Goal: Transaction & Acquisition: Purchase product/service

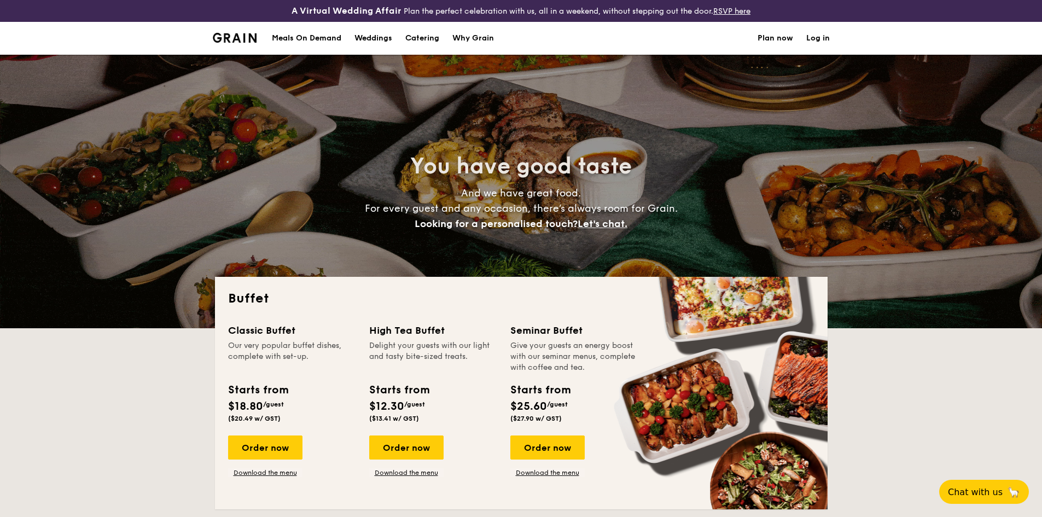
select select
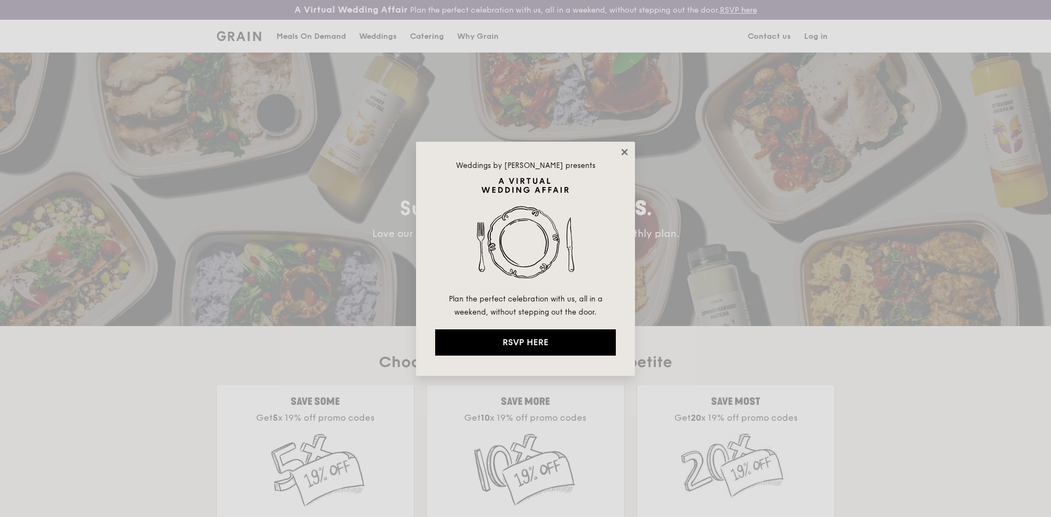
click at [625, 152] on icon at bounding box center [624, 152] width 6 height 6
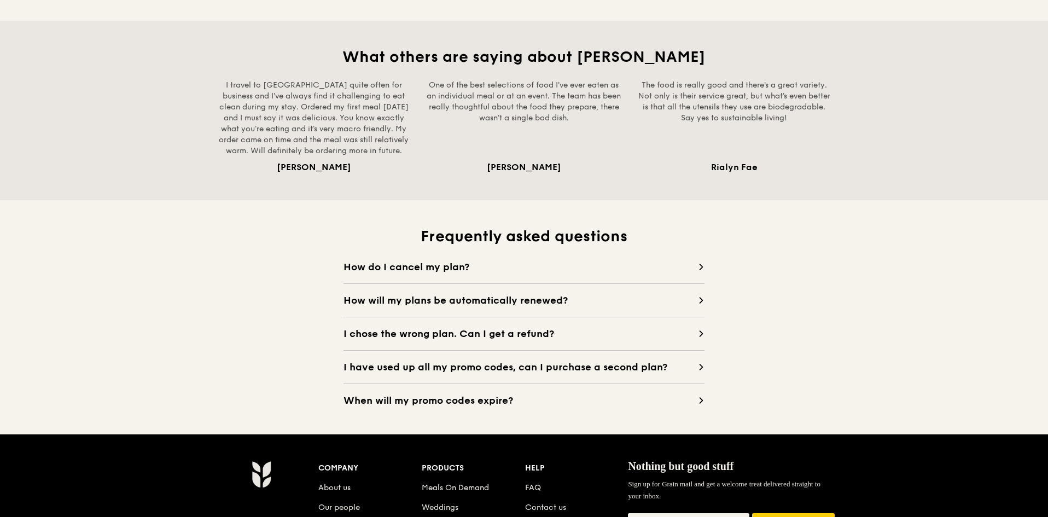
scroll to position [876, 0]
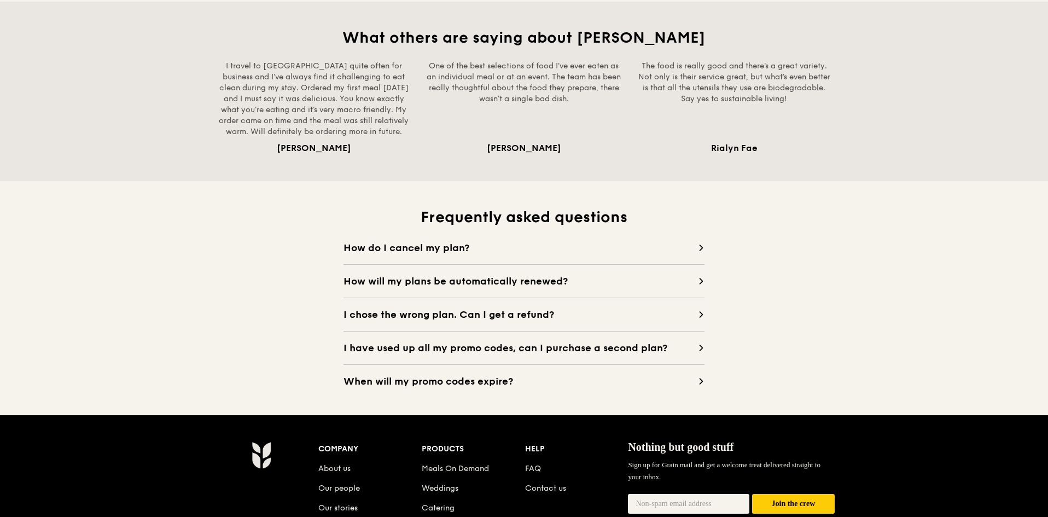
click at [476, 394] on div "Frequently asked questions How do I cancel my plan? Cancel your plan 3 days bef…" at bounding box center [524, 298] width 630 height 234
click at [477, 380] on span "When will my promo codes expire?" at bounding box center [521, 381] width 355 height 15
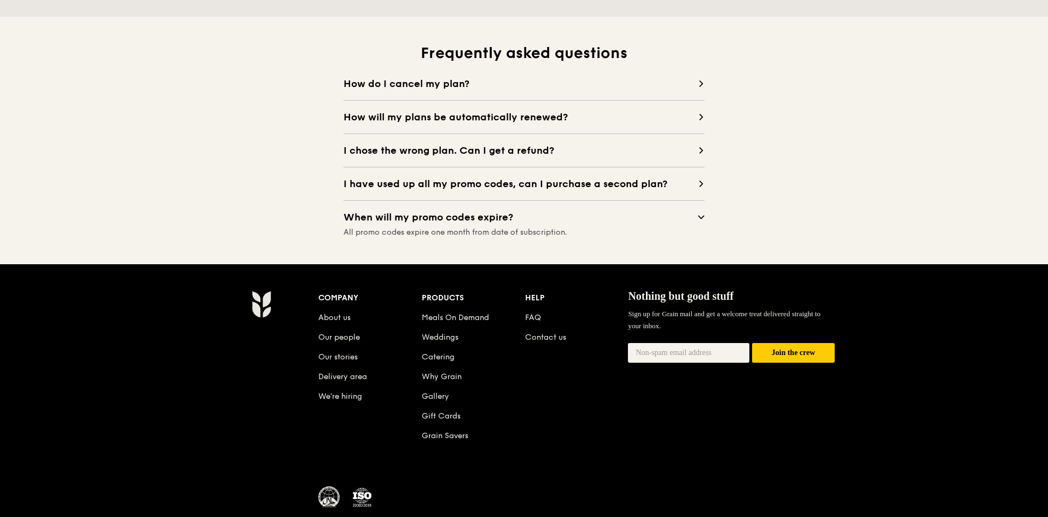
scroll to position [1094, 0]
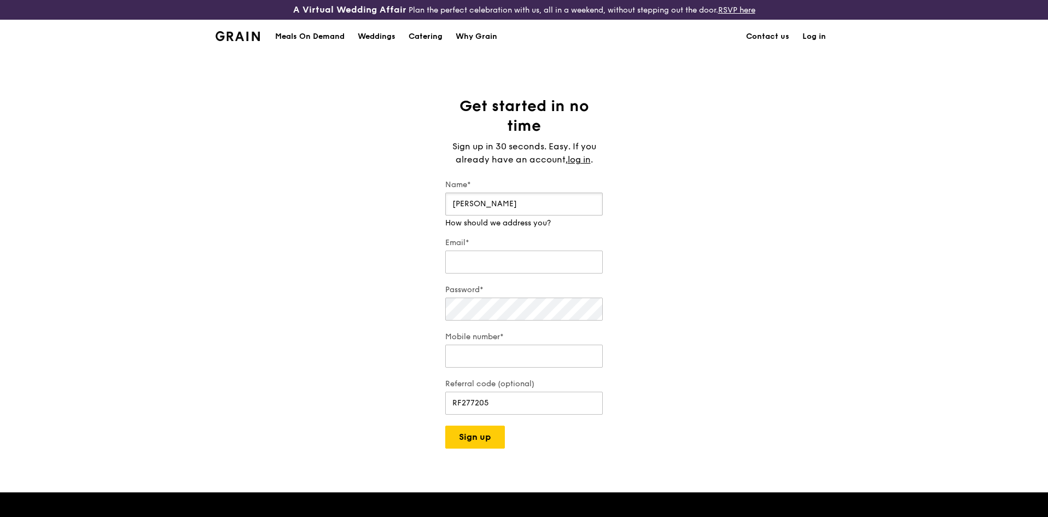
type input "[PERSON_NAME]"
type input "yanhongteo@hotmail.com"
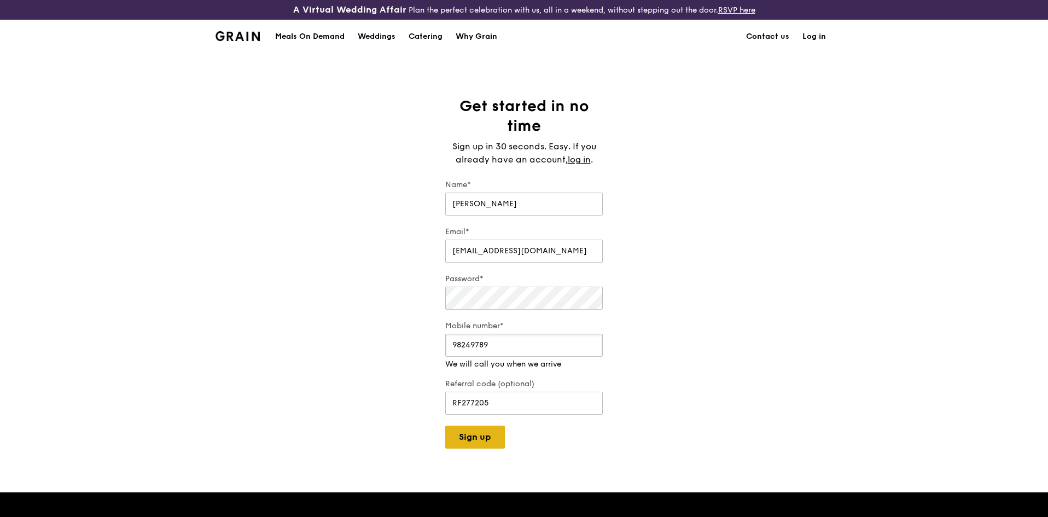
type input "98249789"
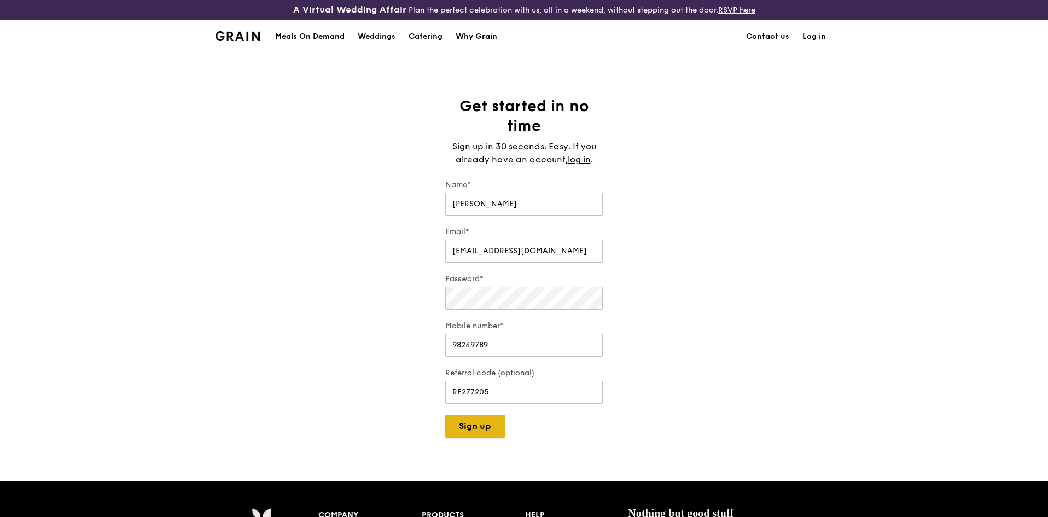
click at [483, 436] on button "Sign up" at bounding box center [475, 426] width 60 height 23
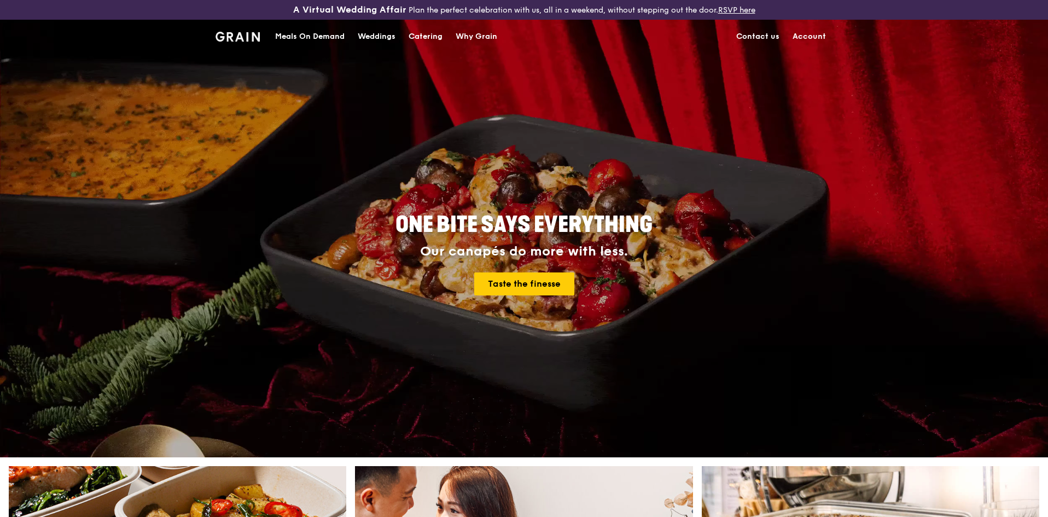
click at [807, 33] on link "Account" at bounding box center [809, 36] width 47 height 33
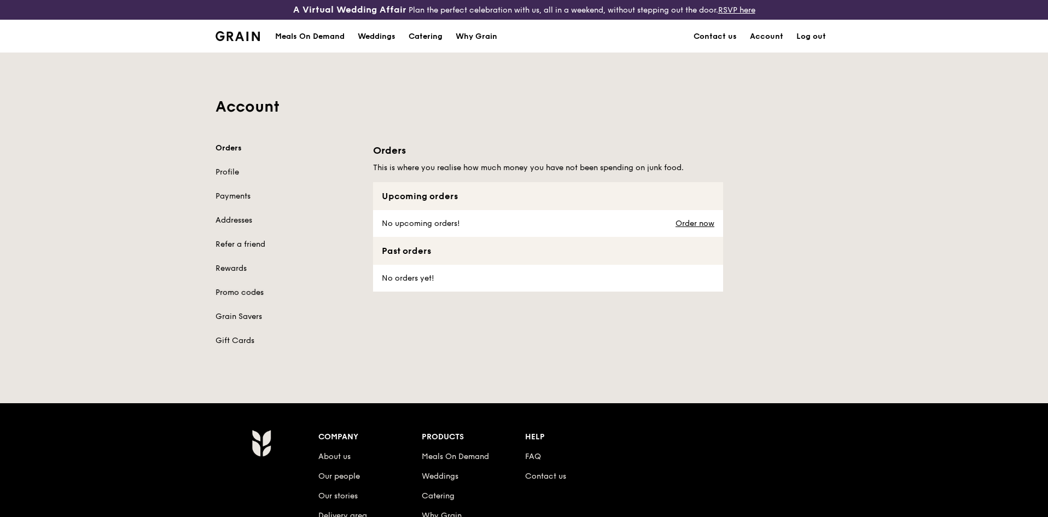
click at [237, 298] on link "Promo codes" at bounding box center [288, 292] width 144 height 11
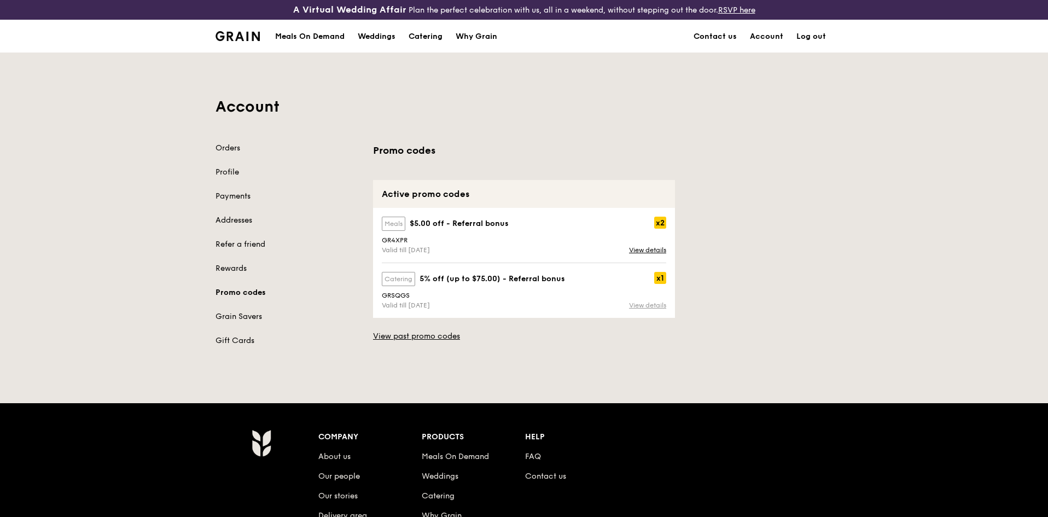
click at [646, 302] on link "View details" at bounding box center [647, 306] width 37 height 8
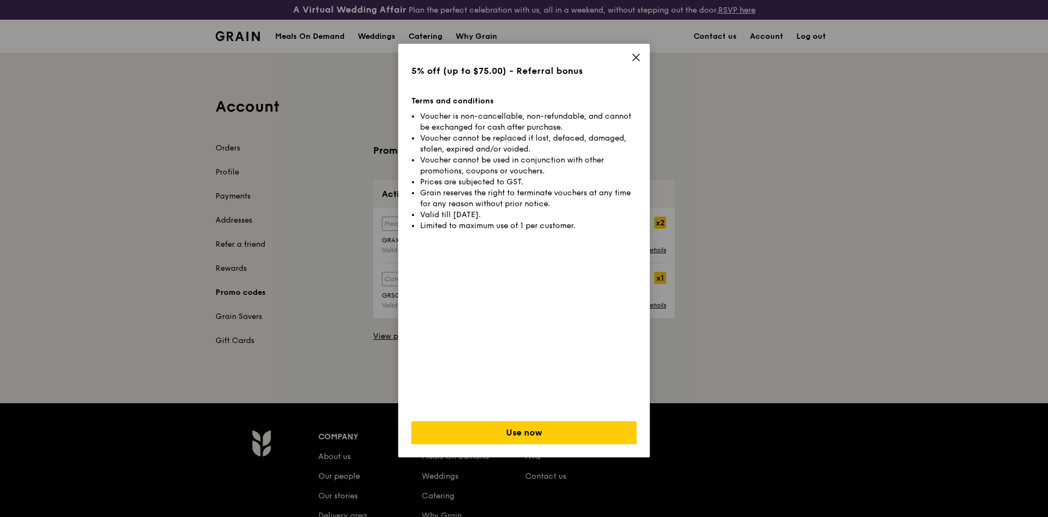
click at [637, 59] on icon at bounding box center [636, 57] width 7 height 7
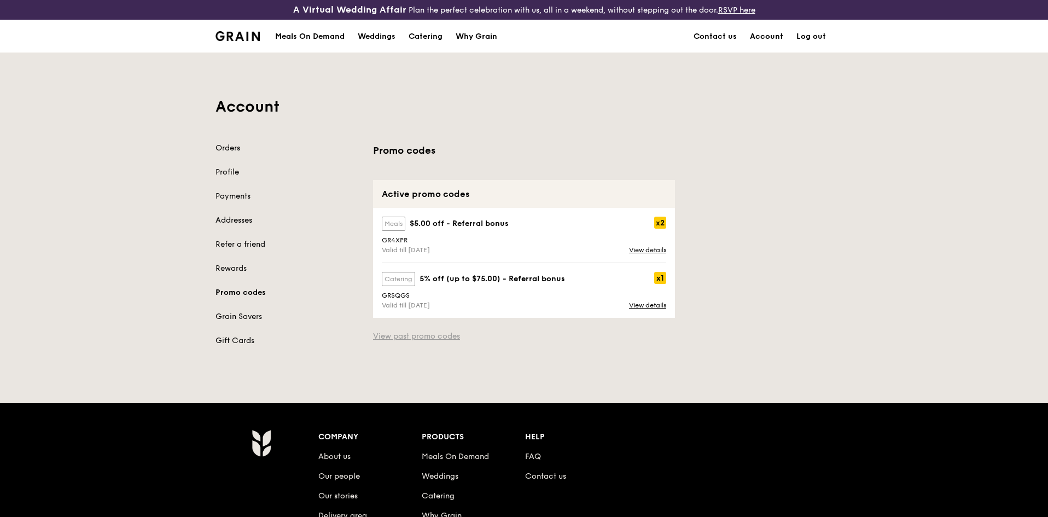
click at [421, 338] on link "View past promo codes" at bounding box center [524, 336] width 302 height 11
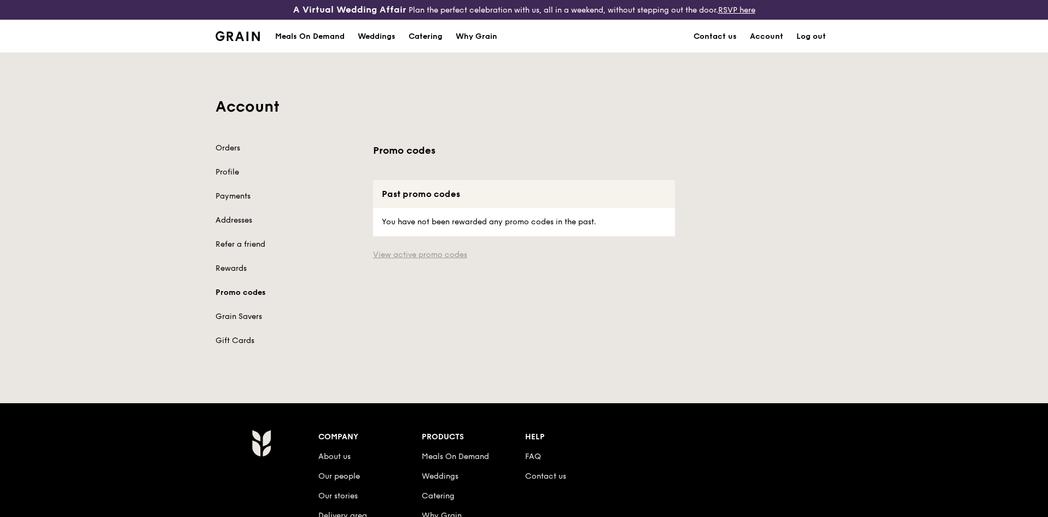
click at [430, 252] on link "View active promo codes" at bounding box center [524, 255] width 302 height 11
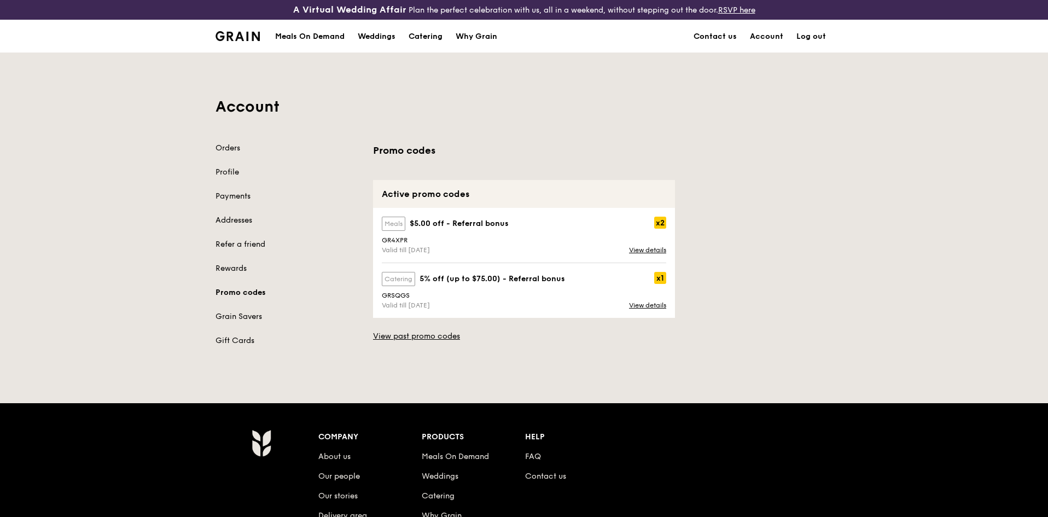
click at [248, 38] on img at bounding box center [238, 36] width 44 height 10
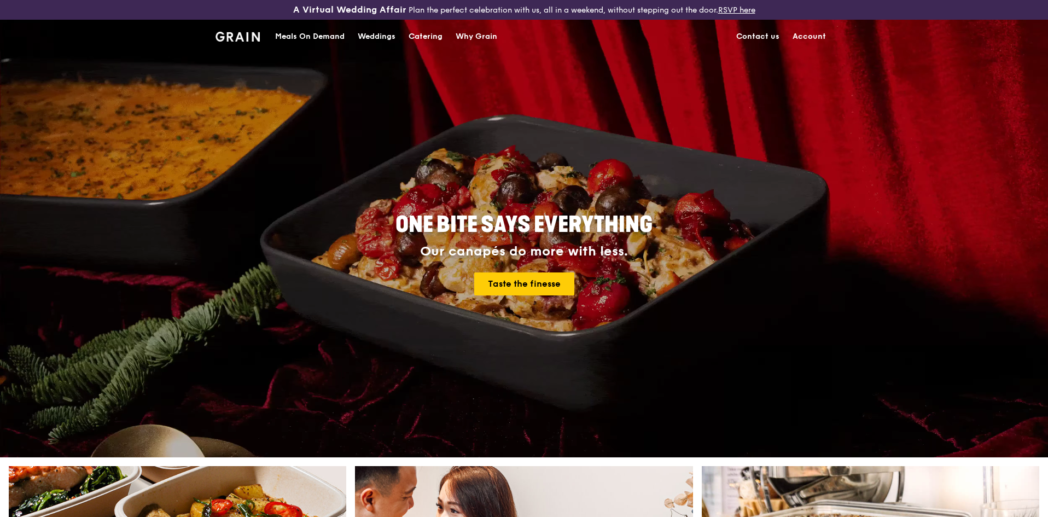
click at [441, 38] on div "Catering" at bounding box center [426, 36] width 34 height 33
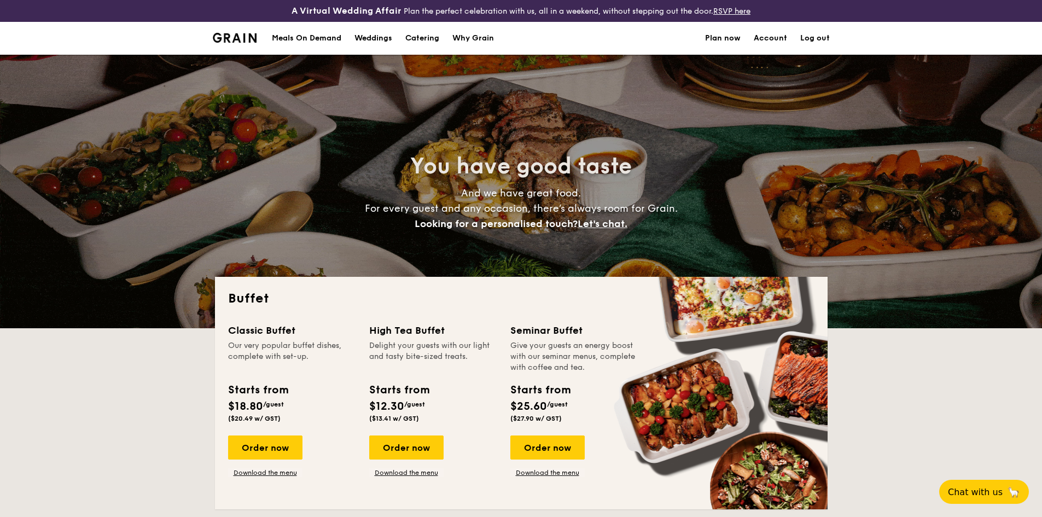
select select
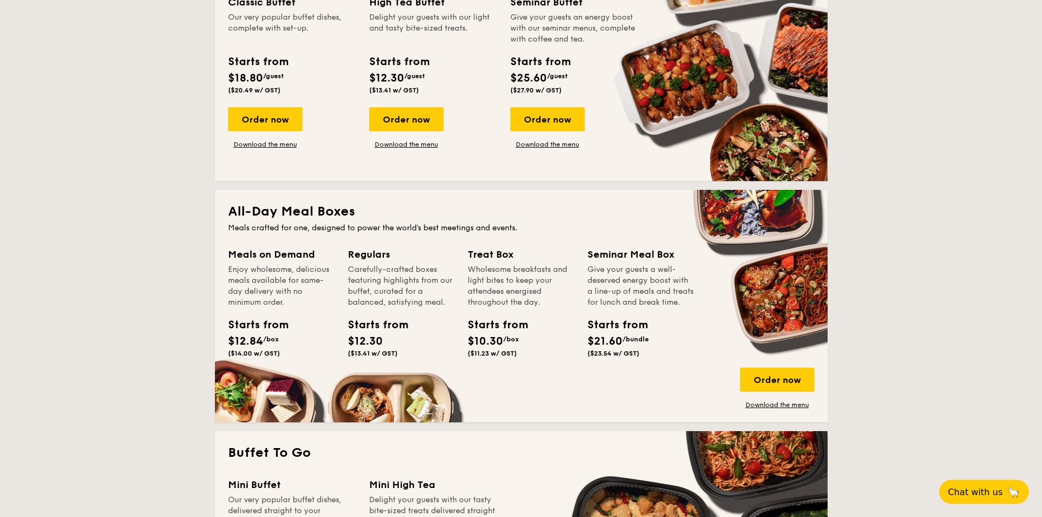
scroll to position [492, 0]
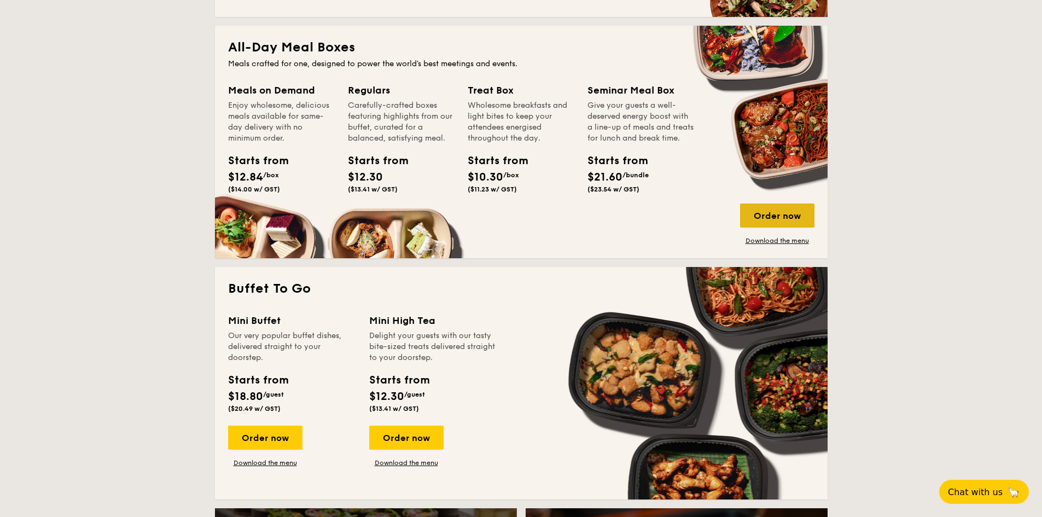
click at [782, 207] on div "Order now" at bounding box center [777, 216] width 74 height 24
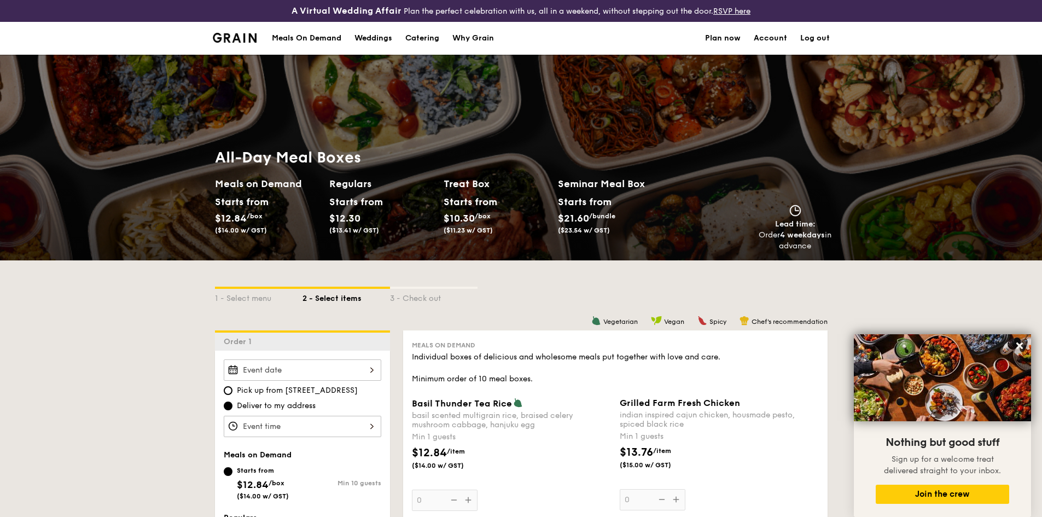
click at [414, 40] on div "Catering" at bounding box center [422, 38] width 34 height 33
select select
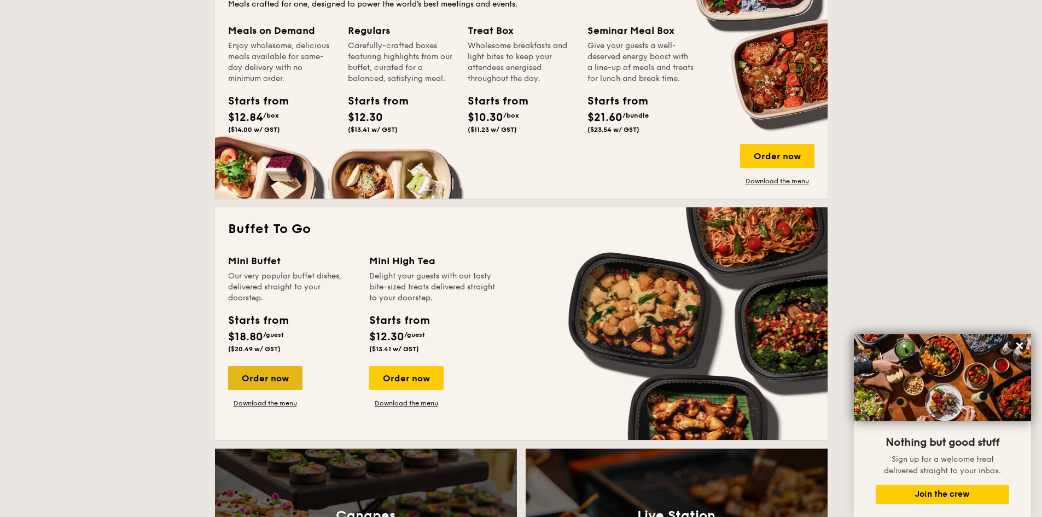
scroll to position [657, 0]
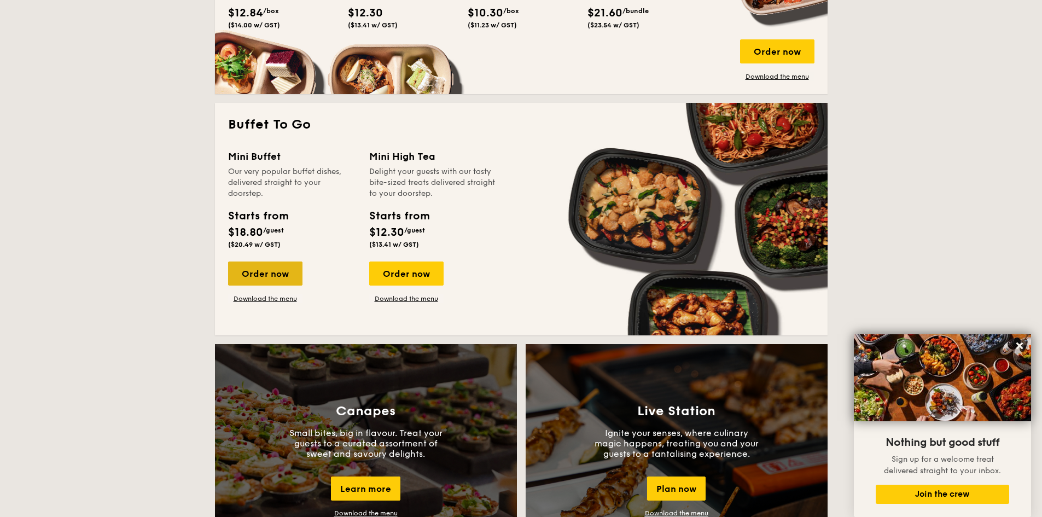
click at [265, 267] on div "Order now" at bounding box center [265, 274] width 74 height 24
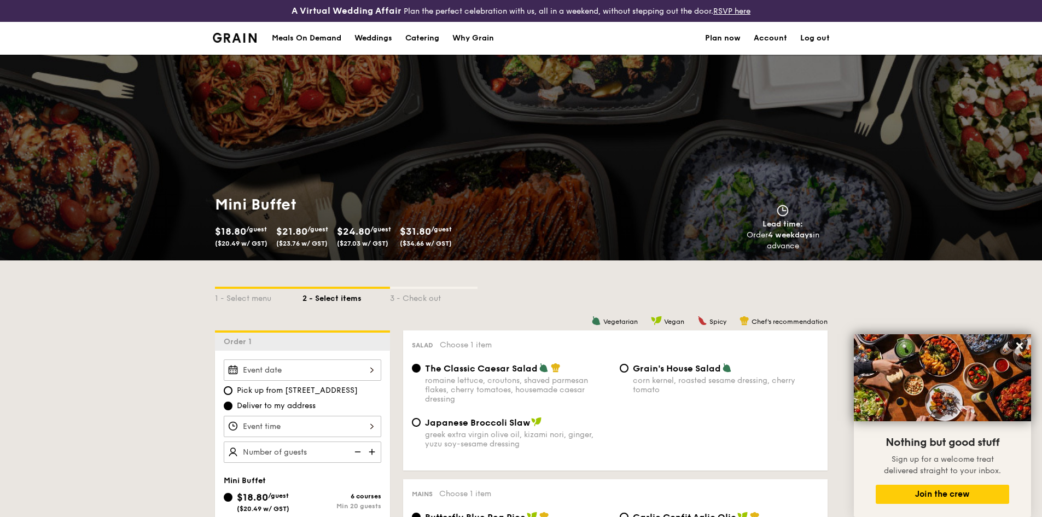
select select
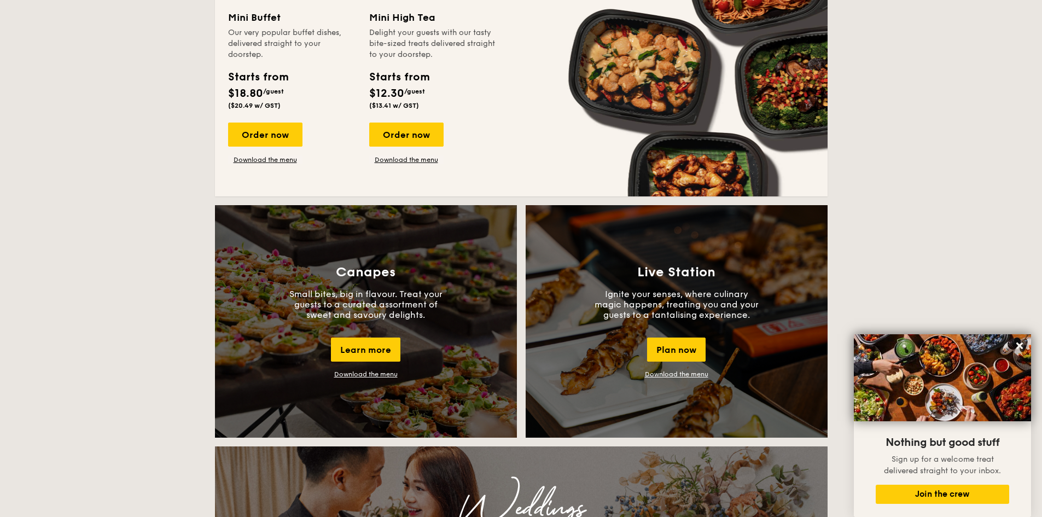
scroll to position [648, 0]
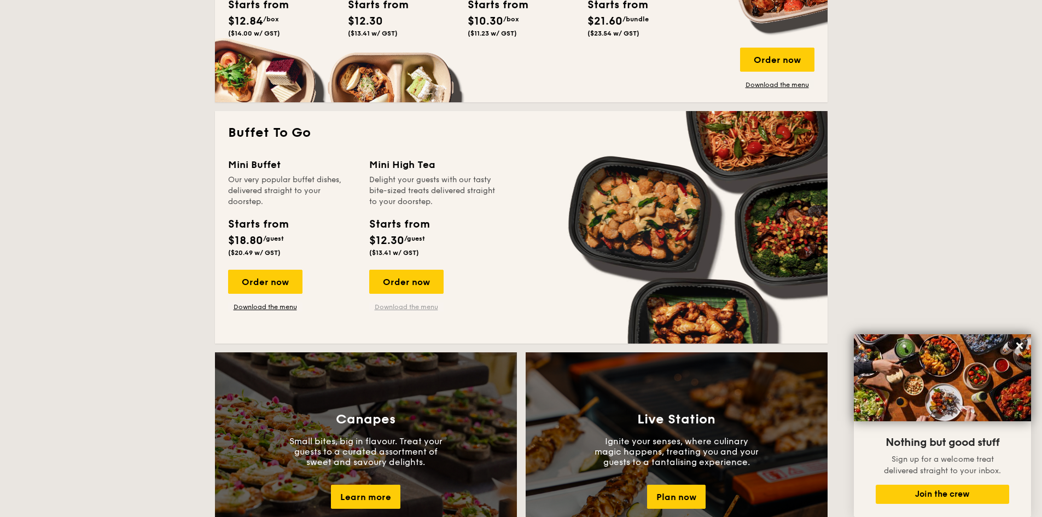
click at [389, 304] on link "Download the menu" at bounding box center [406, 307] width 74 height 9
click at [250, 279] on div "Order now" at bounding box center [265, 282] width 74 height 24
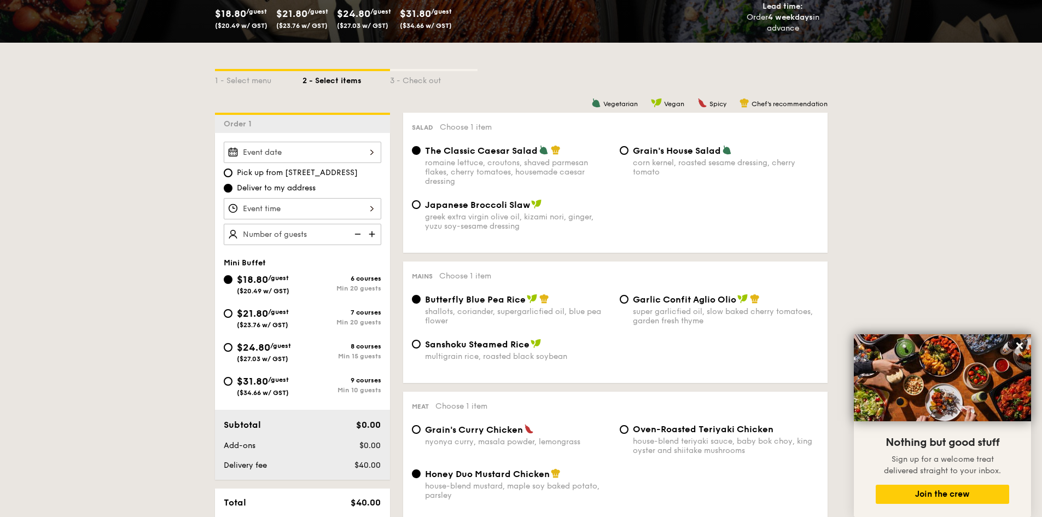
scroll to position [219, 0]
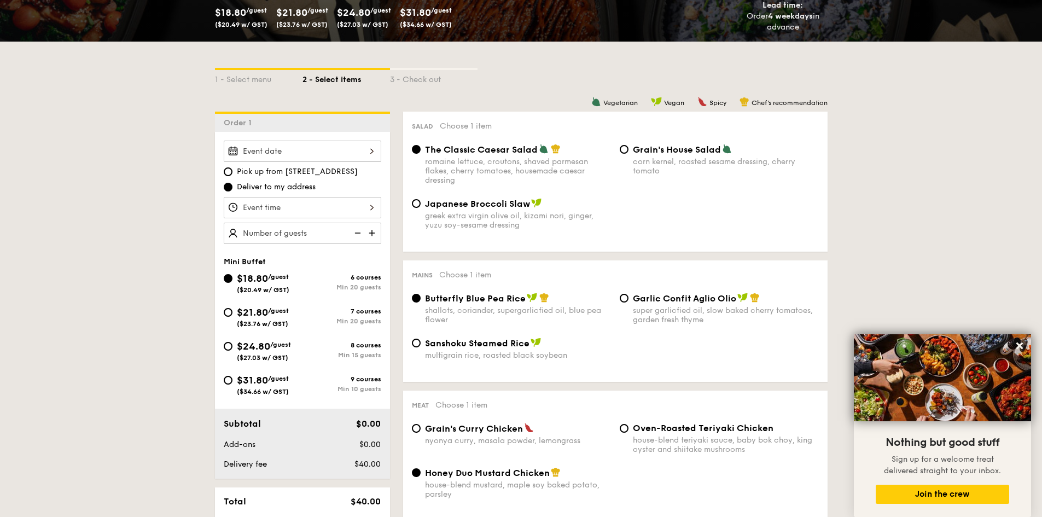
click at [246, 356] on span "($27.03 w/ GST)" at bounding box center [262, 358] width 51 height 8
click at [233, 351] on input "$24.80 /guest ($27.03 w/ GST) 8 courses Min 15 guests" at bounding box center [228, 346] width 9 height 9
radio input "true"
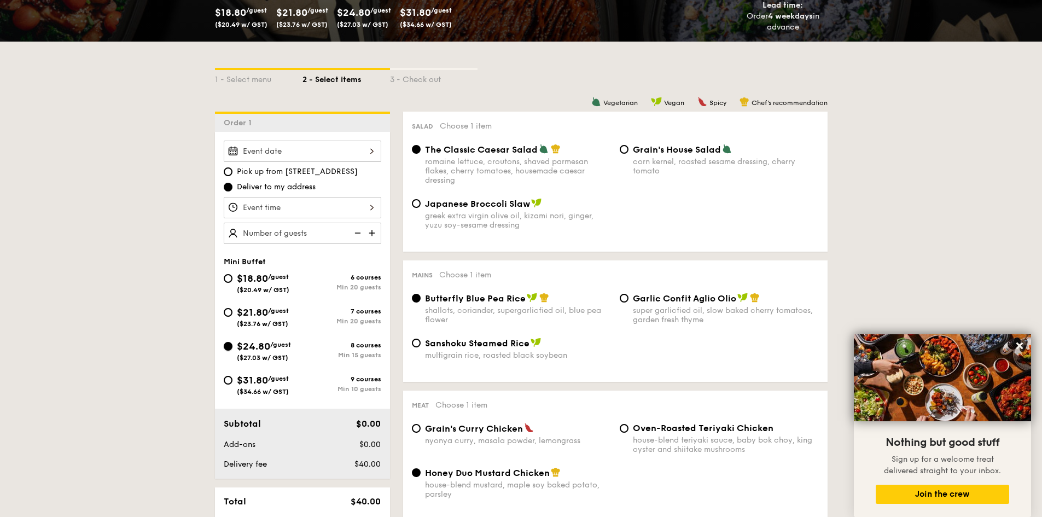
radio input "false"
radio input "true"
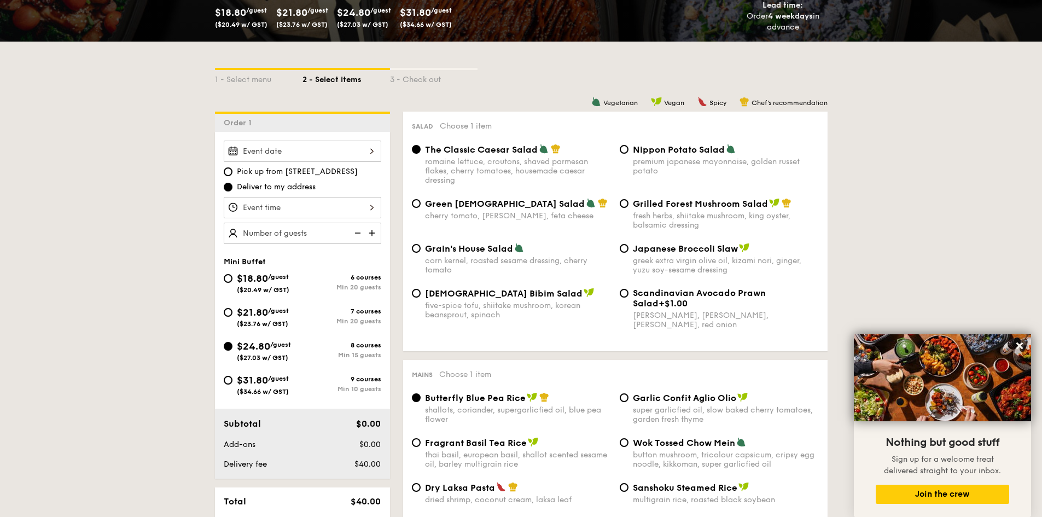
click at [253, 312] on span "$21.80" at bounding box center [252, 312] width 31 height 12
click at [233, 312] on input "$21.80 /guest ($23.76 w/ GST) 7 courses Min 20 guests" at bounding box center [228, 312] width 9 height 9
radio input "true"
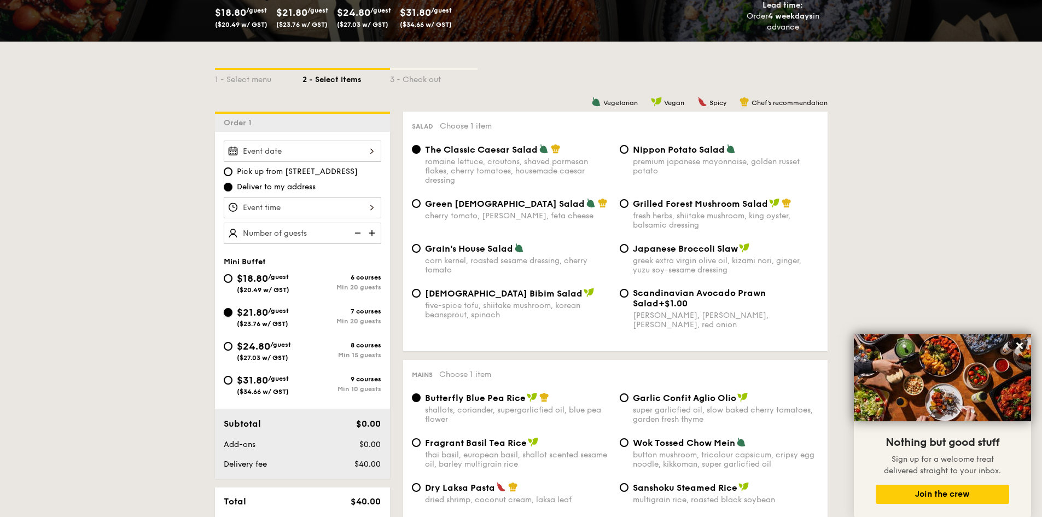
radio input "true"
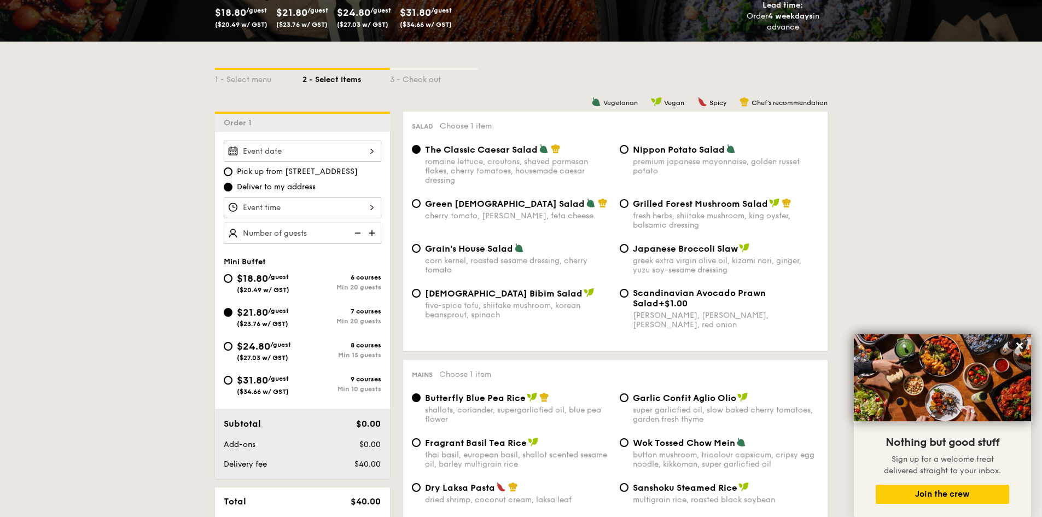
click at [254, 381] on span "$31.80" at bounding box center [252, 380] width 31 height 12
click at [233, 381] on input "$31.80 /guest ($34.66 w/ GST) 9 courses Min 10 guests" at bounding box center [228, 380] width 9 height 9
radio input "true"
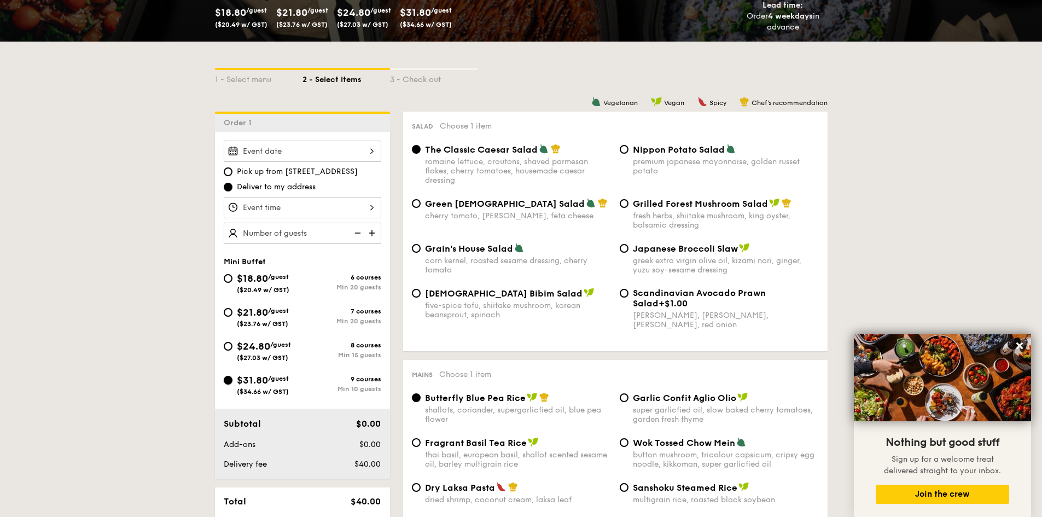
radio input "true"
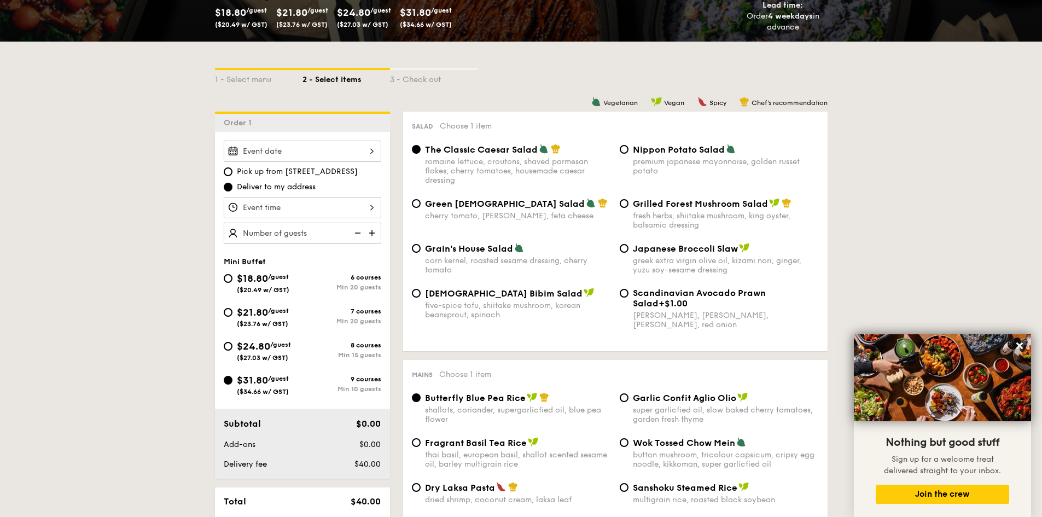
click at [254, 349] on span "$24.80" at bounding box center [253, 346] width 33 height 12
click at [233, 349] on input "$24.80 /guest ($27.03 w/ GST) 8 courses Min 15 guests" at bounding box center [228, 346] width 9 height 9
radio input "true"
click at [303, 149] on div at bounding box center [303, 151] width 158 height 21
radio input "true"
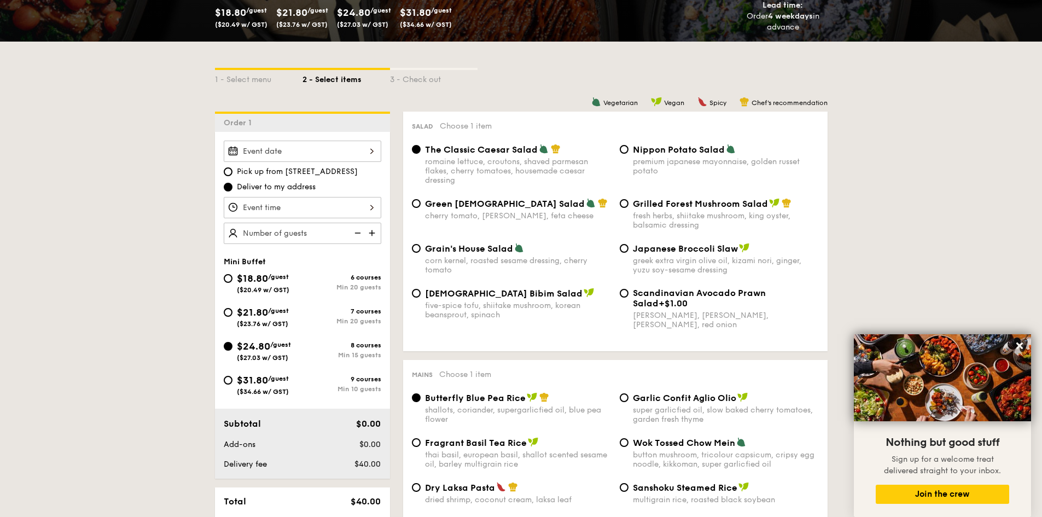
radio input "true"
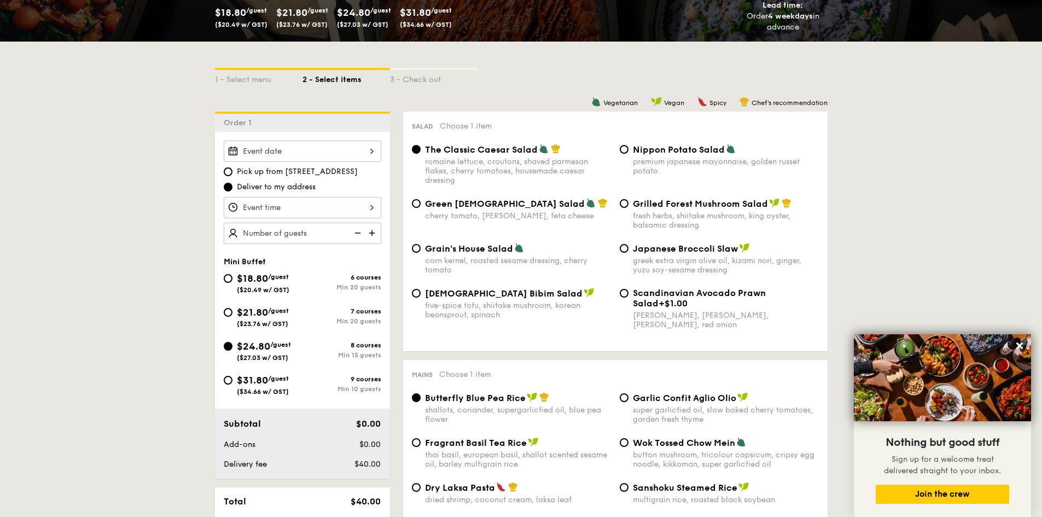
radio input "true"
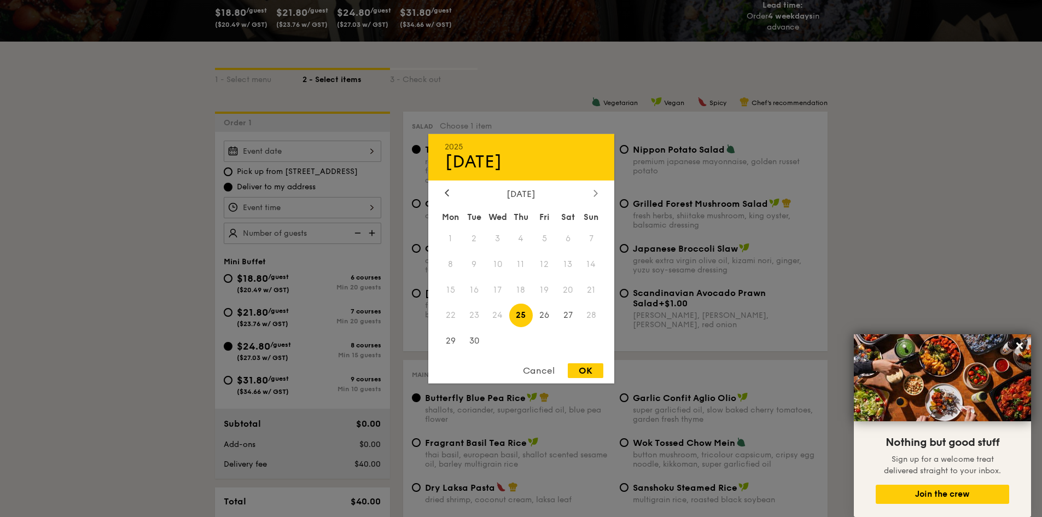
click at [599, 197] on div at bounding box center [596, 193] width 10 height 10
drag, startPoint x: 548, startPoint y: 237, endPoint x: 564, endPoint y: 298, distance: 62.8
click at [547, 237] on span "3" at bounding box center [545, 239] width 24 height 24
click at [590, 375] on div "OK" at bounding box center [586, 370] width 36 height 15
type input "Oct 03, 2025"
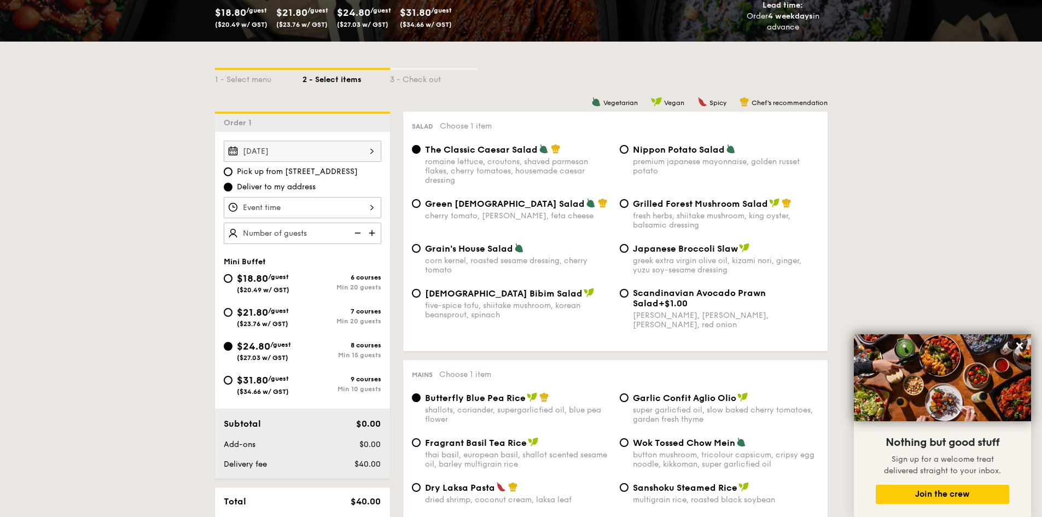
click at [329, 202] on div at bounding box center [303, 207] width 158 height 21
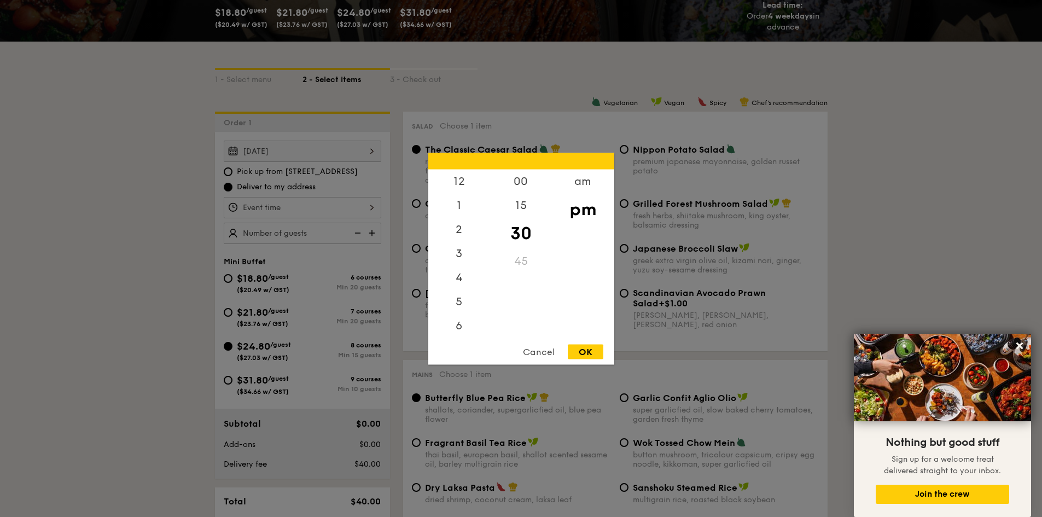
scroll to position [48, 0]
drag, startPoint x: 461, startPoint y: 270, endPoint x: 467, endPoint y: 297, distance: 27.9
click at [467, 297] on div "12 1 2 3 4 5 6 7 8 9 10 11" at bounding box center [459, 252] width 62 height 167
click at [461, 306] on div "7" at bounding box center [459, 305] width 62 height 32
click at [577, 191] on div "am" at bounding box center [583, 185] width 62 height 32
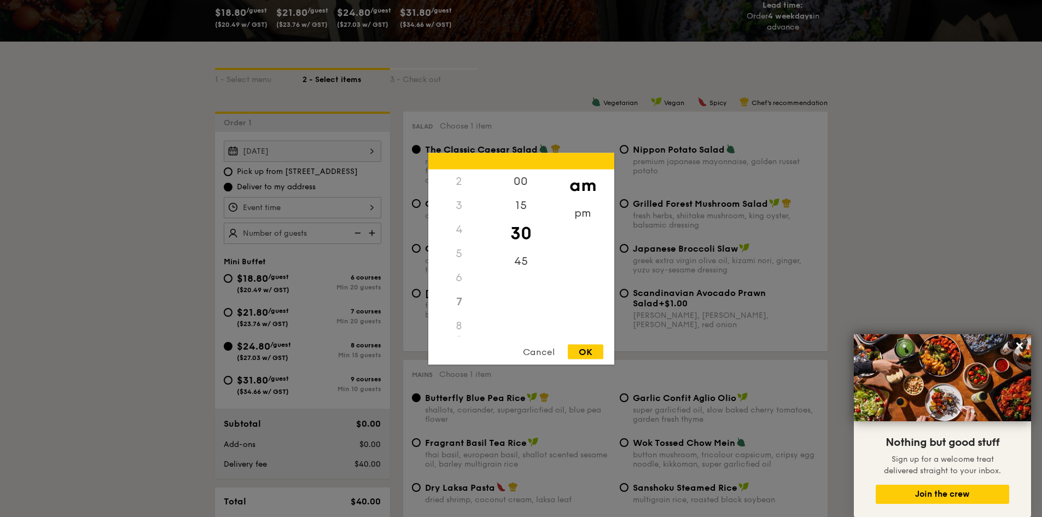
click at [460, 329] on div "8" at bounding box center [459, 326] width 62 height 24
drag, startPoint x: 490, startPoint y: 270, endPoint x: 490, endPoint y: 300, distance: 30.1
click at [490, 300] on div "00 15 30 45" at bounding box center [521, 252] width 62 height 167
drag, startPoint x: 490, startPoint y: 293, endPoint x: 489, endPoint y: 322, distance: 29.6
click at [489, 322] on div "12 1 2 3 4 5 6 7 8 9 10 11 00 15 30 45 am pm" at bounding box center [521, 252] width 186 height 167
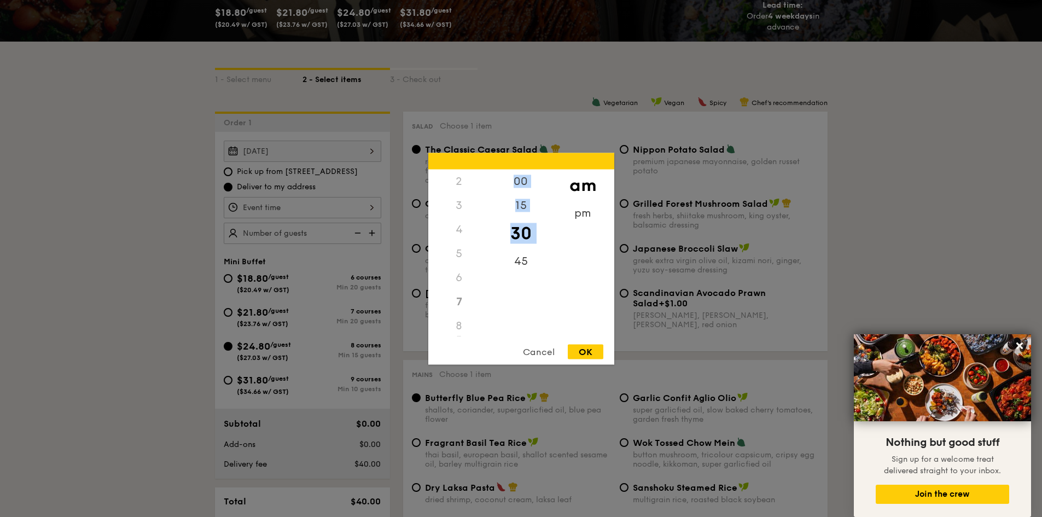
scroll to position [122, 0]
click at [523, 294] on div "00 15 30 45" at bounding box center [521, 252] width 62 height 167
click at [462, 300] on div "10" at bounding box center [459, 304] width 62 height 32
click at [461, 274] on div "9" at bounding box center [459, 276] width 62 height 24
click at [459, 277] on div "9" at bounding box center [459, 276] width 62 height 24
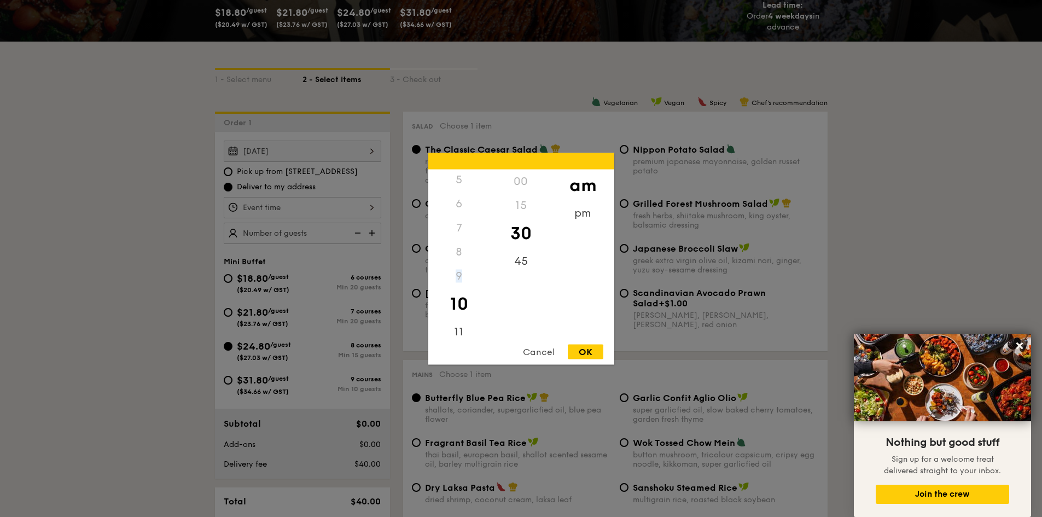
click at [458, 277] on div "9" at bounding box center [459, 276] width 62 height 24
click at [528, 265] on div "45" at bounding box center [521, 265] width 62 height 32
click at [456, 274] on div "9" at bounding box center [459, 276] width 62 height 24
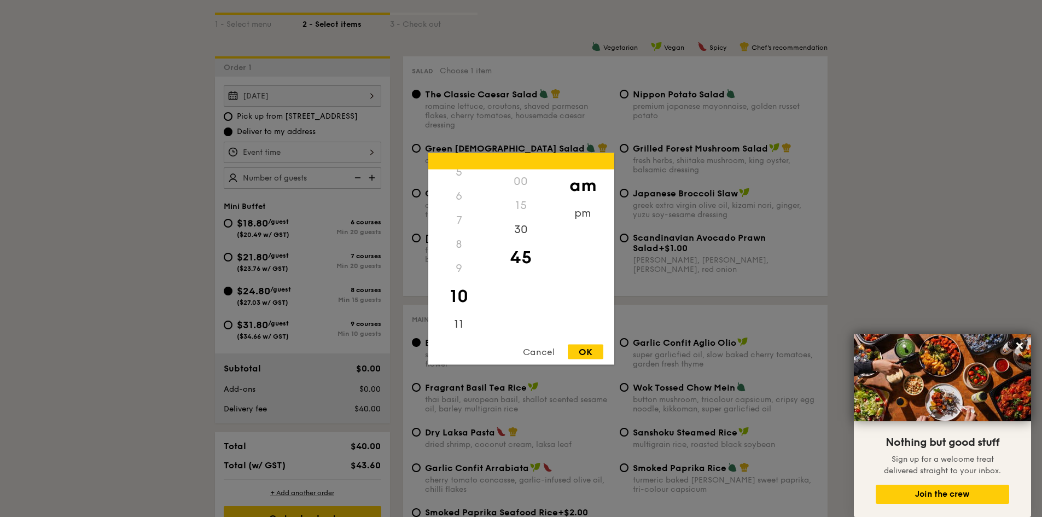
scroll to position [274, 0]
click at [459, 323] on div "11" at bounding box center [459, 328] width 62 height 32
click at [582, 210] on div "pm" at bounding box center [583, 217] width 62 height 32
click at [463, 181] on div "12" at bounding box center [459, 185] width 62 height 32
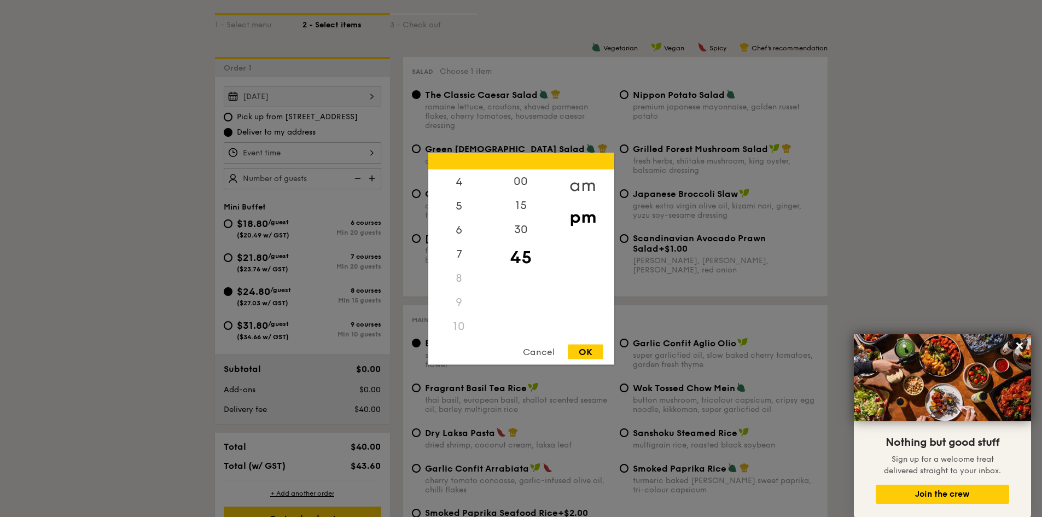
click at [588, 186] on div "am" at bounding box center [583, 185] width 62 height 32
click at [456, 321] on div "11" at bounding box center [459, 328] width 62 height 32
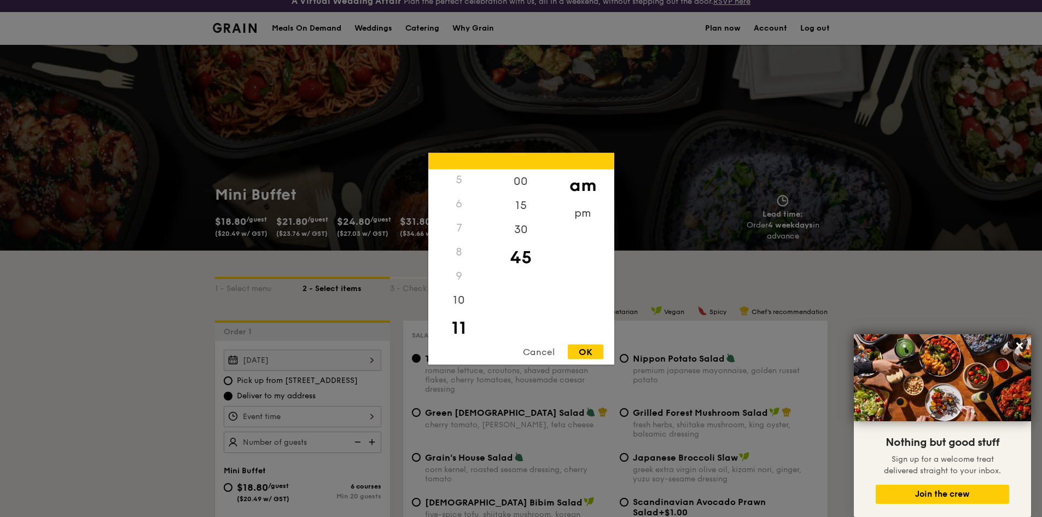
scroll to position [0, 0]
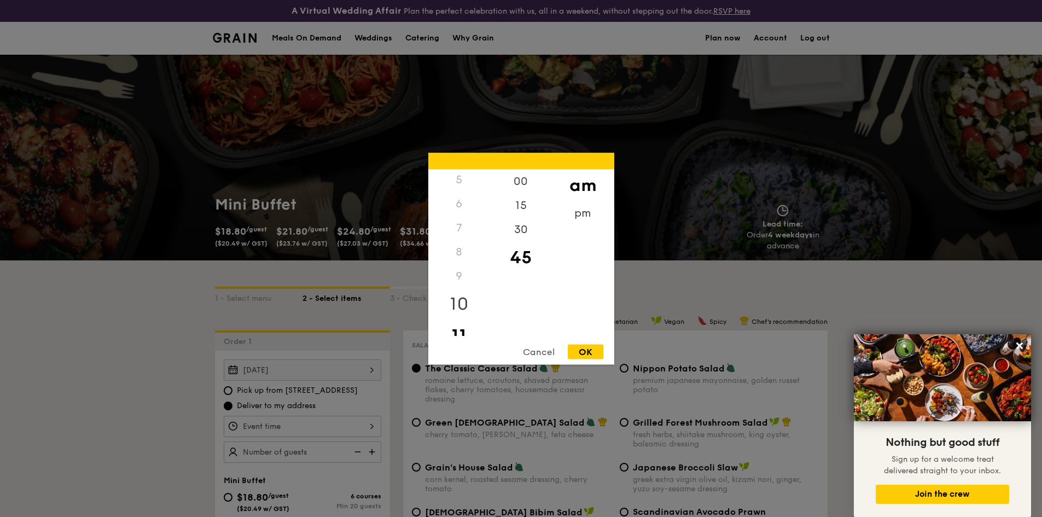
click at [457, 300] on div "10" at bounding box center [459, 304] width 62 height 32
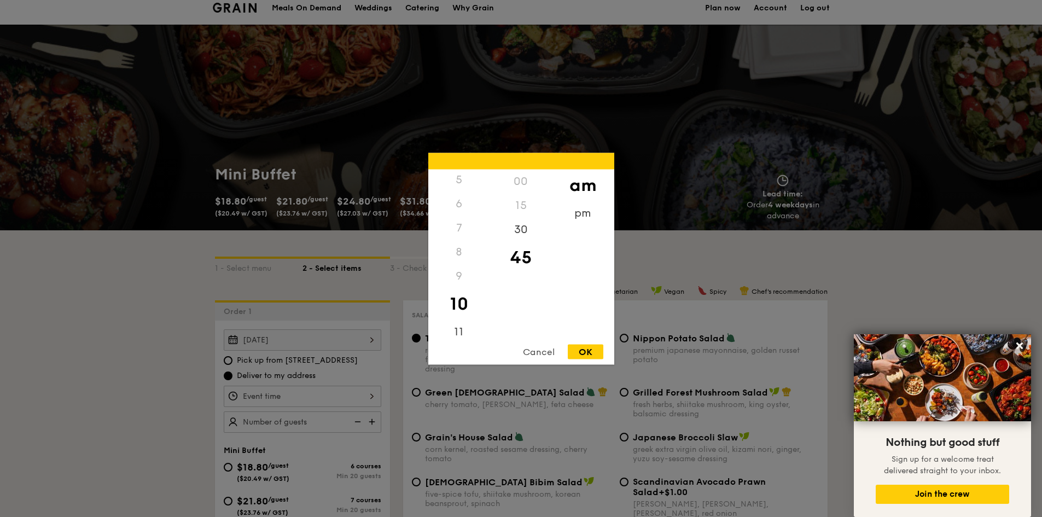
scroll to position [55, 0]
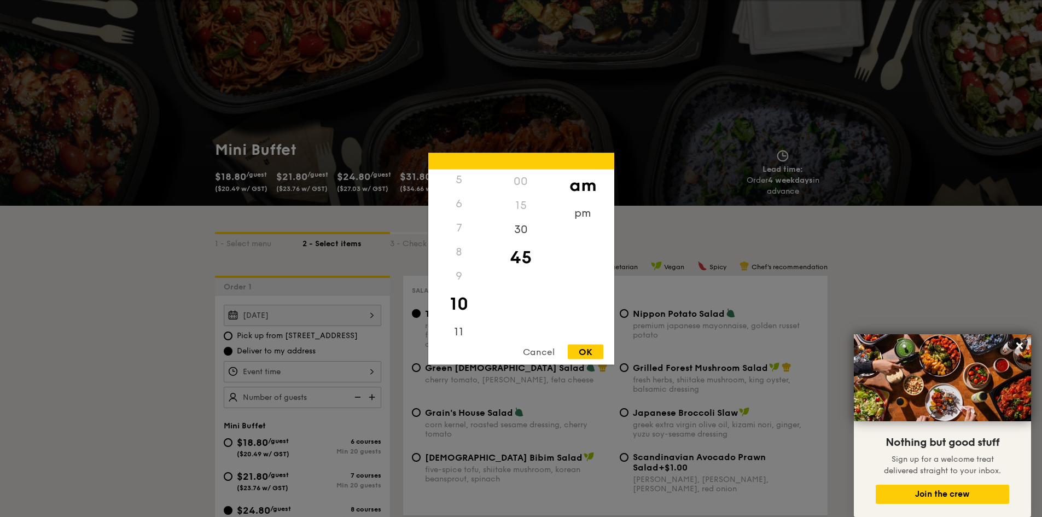
click at [581, 350] on div "OK" at bounding box center [586, 351] width 36 height 15
type input "10:45AM"
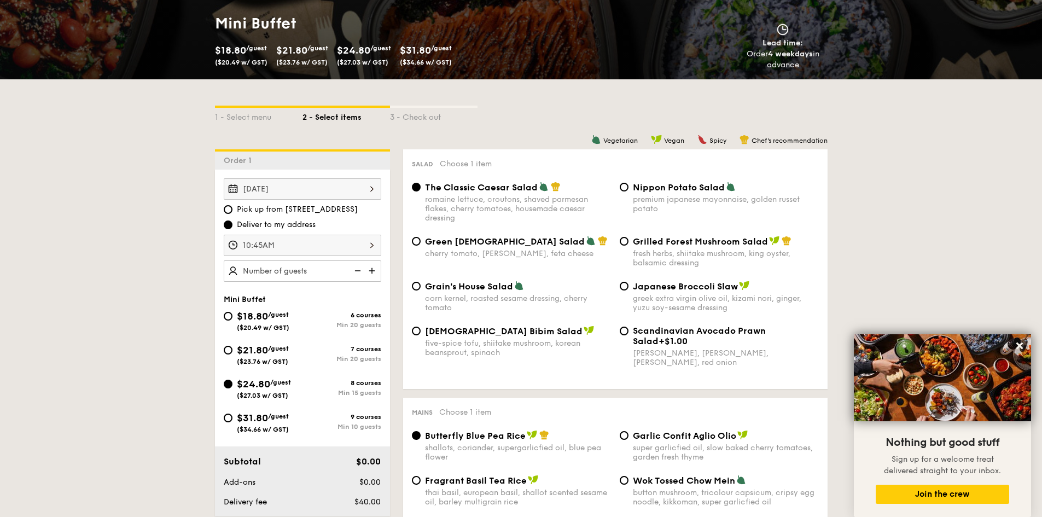
scroll to position [219, 0]
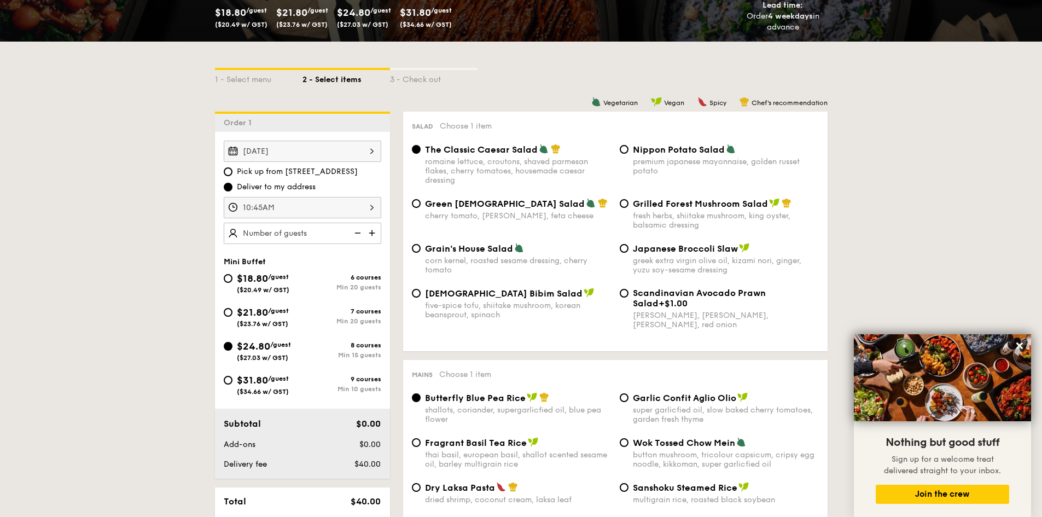
click at [376, 235] on img at bounding box center [373, 233] width 16 height 21
type input "15 guests"
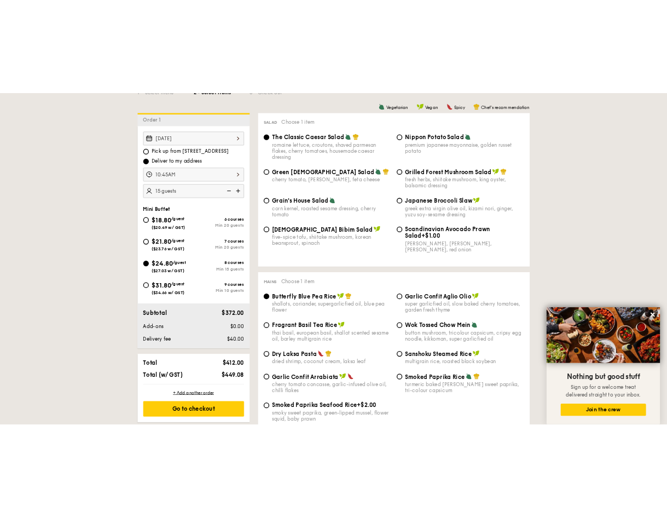
scroll to position [274, 0]
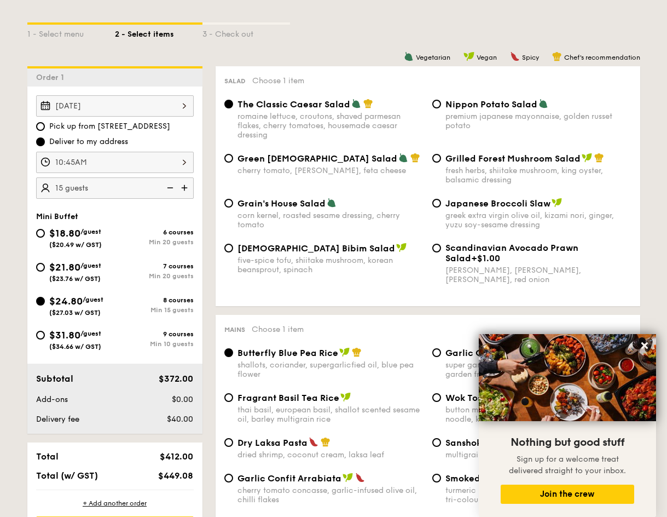
click at [494, 100] on span "Nippon Potato Salad" at bounding box center [491, 104] width 92 height 10
click at [441, 100] on input "Nippon Potato Salad premium japanese mayonnaise, golden russet potato" at bounding box center [436, 104] width 9 height 9
radio input "true"
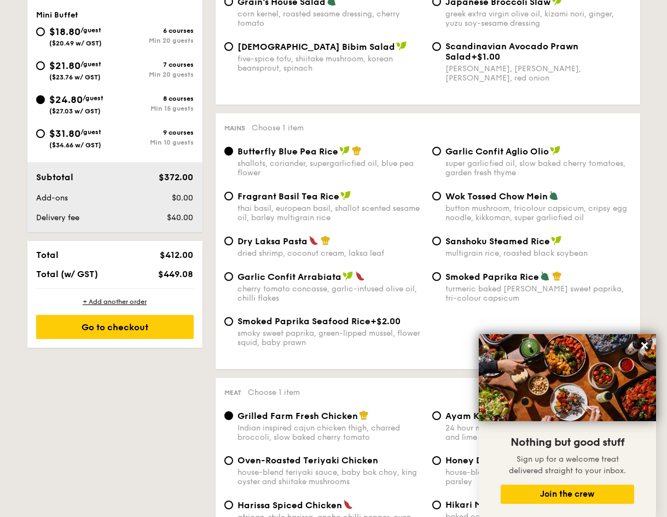
scroll to position [492, 0]
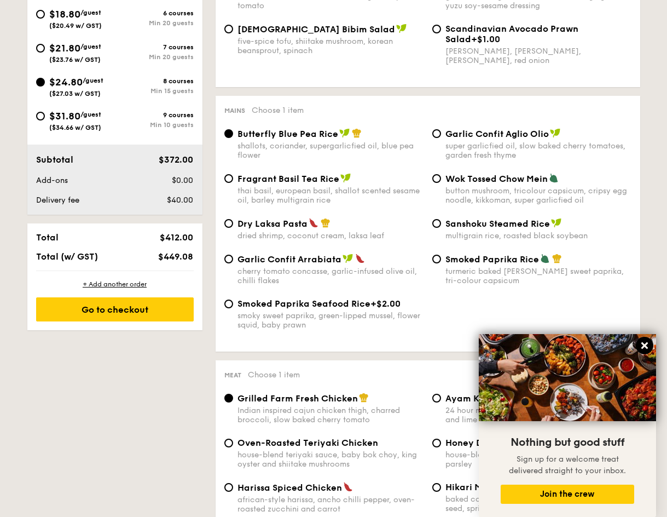
click at [644, 340] on icon at bounding box center [645, 345] width 10 height 10
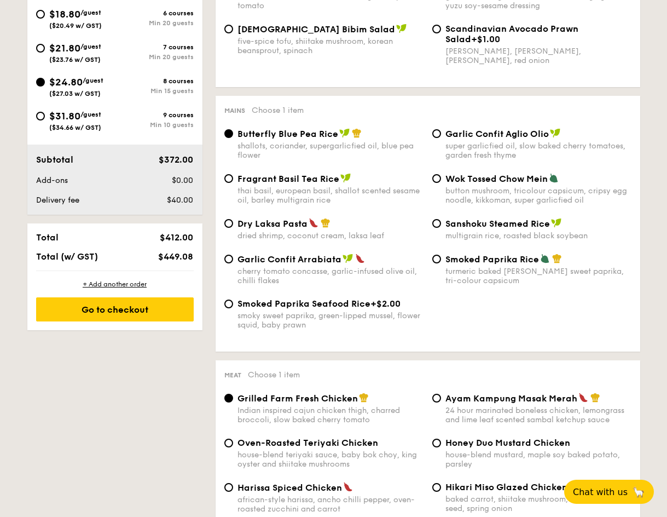
click at [275, 210] on div "Fragrant Basil Tea Rice thai basil, european basil, shallot scented sesame oil,…" at bounding box center [428, 195] width 416 height 45
click at [284, 226] on span "Dry Laksa Pasta" at bounding box center [272, 223] width 70 height 10
click at [233, 226] on input "Dry Laksa Pasta dried shrimp, coconut cream, laksa leaf" at bounding box center [228, 223] width 9 height 9
radio input "true"
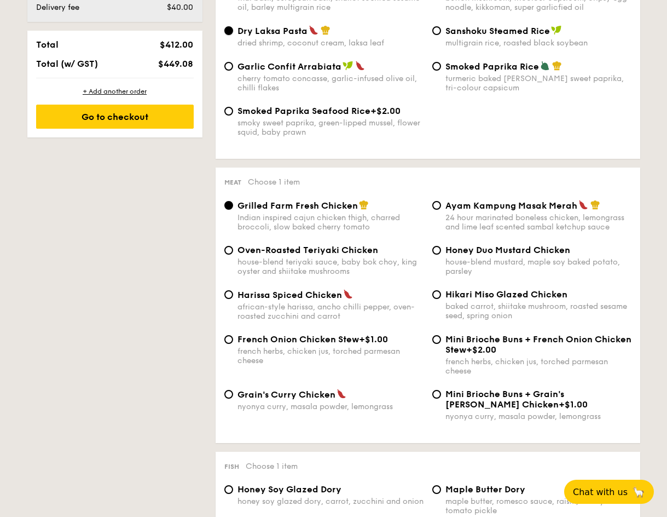
scroll to position [711, 0]
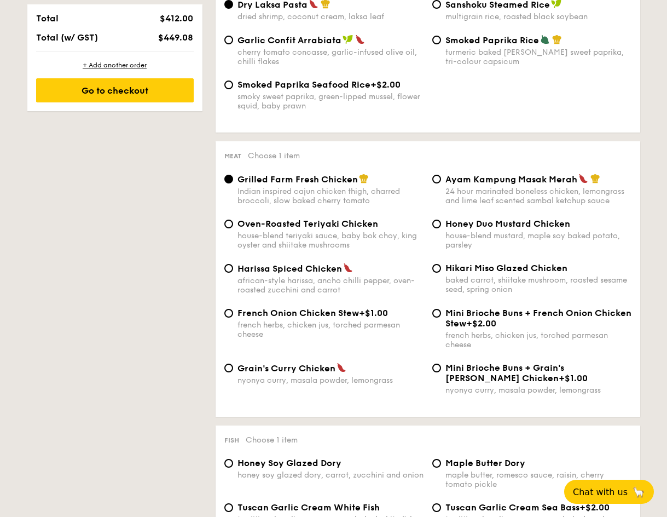
click at [528, 275] on div "baked carrot, shiitake mushroom, roasted sesame seed, spring onion" at bounding box center [538, 284] width 186 height 19
click at [441, 273] on input "Hikari Miso Glazed Chicken baked carrot, shiitake mushroom, roasted sesame seed…" at bounding box center [436, 268] width 9 height 9
radio input "true"
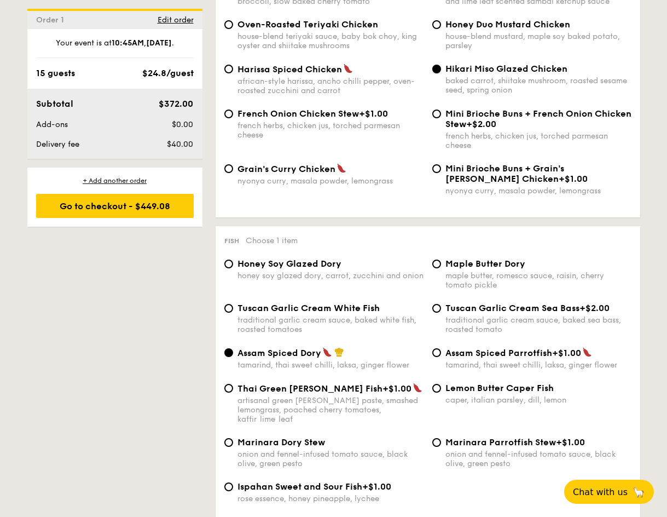
scroll to position [930, 0]
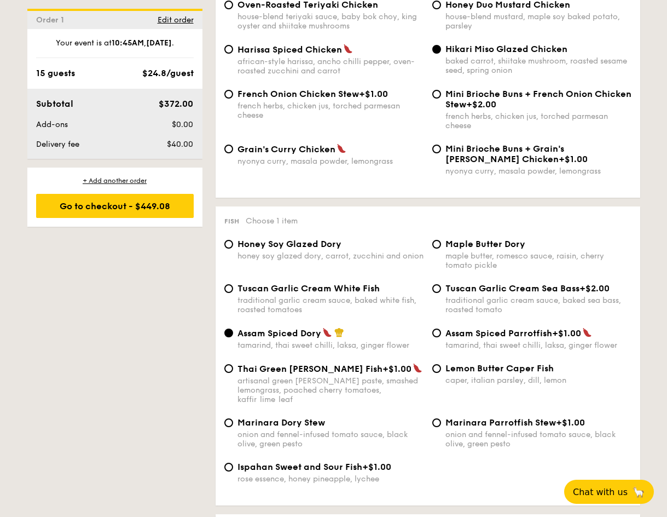
click at [496, 244] on span "Maple Butter Dory" at bounding box center [485, 244] width 80 height 10
click at [441, 244] on input "Maple Butter Dory maple butter, romesco sauce, raisin, cherry tomato pickle" at bounding box center [436, 244] width 9 height 9
radio input "true"
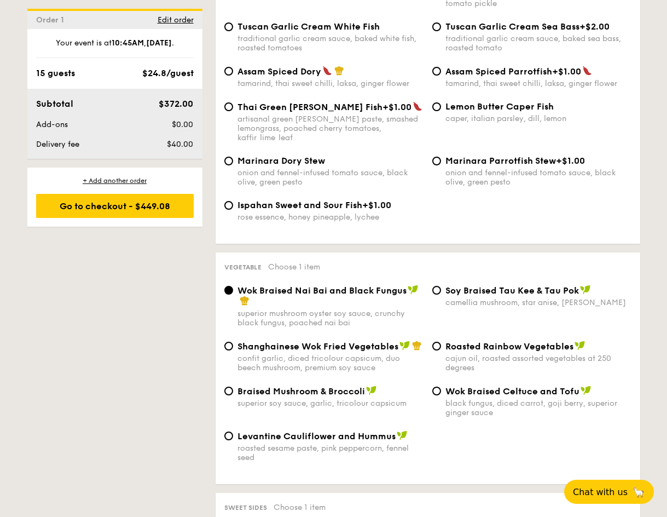
scroll to position [1313, 0]
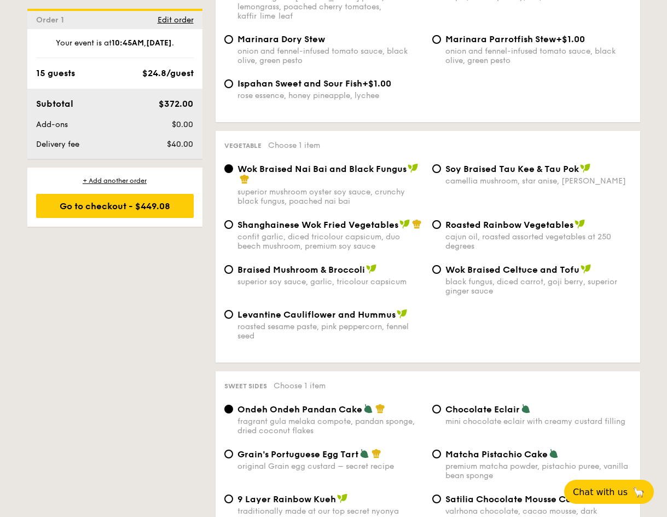
click at [276, 264] on span "Braised Mushroom & Broccoli" at bounding box center [300, 269] width 127 height 10
click at [233, 265] on input "Braised Mushroom & Broccoli superior soy sauce, garlic, tricolour capsicum" at bounding box center [228, 269] width 9 height 9
radio input "true"
click at [474, 232] on div "cajun oil, roasted assorted vegetables at 250 degrees" at bounding box center [538, 241] width 186 height 19
click at [441, 229] on input "Roasted Rainbow Vegetables cajun oil, roasted assorted vegetables at 250 degrees" at bounding box center [436, 224] width 9 height 9
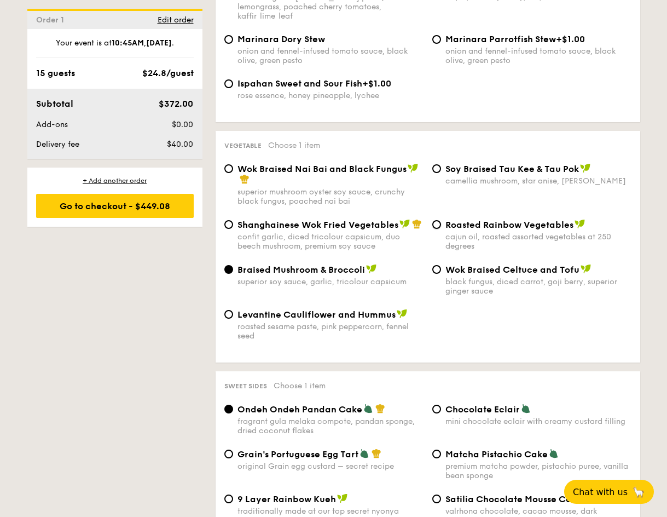
radio input "true"
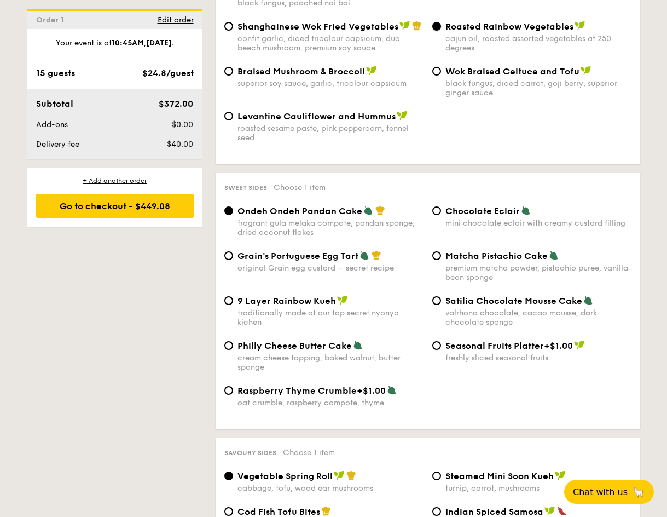
scroll to position [1532, 0]
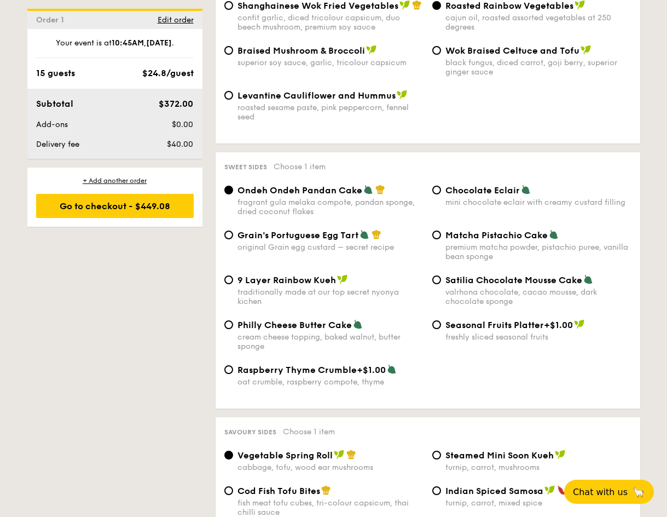
click at [488, 230] on span "Matcha Pistachio Cake" at bounding box center [496, 235] width 102 height 10
click at [441, 230] on input "Matcha Pistachio Cake premium matcha powder, pistachio puree, vanilla bean spon…" at bounding box center [436, 234] width 9 height 9
radio input "true"
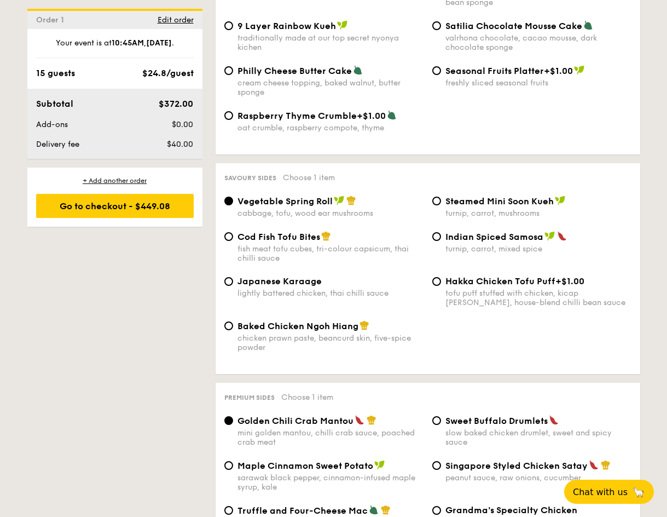
scroll to position [1806, 0]
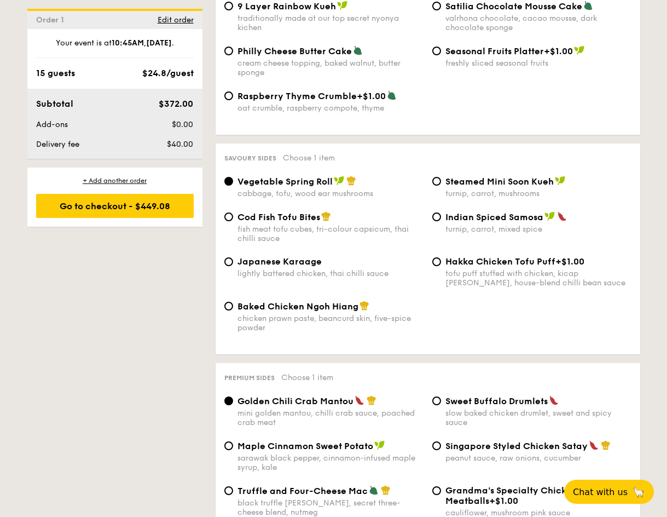
click at [287, 256] on span "Japanese Karaage" at bounding box center [279, 261] width 84 height 10
click at [233, 257] on input "Japanese Karaage lightly battered chicken, thai chilli sauce" at bounding box center [228, 261] width 9 height 9
radio input "true"
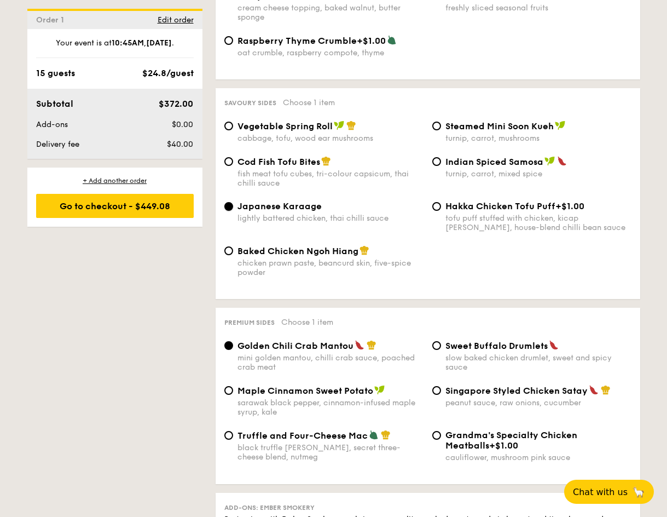
scroll to position [1970, 0]
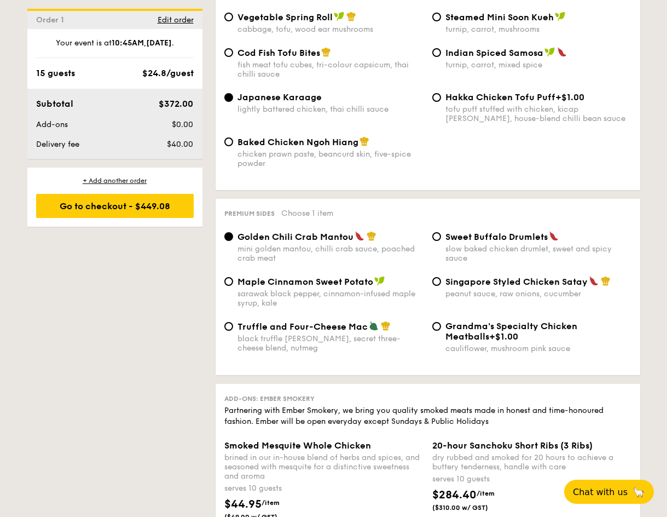
click at [294, 321] on span "Truffle and Four-Cheese Mac" at bounding box center [302, 326] width 130 height 10
click at [233, 322] on input "Truffle and Four-Cheese Mac black truffle pate, brie, secret three-cheese blend…" at bounding box center [228, 326] width 9 height 9
radio input "true"
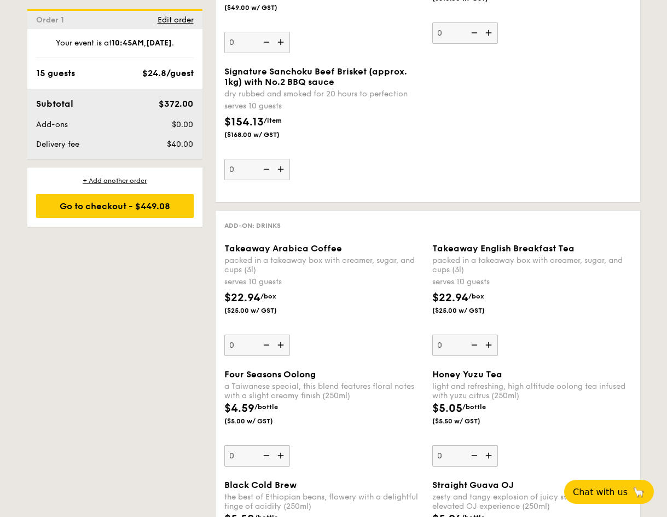
scroll to position [2478, 0]
click at [162, 196] on div "Go to checkout - $449.08" at bounding box center [115, 206] width 158 height 24
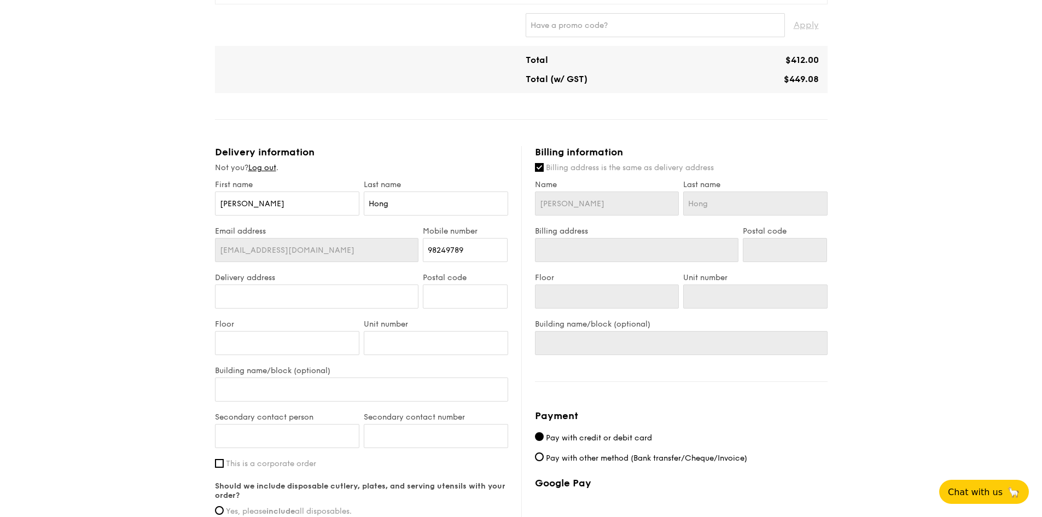
scroll to position [603, 0]
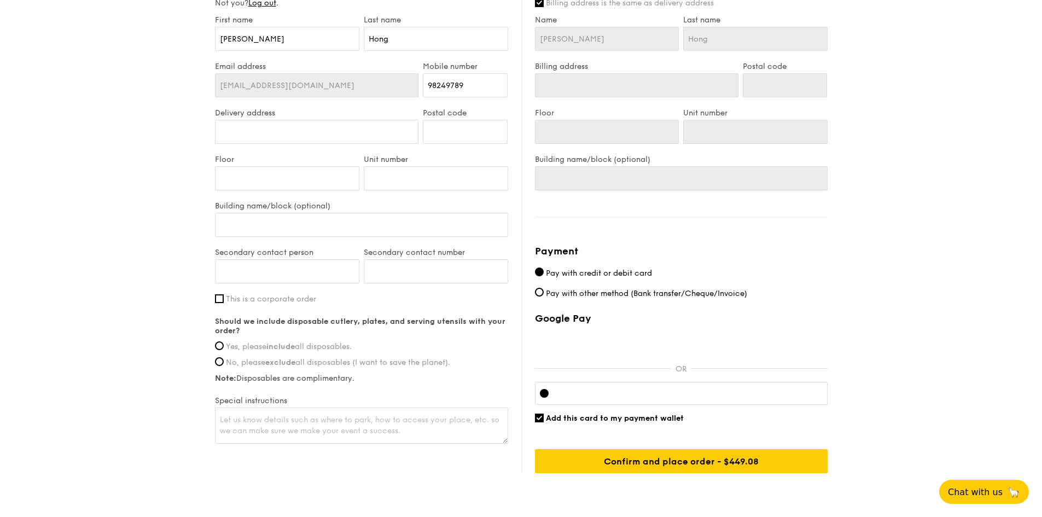
click at [346, 351] on span "Yes, please include all disposables." at bounding box center [289, 346] width 126 height 9
click at [224, 350] on input "Yes, please include all disposables." at bounding box center [219, 345] width 9 height 9
radio input "true"
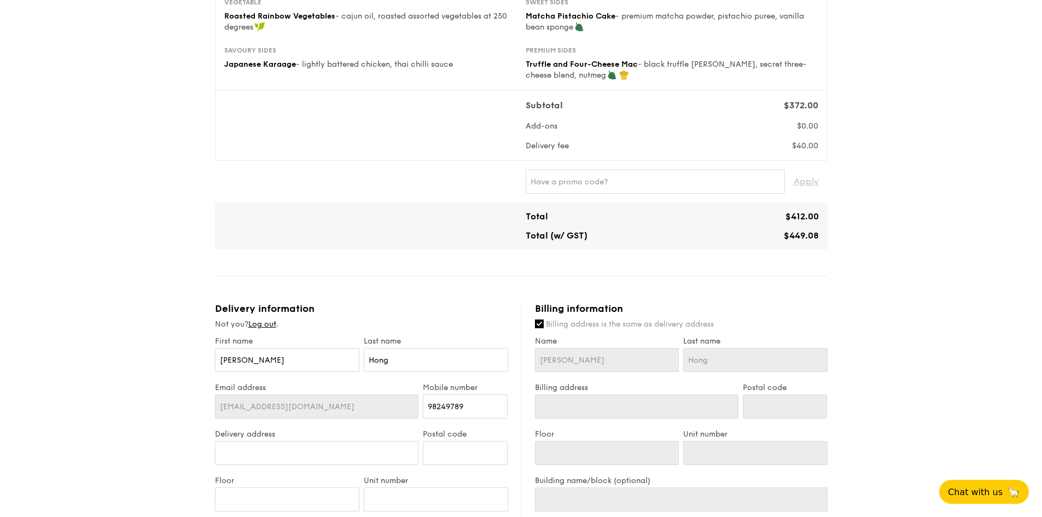
scroll to position [329, 0]
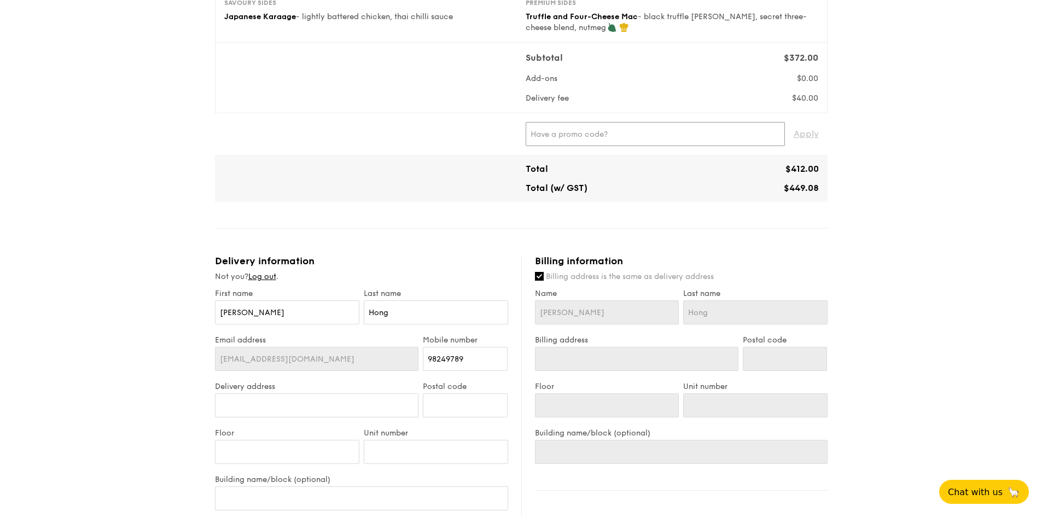
click at [725, 146] on input "text" at bounding box center [655, 134] width 259 height 24
click at [726, 146] on input "text" at bounding box center [655, 134] width 259 height 24
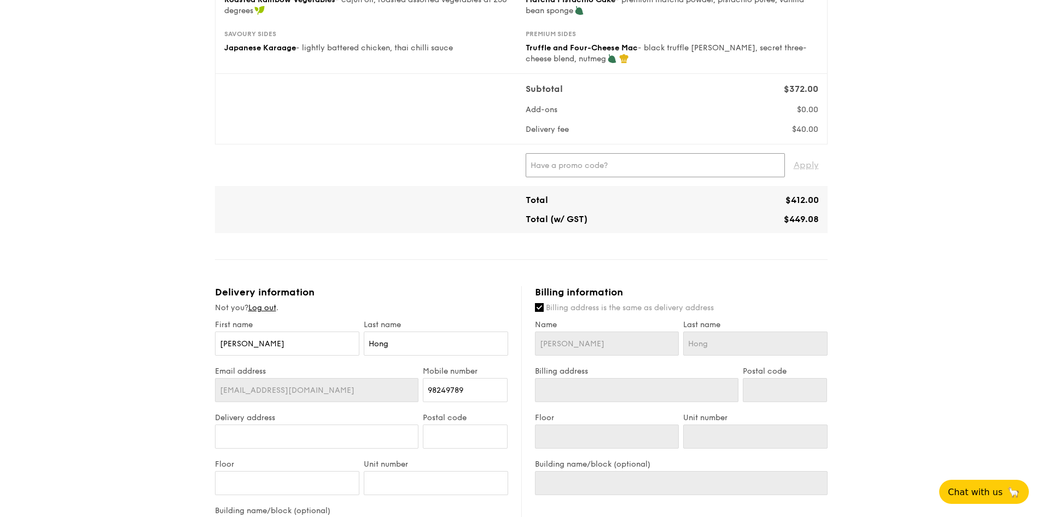
scroll to position [274, 0]
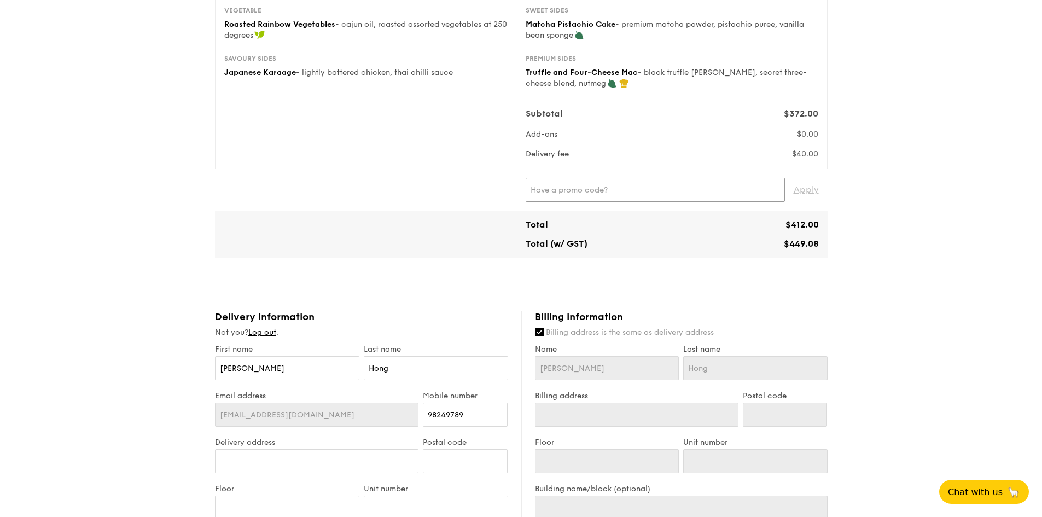
paste input "GRSQGS"
type input "GRSQGS"
click at [804, 197] on span "Apply" at bounding box center [806, 190] width 25 height 24
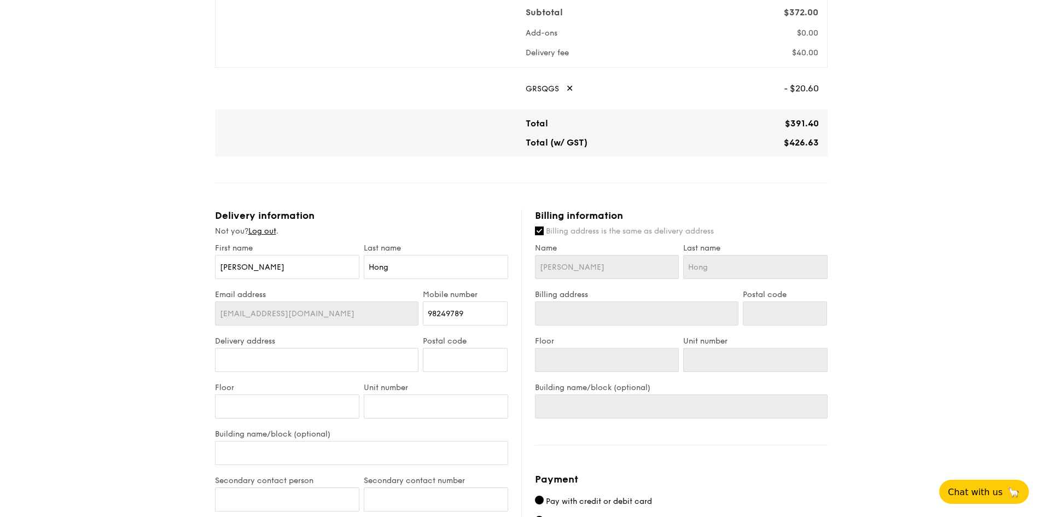
scroll to position [438, 0]
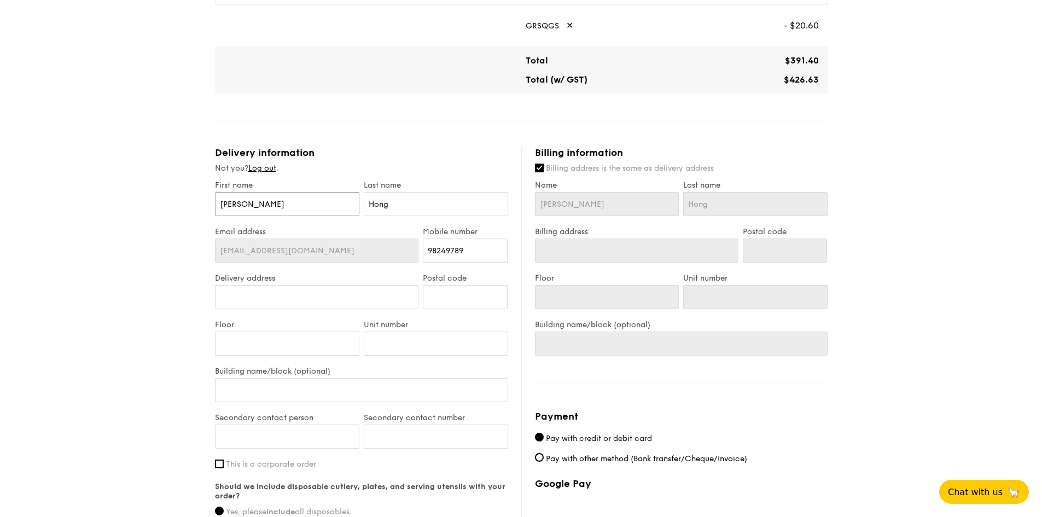
click at [259, 216] on input "Yan" at bounding box center [287, 204] width 144 height 24
type input "Yan"
type input "Yan H"
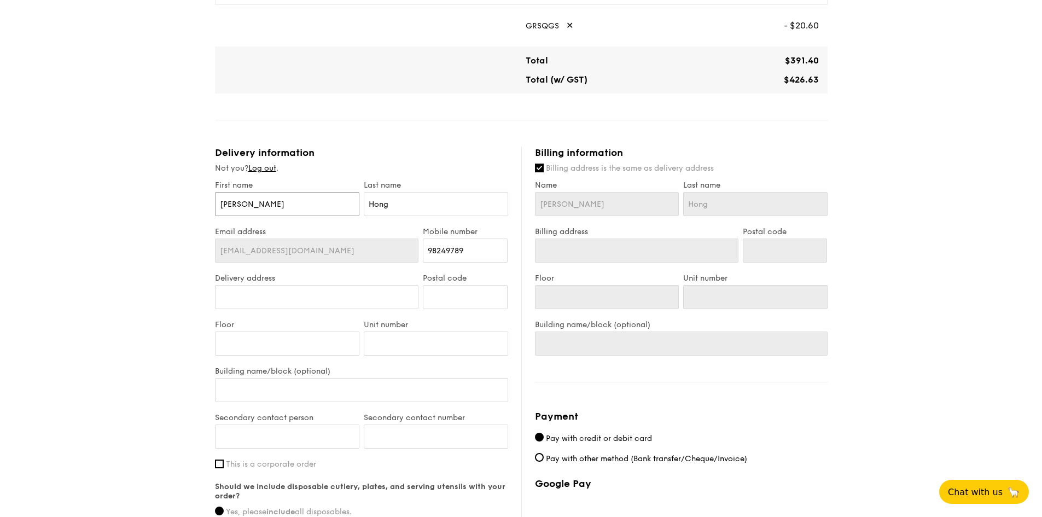
type input "Yan Ho"
type input "Yan Hong"
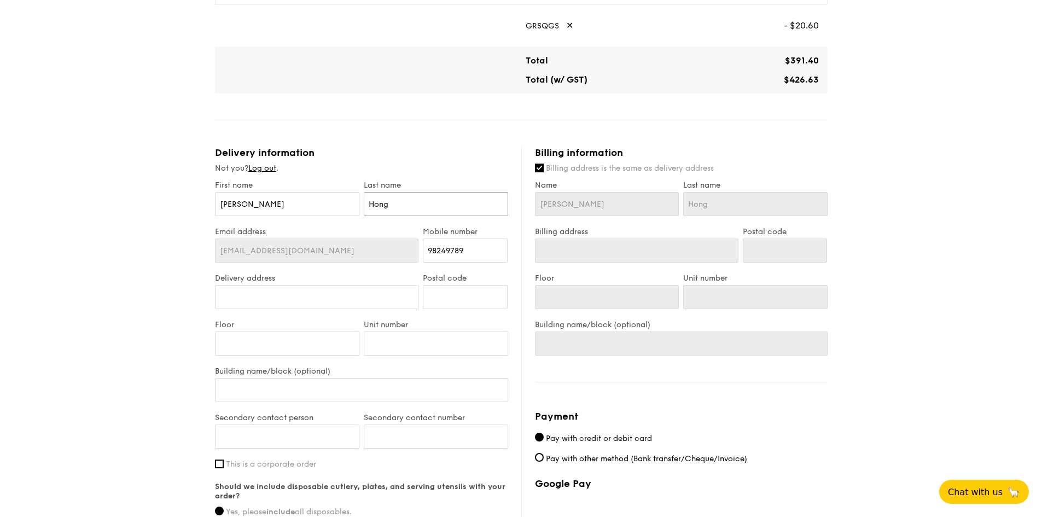
type input "T"
type input "Te"
type input "Teo"
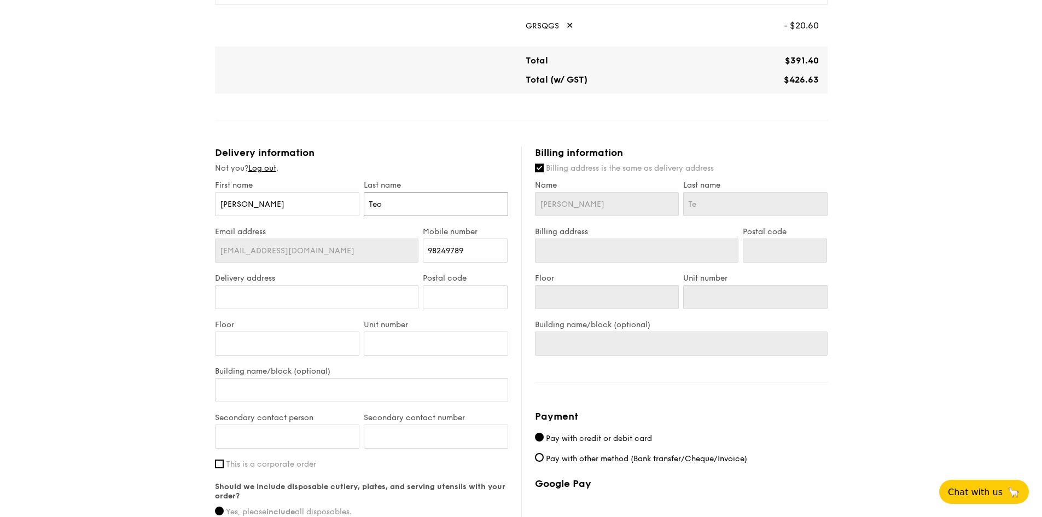
type input "Teo"
click at [281, 307] on input "Delivery address" at bounding box center [317, 297] width 204 height 24
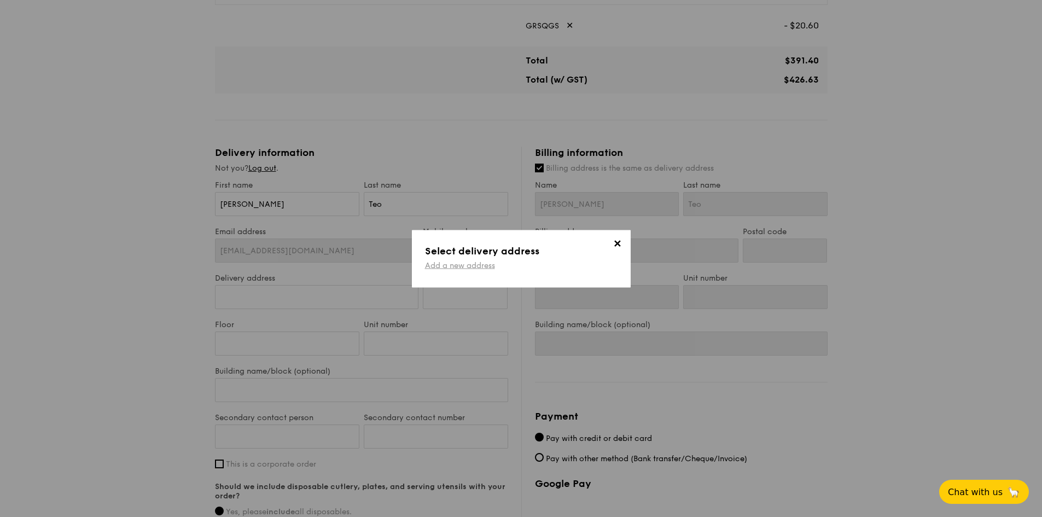
click at [466, 267] on link "Add a new address" at bounding box center [460, 264] width 70 height 9
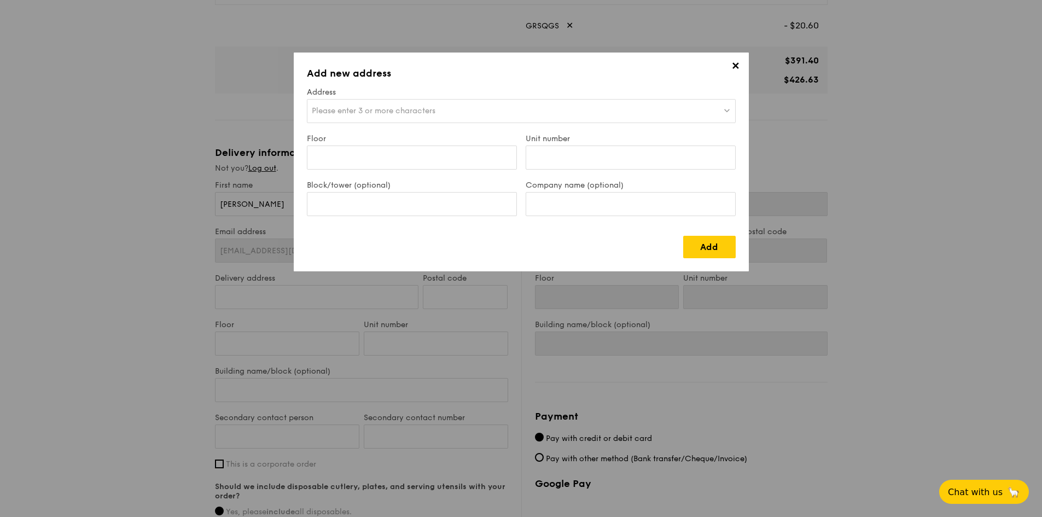
click at [415, 118] on div "Please enter 3 or more characters" at bounding box center [521, 111] width 429 height 24
type input "936 Hougang St 92"
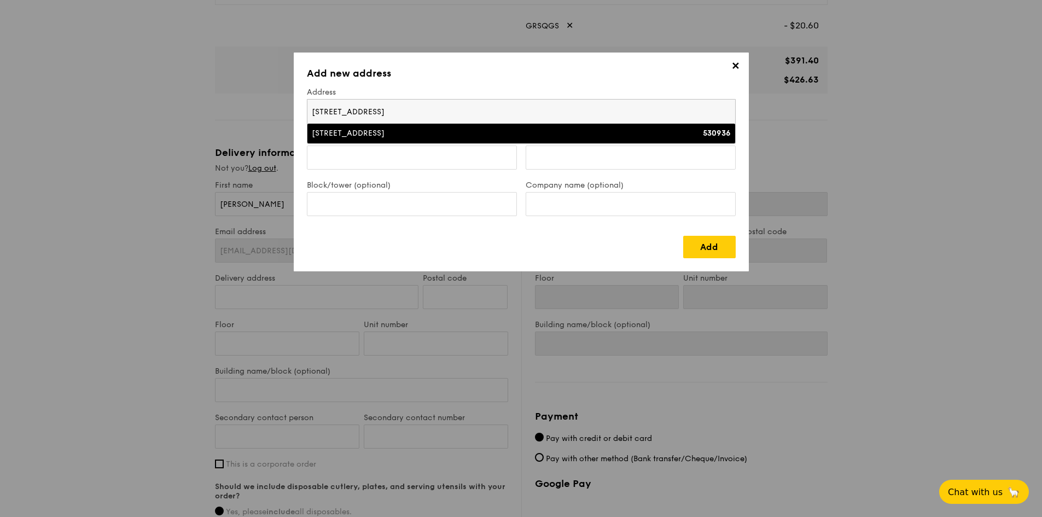
click at [405, 134] on div "936 Hougang Street 92" at bounding box center [469, 133] width 315 height 11
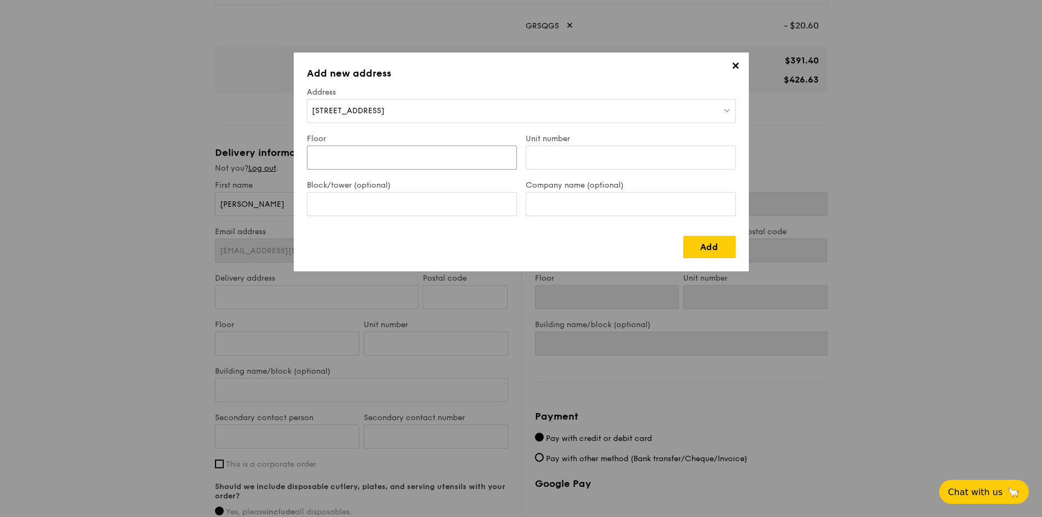
click at [400, 160] on input "Floor" at bounding box center [412, 158] width 210 height 24
type input "1"
click at [563, 153] on input "Unit number" at bounding box center [631, 158] width 210 height 24
drag, startPoint x: 384, startPoint y: 159, endPoint x: 233, endPoint y: 153, distance: 151.1
click at [233, 153] on div "✕ Add new address Address 936 Hougang Street 92 Floor 13-61 Unit number Block/t…" at bounding box center [521, 258] width 1042 height 517
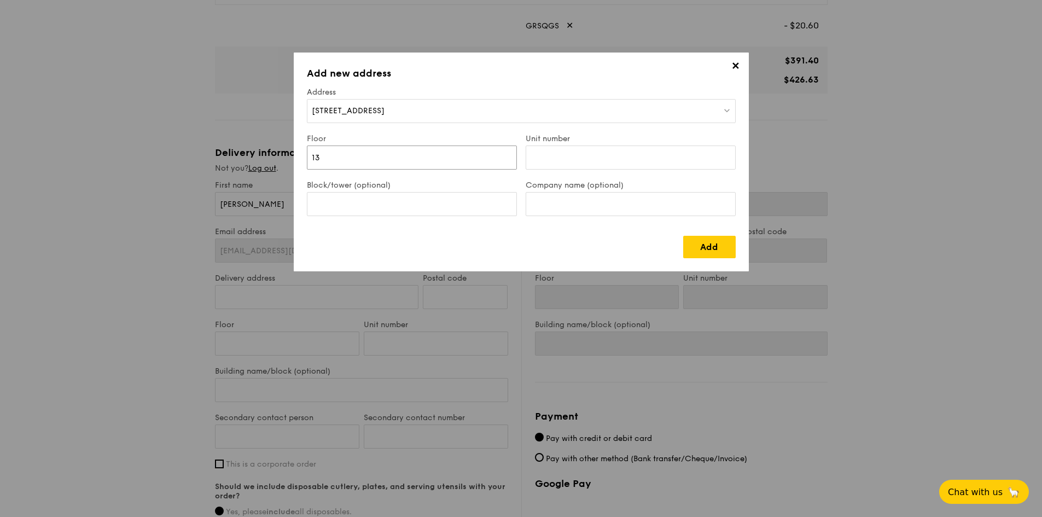
type input "13"
click at [558, 152] on input "Unit number" at bounding box center [631, 158] width 210 height 24
type input "61"
click at [704, 253] on link "Add" at bounding box center [709, 247] width 53 height 22
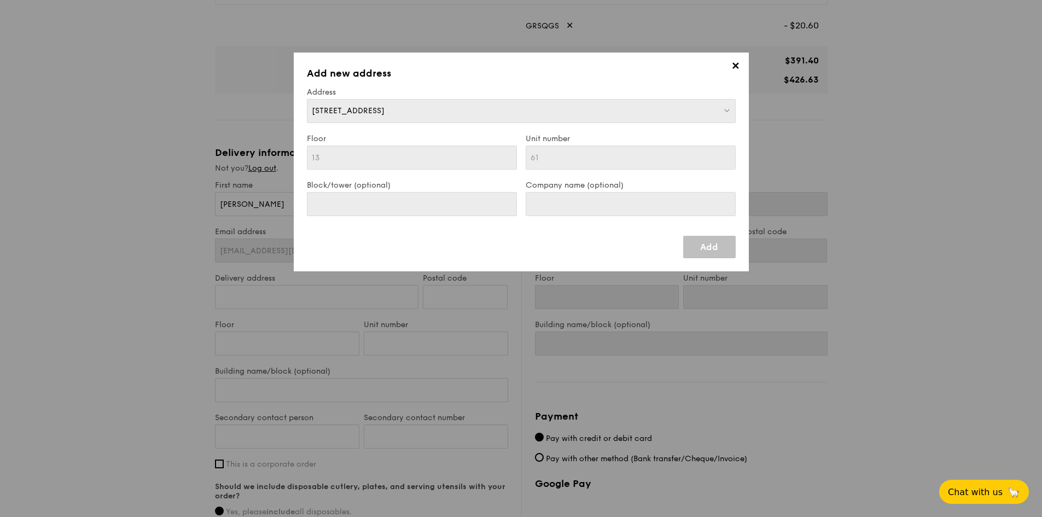
type input "936 Hougang Street 92"
type input "530936"
type input "13"
type input "61"
type input "936 Hougang Street 92"
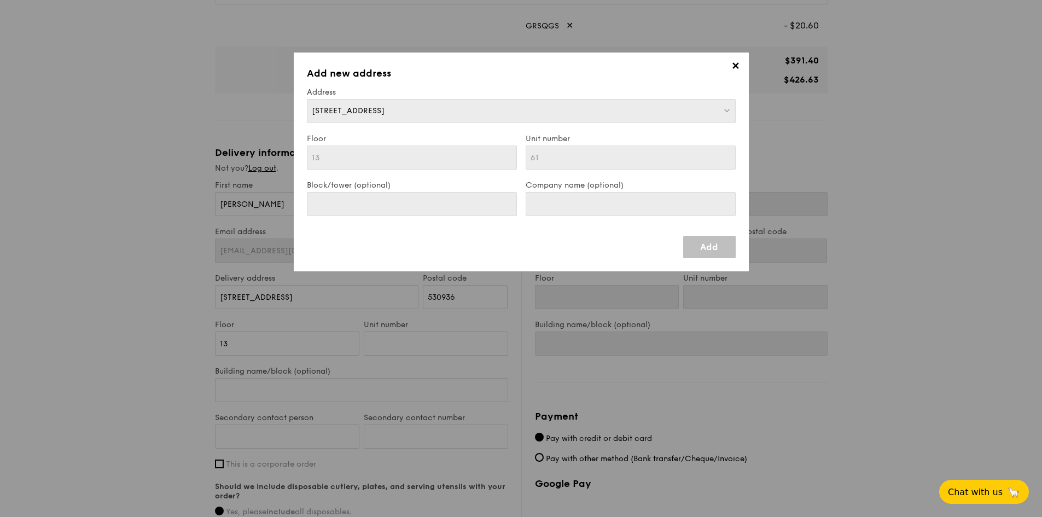
type input "530936"
type input "13"
type input "61"
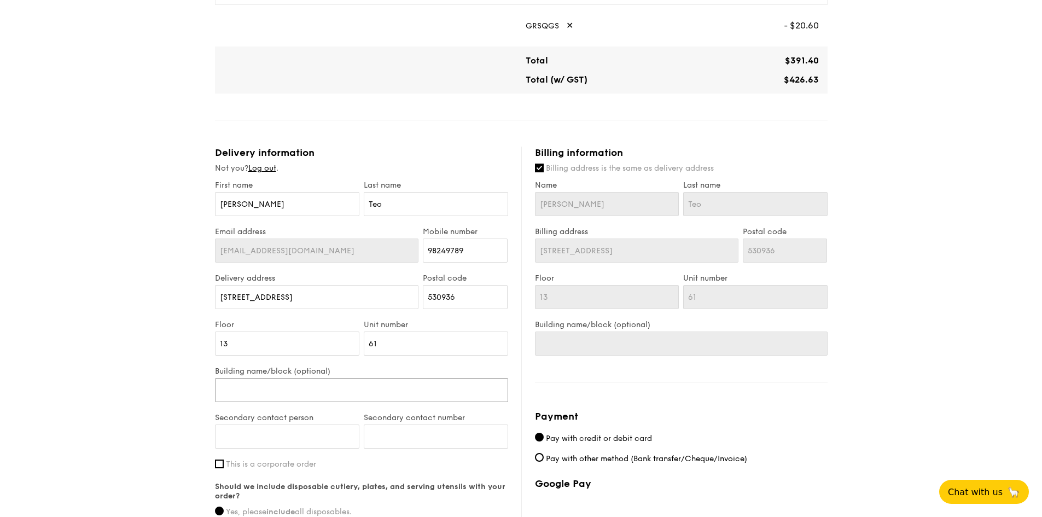
click at [265, 399] on input "Building name/block (optional)" at bounding box center [361, 390] width 293 height 24
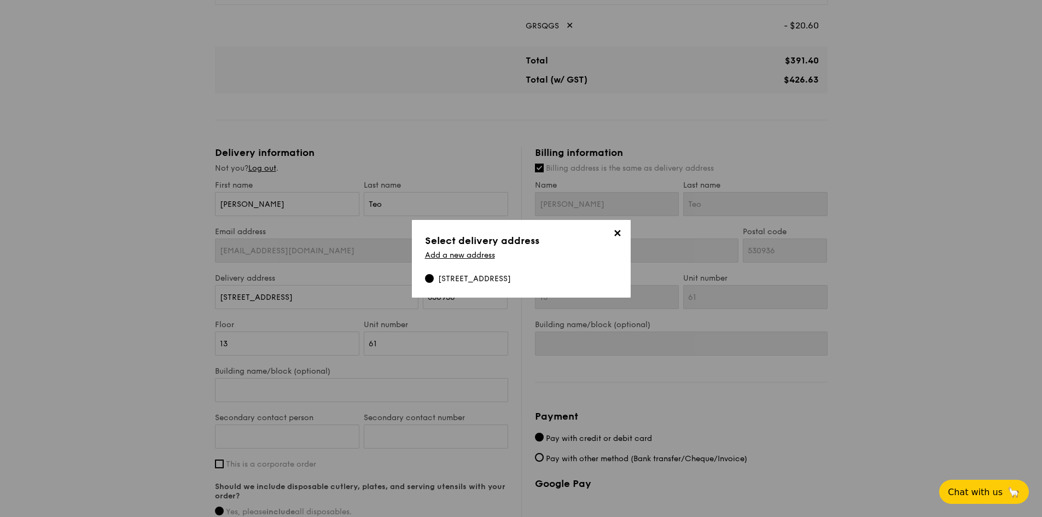
click at [616, 230] on span "✕" at bounding box center [617, 235] width 15 height 15
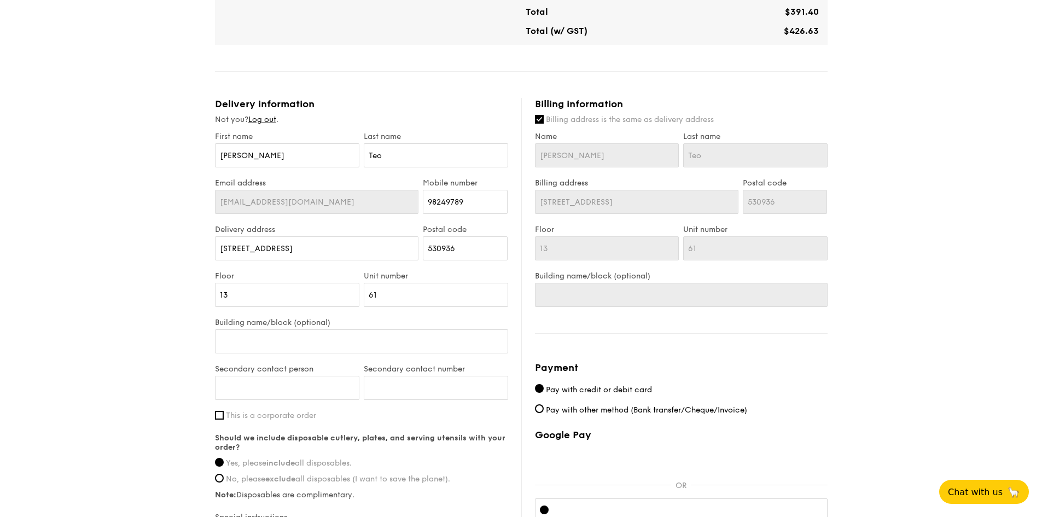
scroll to position [547, 0]
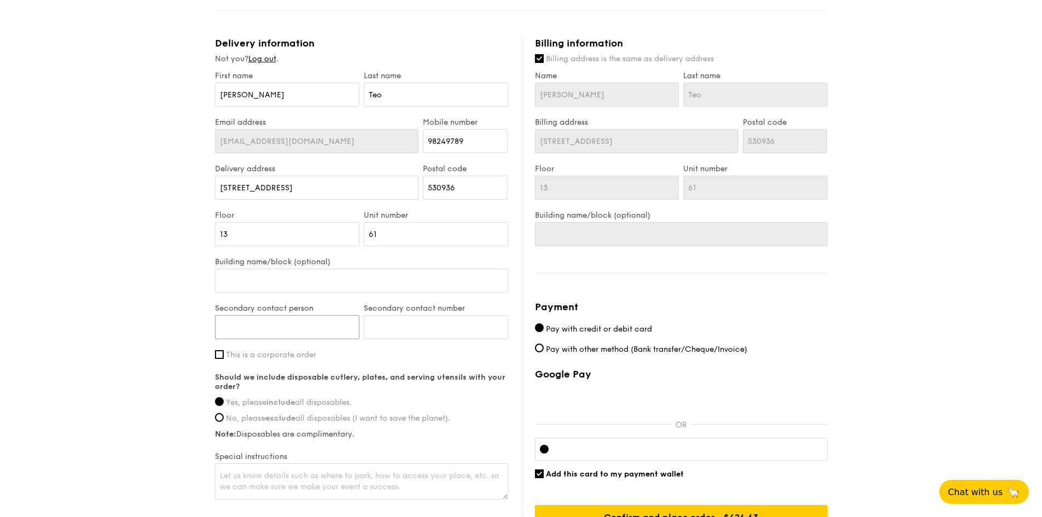
click at [306, 335] on input "Secondary contact person" at bounding box center [287, 327] width 144 height 24
type input "98184451"
drag, startPoint x: 259, startPoint y: 334, endPoint x: 177, endPoint y: 335, distance: 82.6
click at [177, 335] on div "1 - Select menu 2 - Select items 3 - Check out Mini Buffet $24.80 /guest ($27.0…" at bounding box center [521, 24] width 1042 height 1098
click at [399, 339] on input "Secondary contact number" at bounding box center [436, 327] width 144 height 24
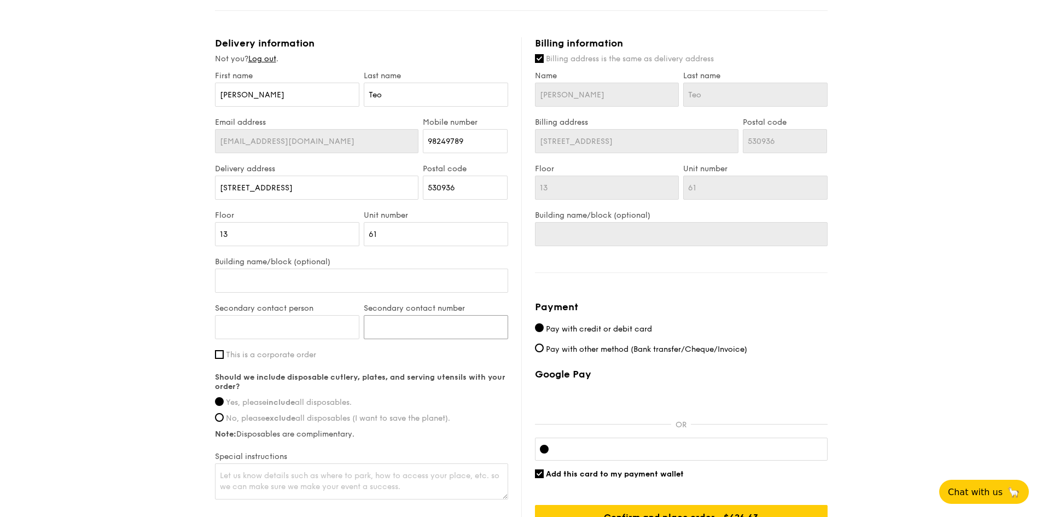
paste input "98184451"
type input "98184451"
click at [309, 332] on input "Secondary contact person" at bounding box center [287, 327] width 144 height 24
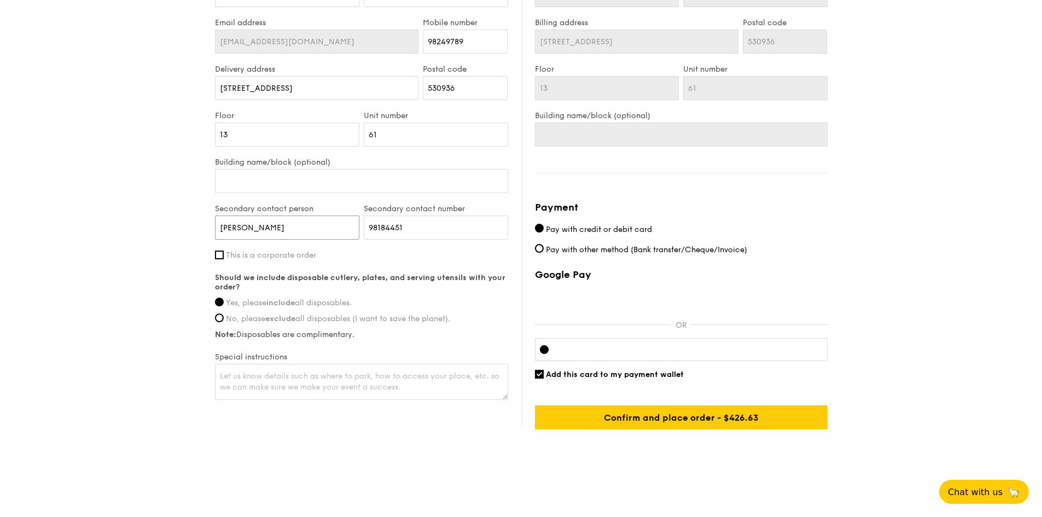
scroll to position [657, 0]
type input "Teo Seng Key"
click at [343, 386] on textarea at bounding box center [361, 382] width 293 height 36
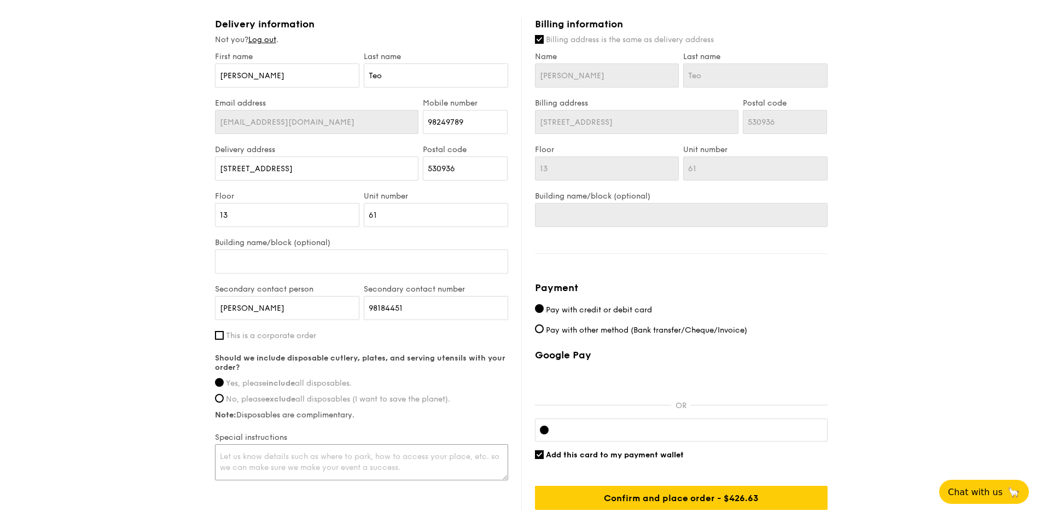
scroll to position [492, 0]
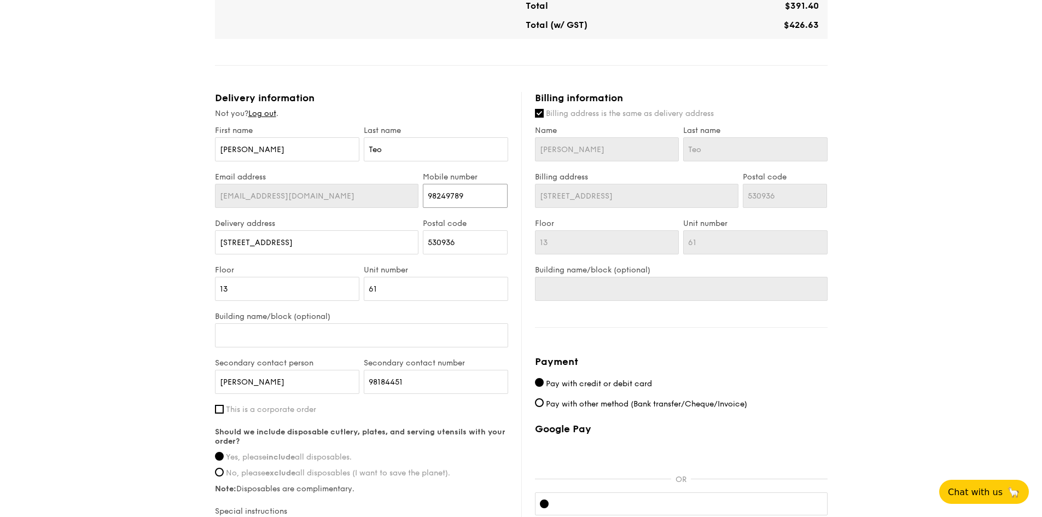
click at [442, 205] on input "98249789" at bounding box center [465, 196] width 85 height 24
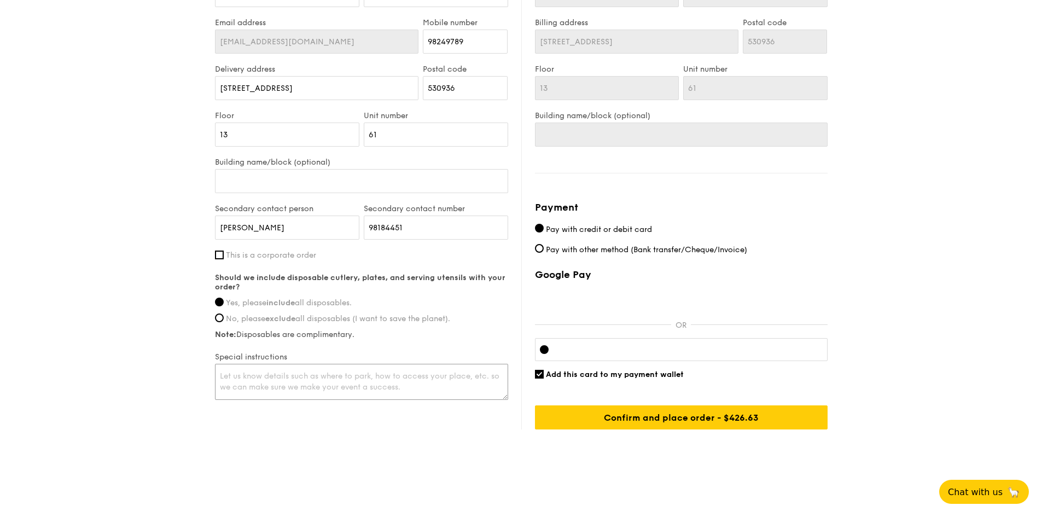
click at [319, 380] on textarea at bounding box center [361, 382] width 293 height 36
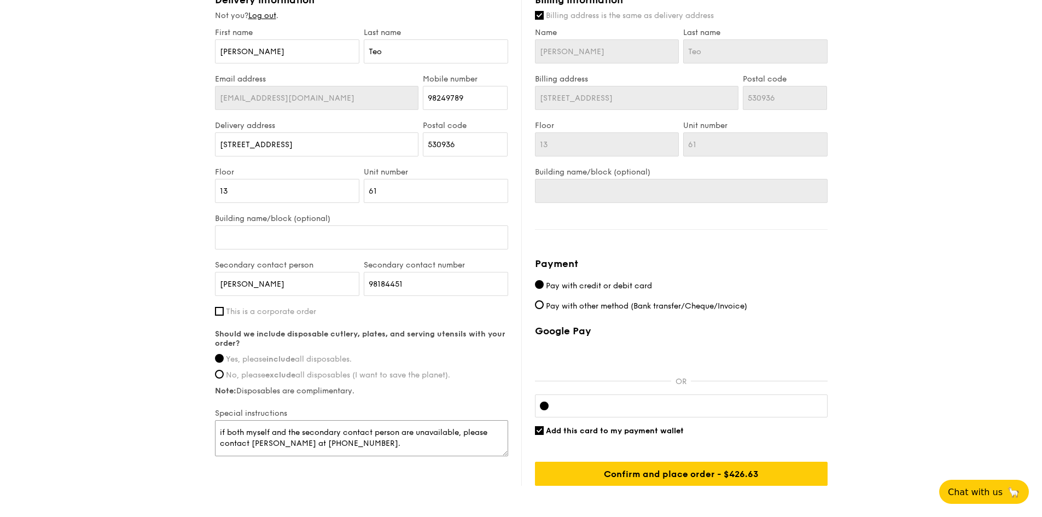
scroll to position [602, 0]
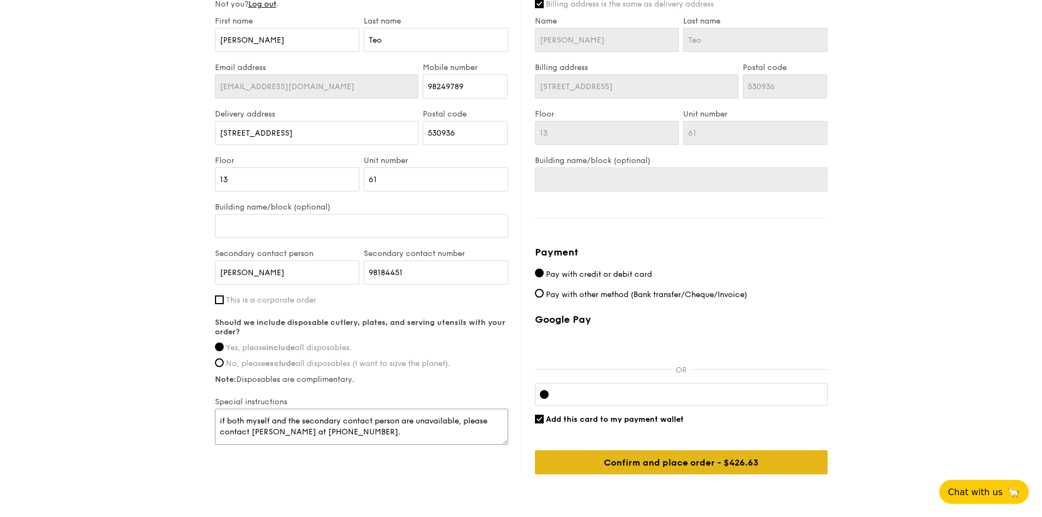
type textarea "if both myself and the secondary contact person are unavailable, please contact…"
click at [618, 473] on input "Confirm and place order - $449.08" at bounding box center [681, 462] width 293 height 24
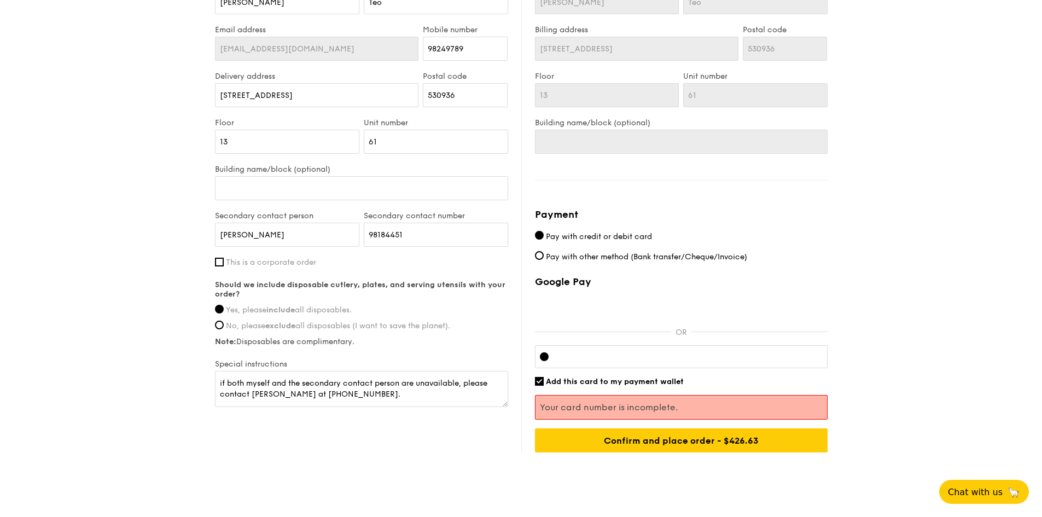
scroll to position [657, 0]
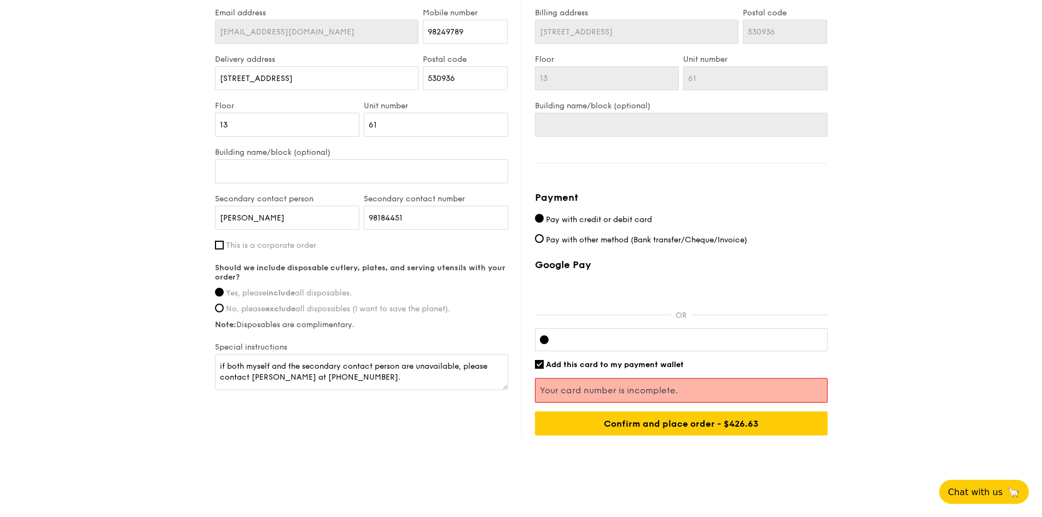
click at [554, 369] on span "Add this card to my payment wallet" at bounding box center [615, 364] width 138 height 9
click at [544, 369] on input "Add this card to my payment wallet" at bounding box center [539, 364] width 9 height 9
checkbox input "false"
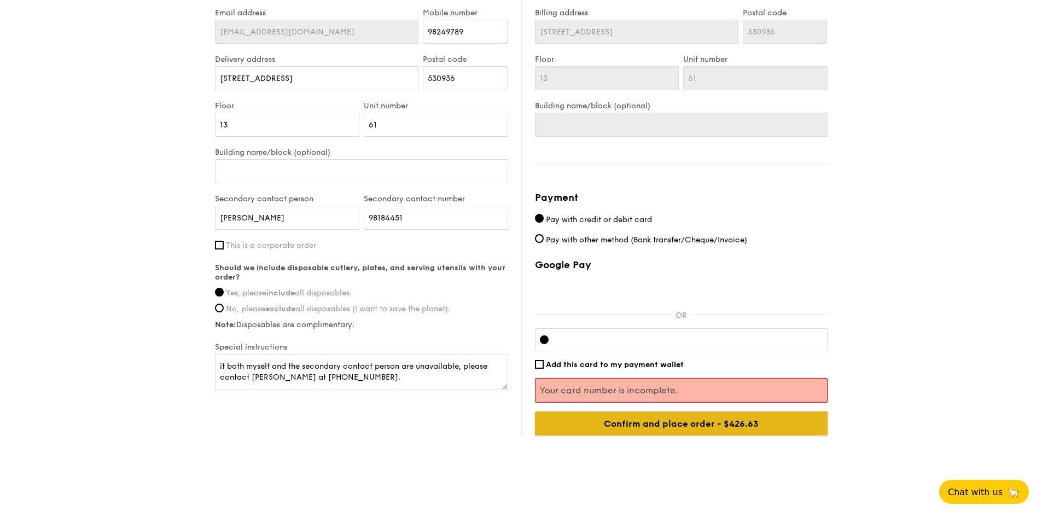
click at [771, 431] on input "Confirm and place order - $449.08" at bounding box center [681, 423] width 293 height 24
click at [647, 436] on input "Confirm and place order - $449.08" at bounding box center [681, 423] width 293 height 24
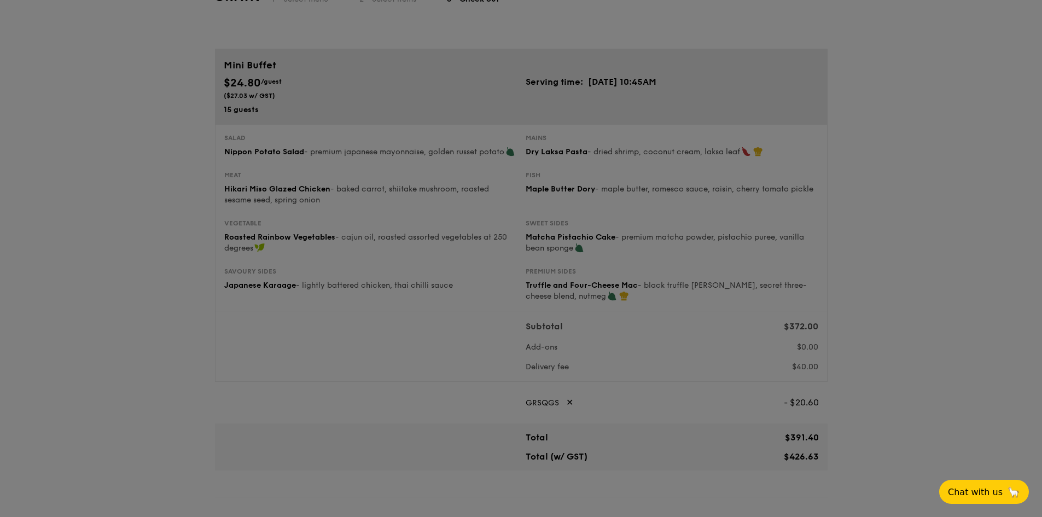
scroll to position [109, 0]
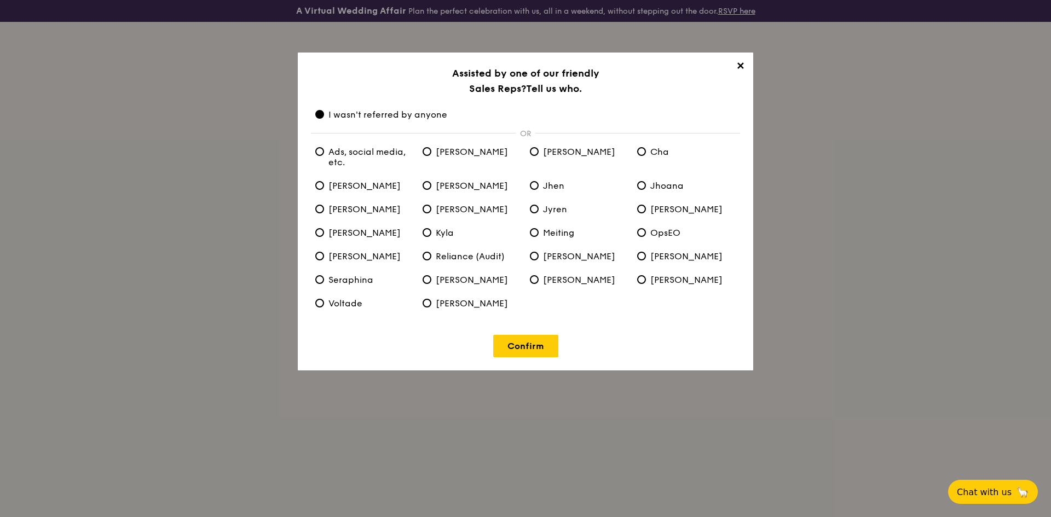
click at [357, 163] on span "Ads, social media, etc." at bounding box center [364, 157] width 98 height 21
click at [324, 156] on etc\ "Ads, social media, etc." at bounding box center [319, 151] width 9 height 9
radio etc\ "true"
radio anyone "false"
click at [532, 343] on link "Confirm" at bounding box center [525, 346] width 65 height 22
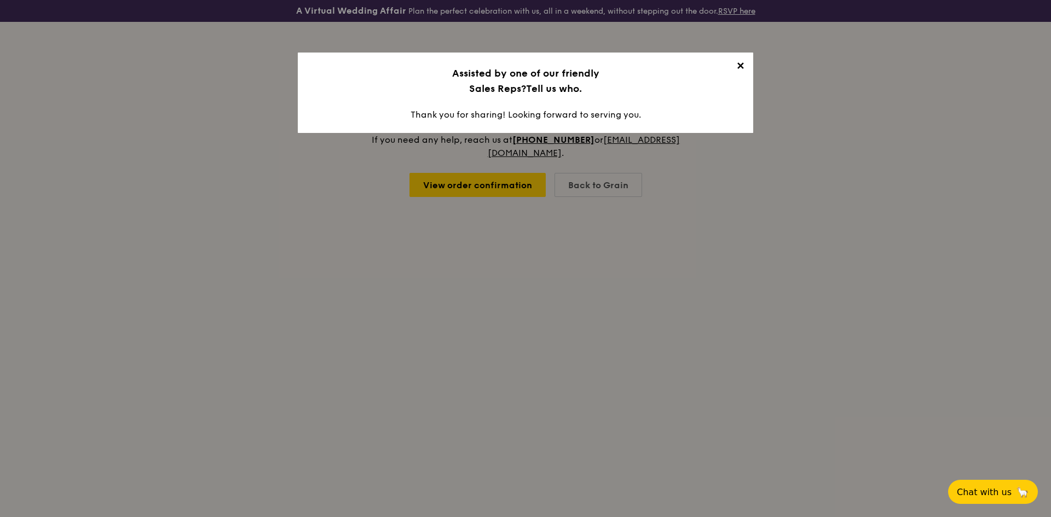
click at [747, 67] on span "✕" at bounding box center [739, 67] width 15 height 15
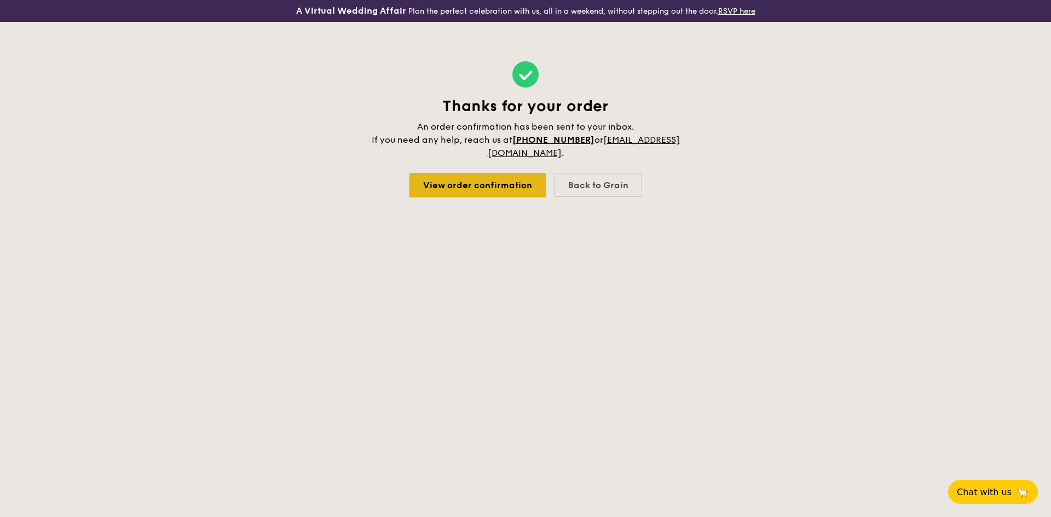
click at [477, 187] on link "View order confirmation" at bounding box center [477, 185] width 136 height 24
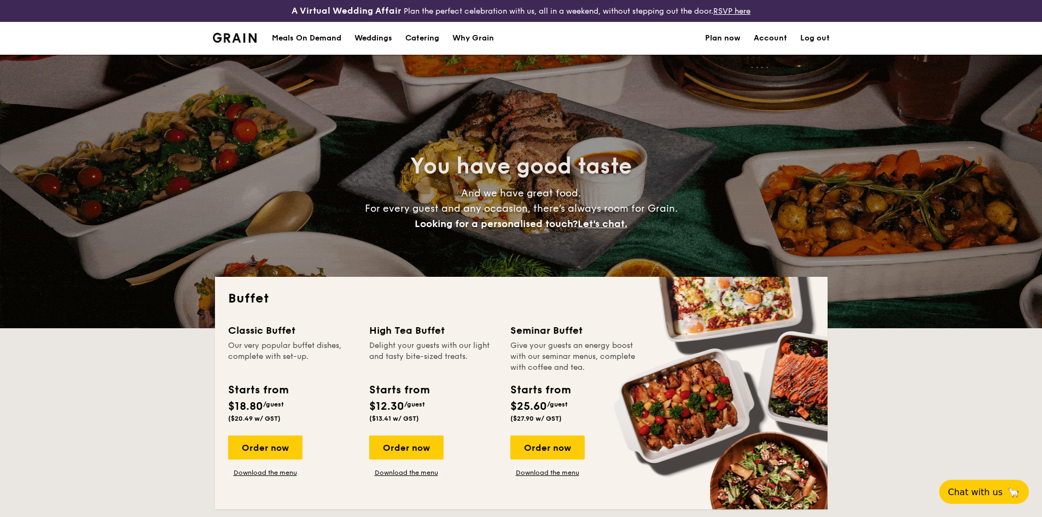
select select
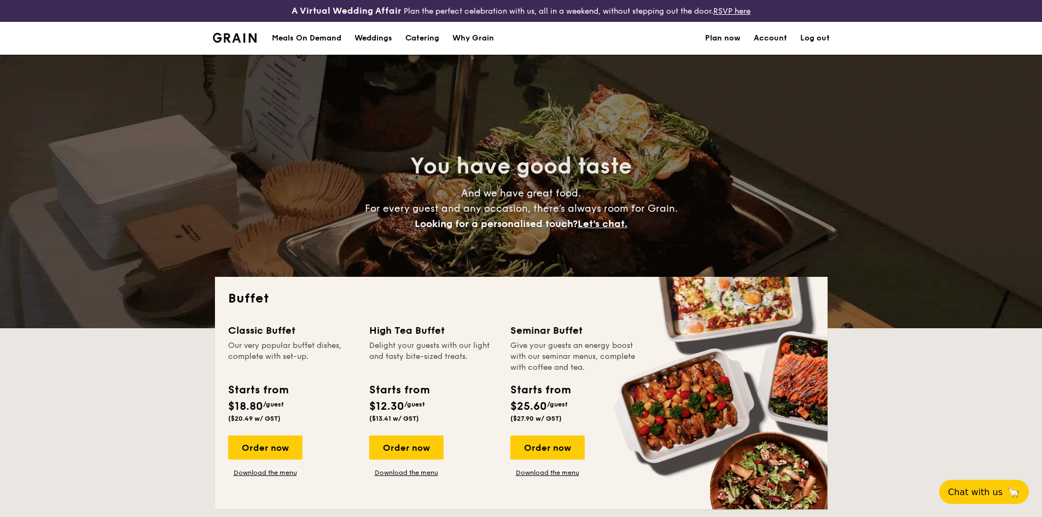
click at [782, 40] on link "Account" at bounding box center [770, 38] width 33 height 33
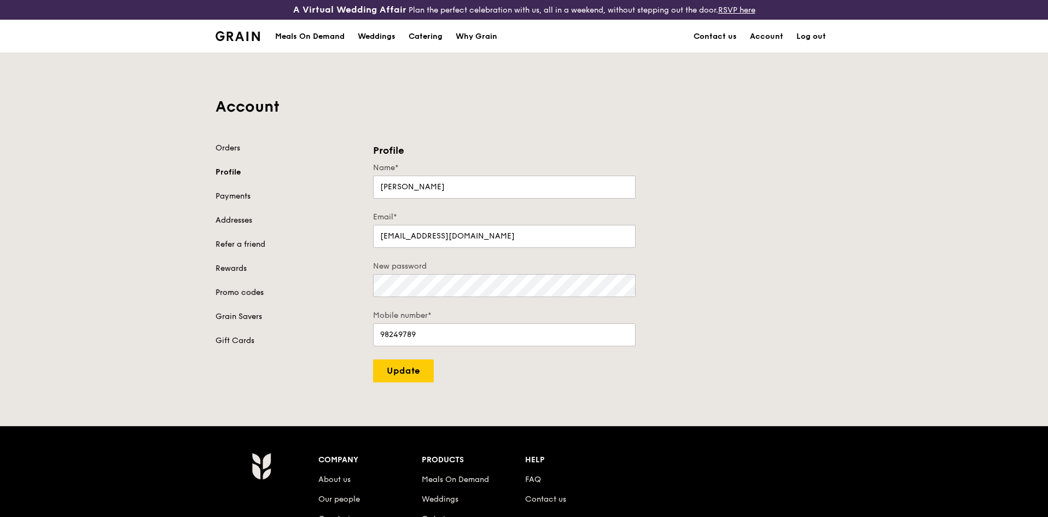
click at [231, 298] on link "Promo codes" at bounding box center [288, 292] width 144 height 11
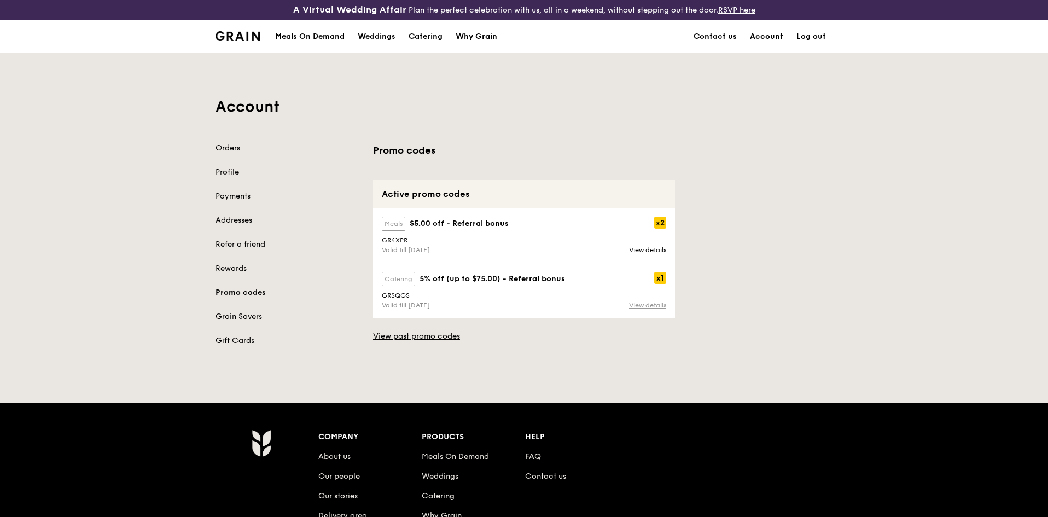
click at [629, 302] on link "View details" at bounding box center [647, 306] width 37 height 8
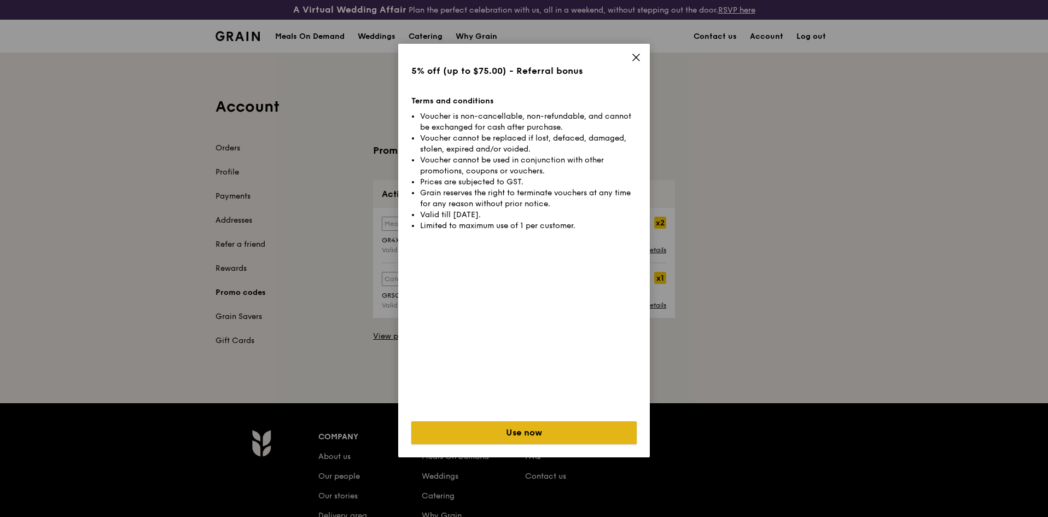
click at [511, 425] on button "Use now" at bounding box center [523, 432] width 225 height 23
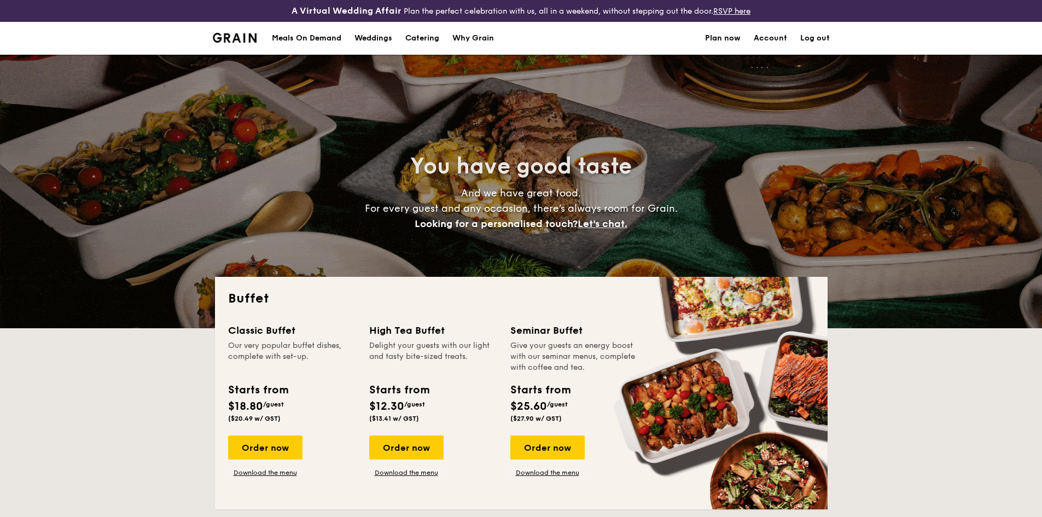
select select
click at [775, 32] on link "Account" at bounding box center [770, 38] width 33 height 33
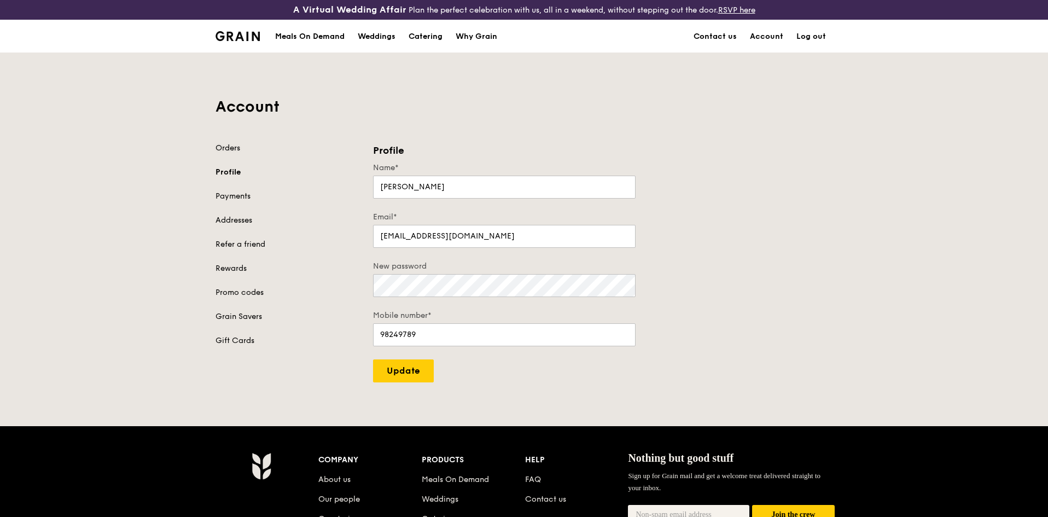
click at [240, 146] on link "Orders" at bounding box center [288, 148] width 144 height 11
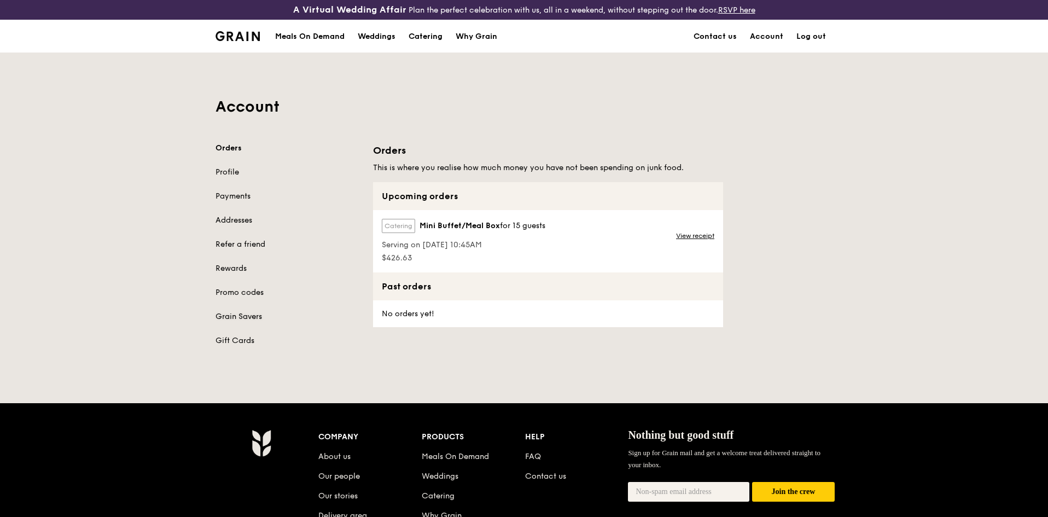
click at [240, 315] on link "Grain Savers" at bounding box center [288, 316] width 144 height 11
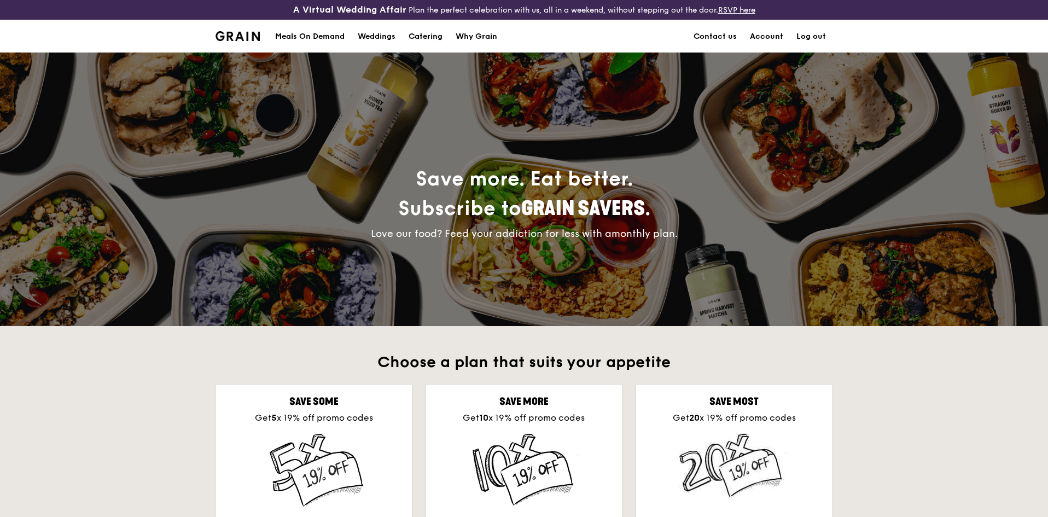
click at [419, 36] on div "Catering" at bounding box center [426, 36] width 34 height 33
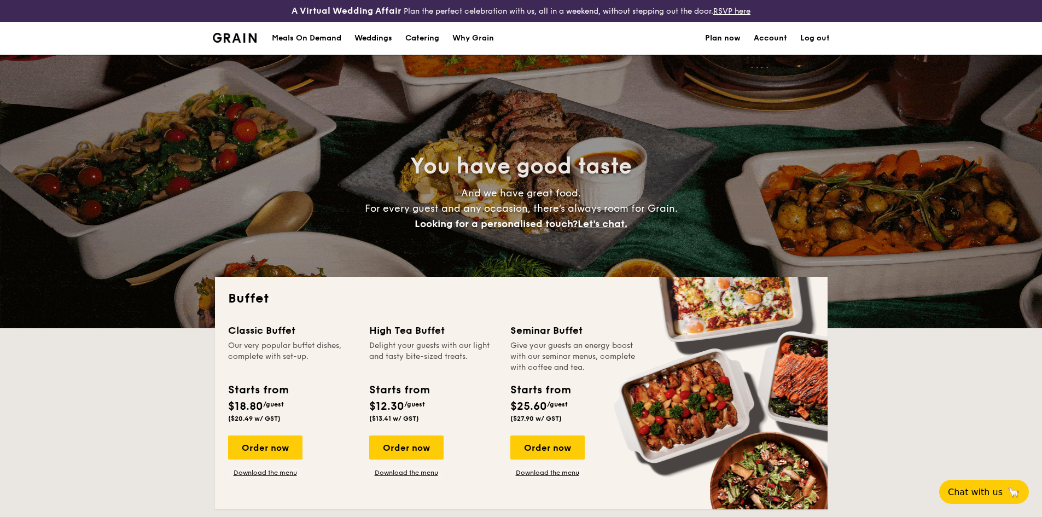
select select
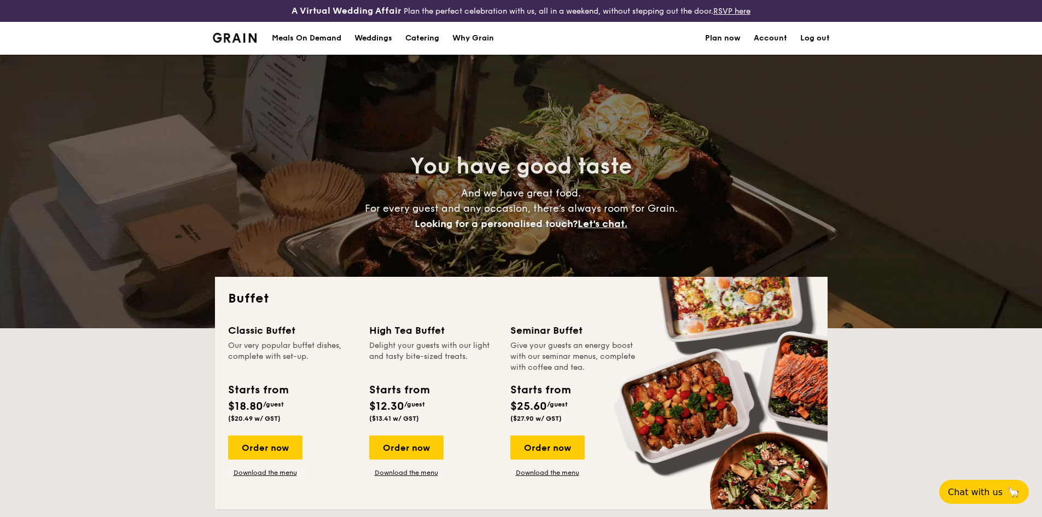
click at [314, 38] on div "Meals On Demand" at bounding box center [306, 38] width 69 height 33
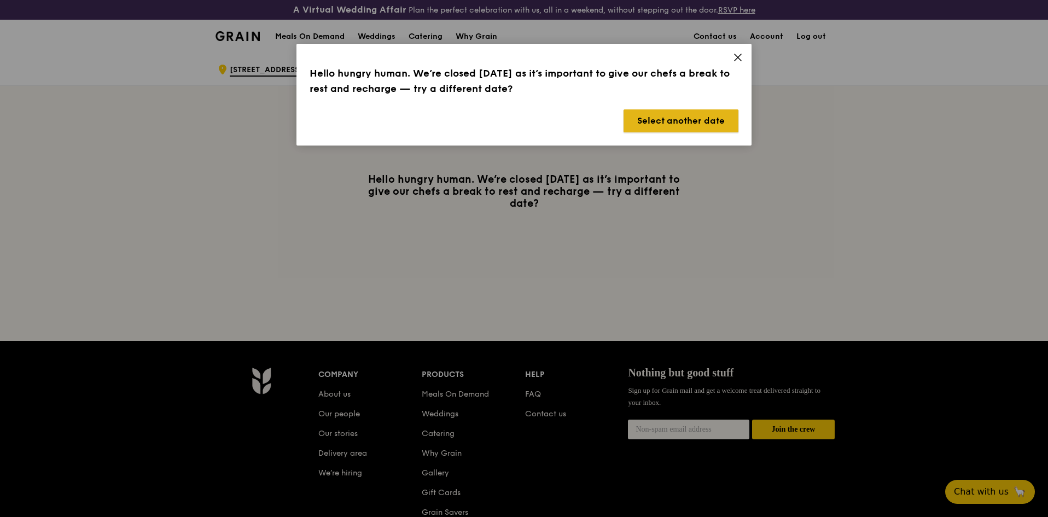
click at [704, 124] on button "Select another date" at bounding box center [681, 120] width 115 height 23
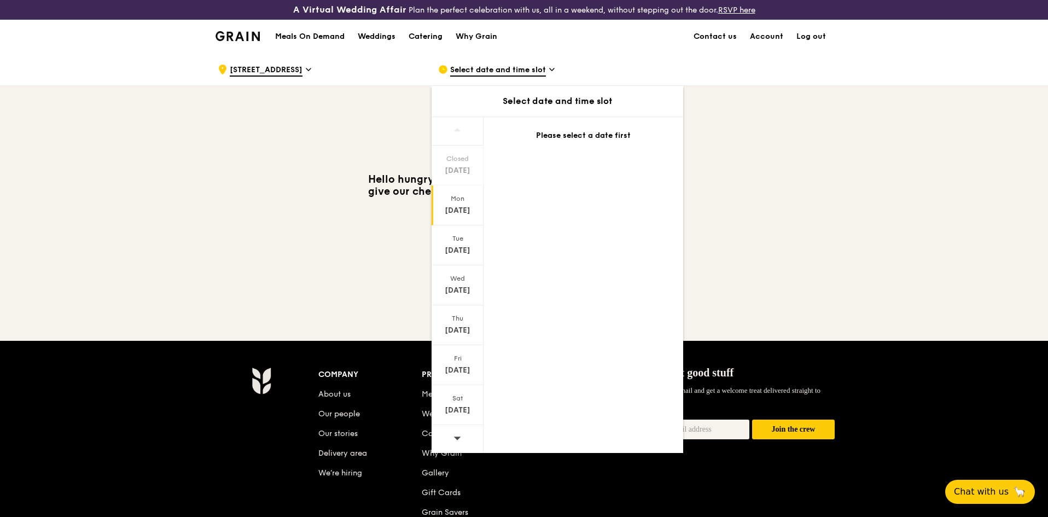
click at [461, 212] on div "Sep 22" at bounding box center [457, 210] width 49 height 11
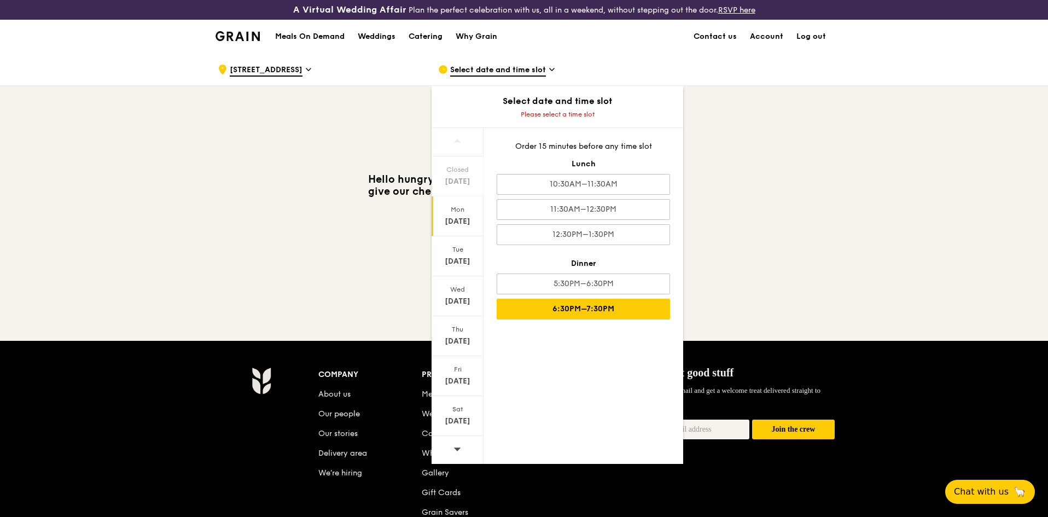
click at [631, 311] on div "6:30PM–7:30PM" at bounding box center [583, 309] width 173 height 21
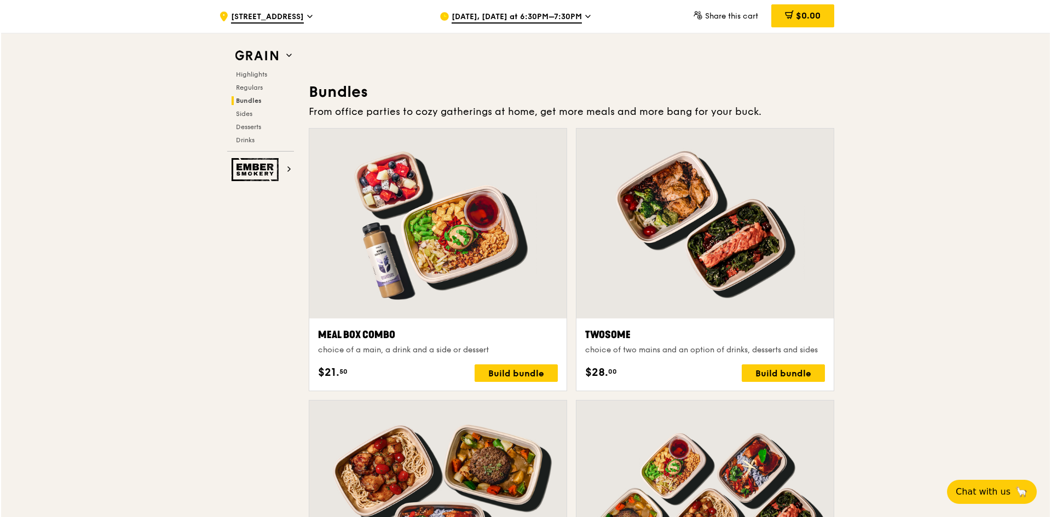
scroll to position [1689, 0]
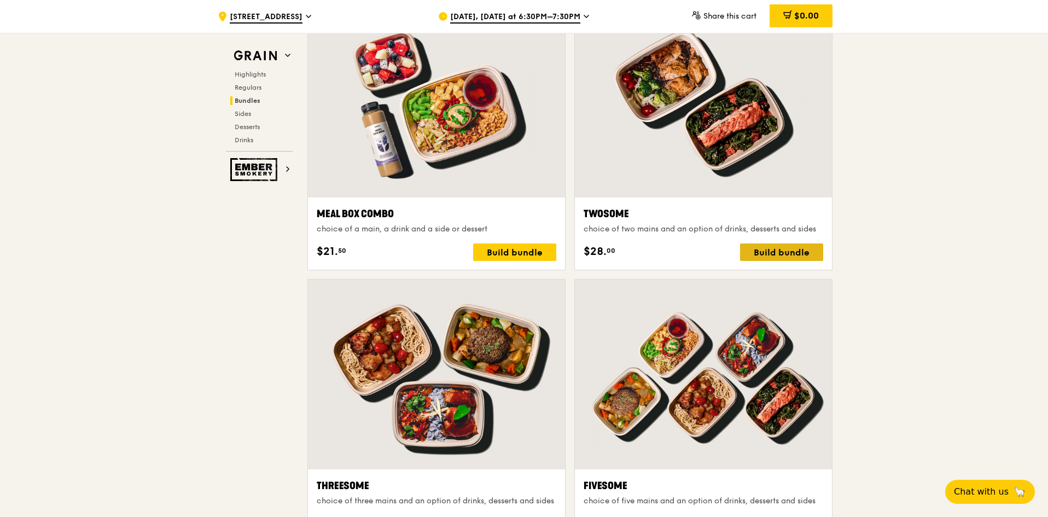
click at [770, 254] on div "Build bundle" at bounding box center [781, 253] width 83 height 18
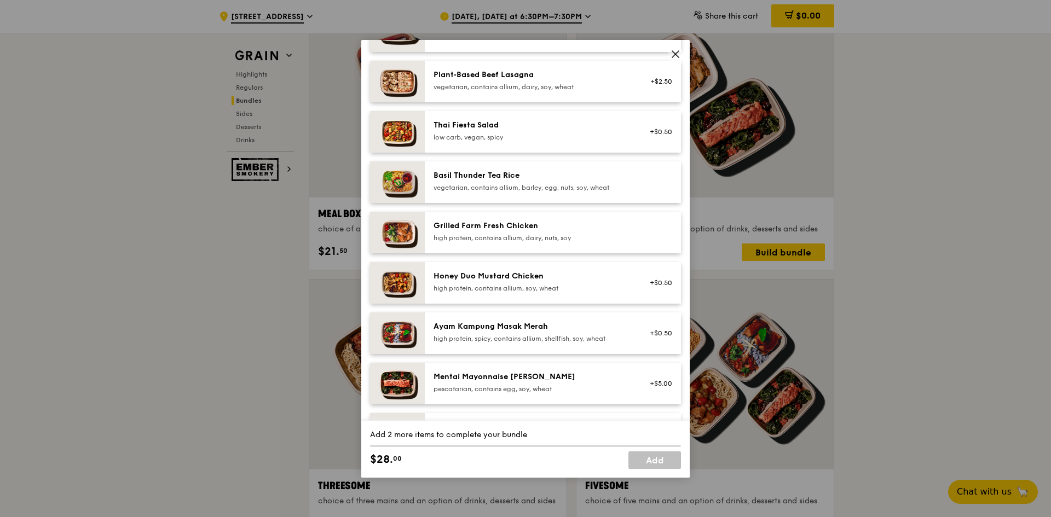
scroll to position [164, 0]
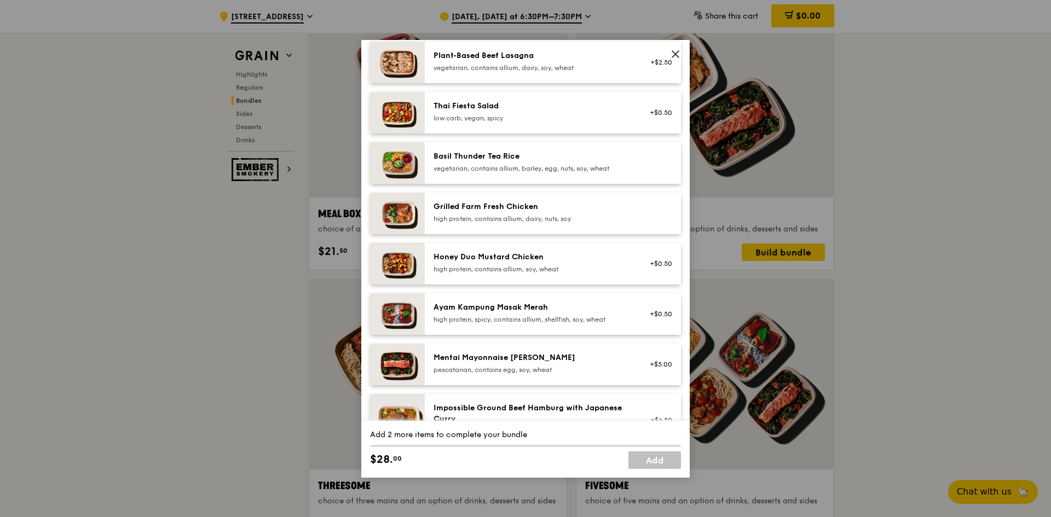
click at [563, 226] on div "Grilled Farm Fresh Chicken high protein, contains allium, dairy, nuts, soy" at bounding box center [553, 214] width 256 height 42
click at [554, 253] on div "Honey Duo Mustard Chicken" at bounding box center [531, 257] width 196 height 11
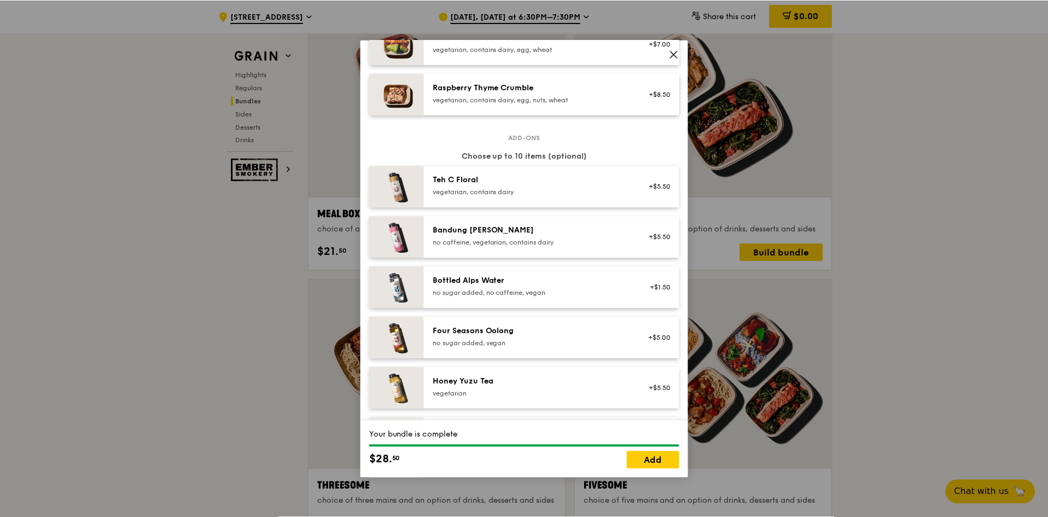
scroll to position [1253, 0]
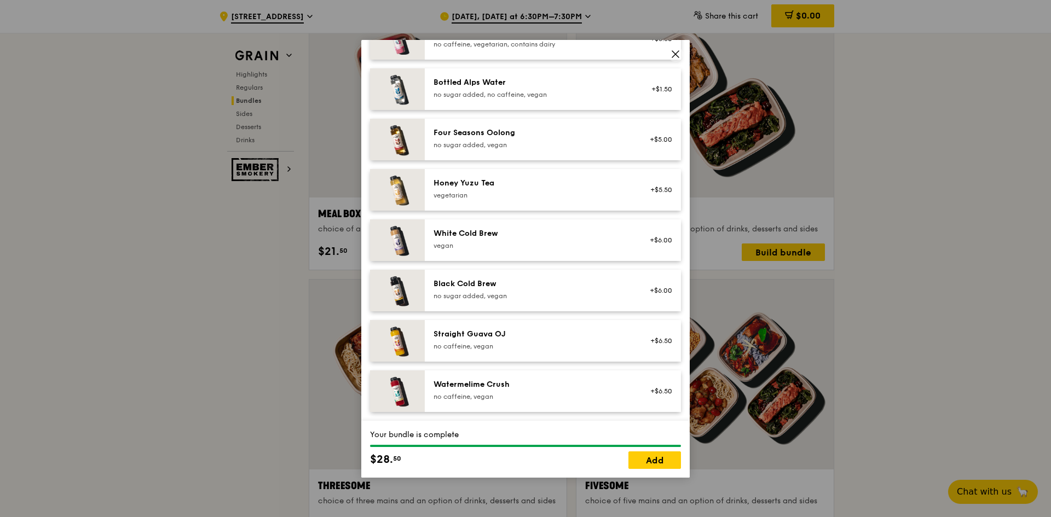
click at [668, 54] on span at bounding box center [675, 54] width 15 height 15
click at [674, 53] on icon at bounding box center [675, 54] width 10 height 10
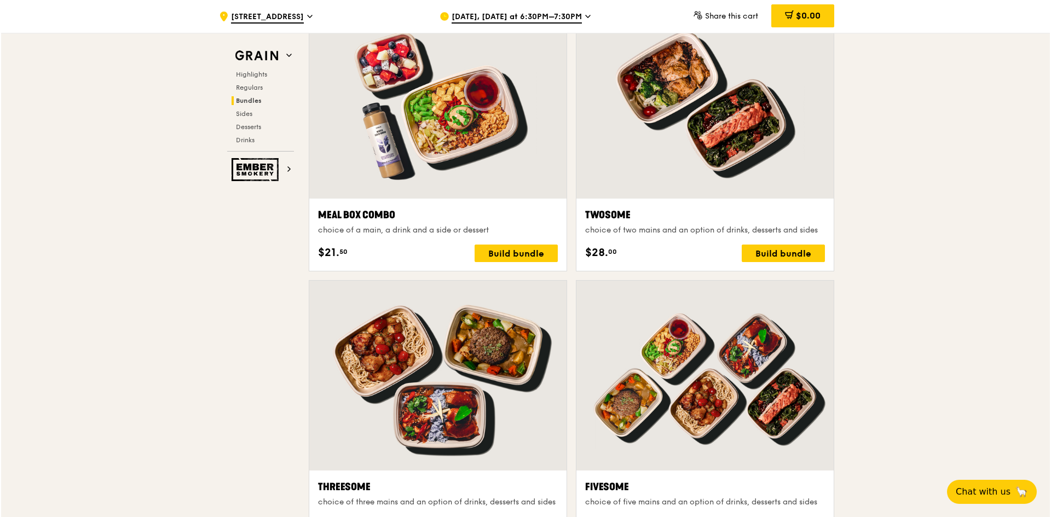
scroll to position [1689, 0]
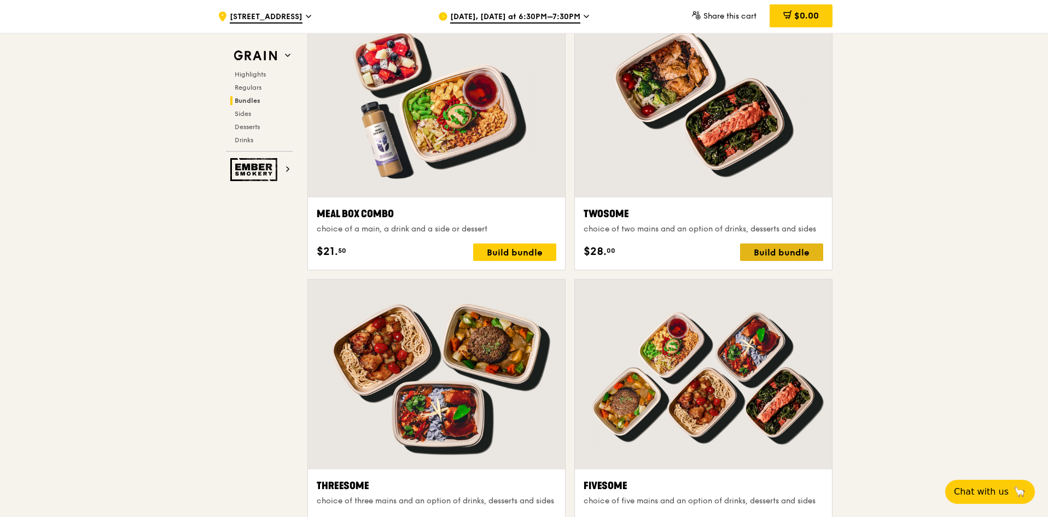
click at [770, 247] on div "Build bundle" at bounding box center [781, 253] width 83 height 18
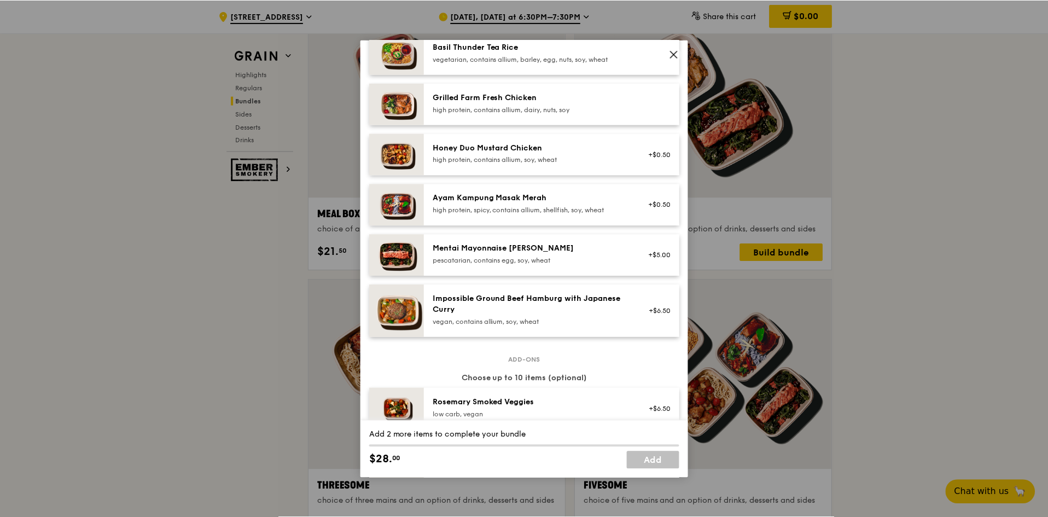
scroll to position [164, 0]
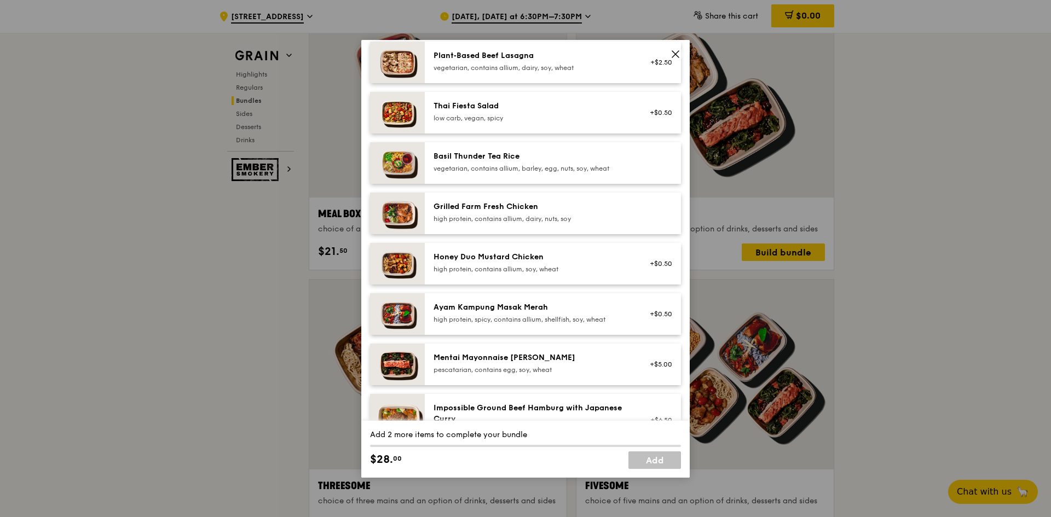
click at [594, 305] on div "Ayam Kampung Masak Merah" at bounding box center [531, 307] width 196 height 11
click at [636, 256] on div "+$0.50" at bounding box center [657, 264] width 42 height 24
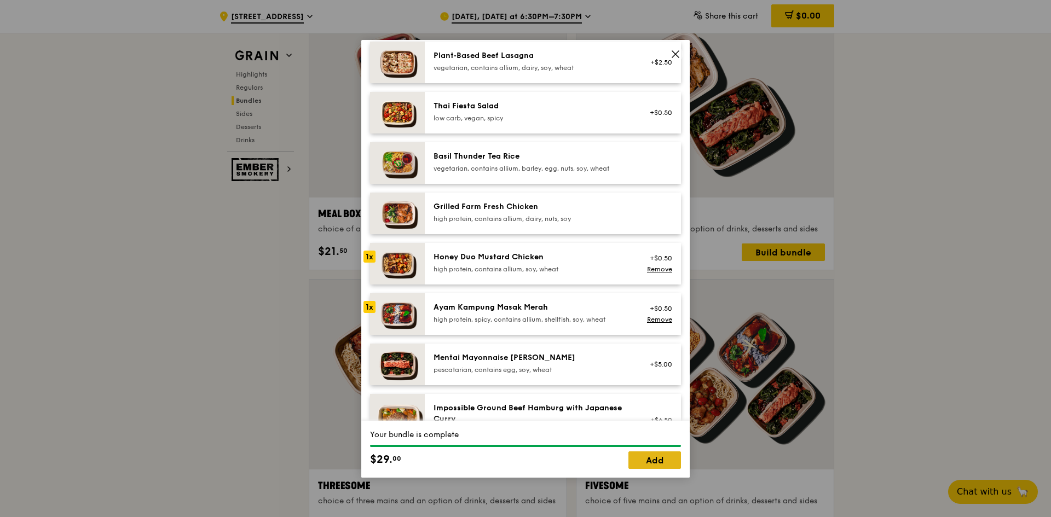
click at [664, 456] on link "Add" at bounding box center [654, 460] width 53 height 18
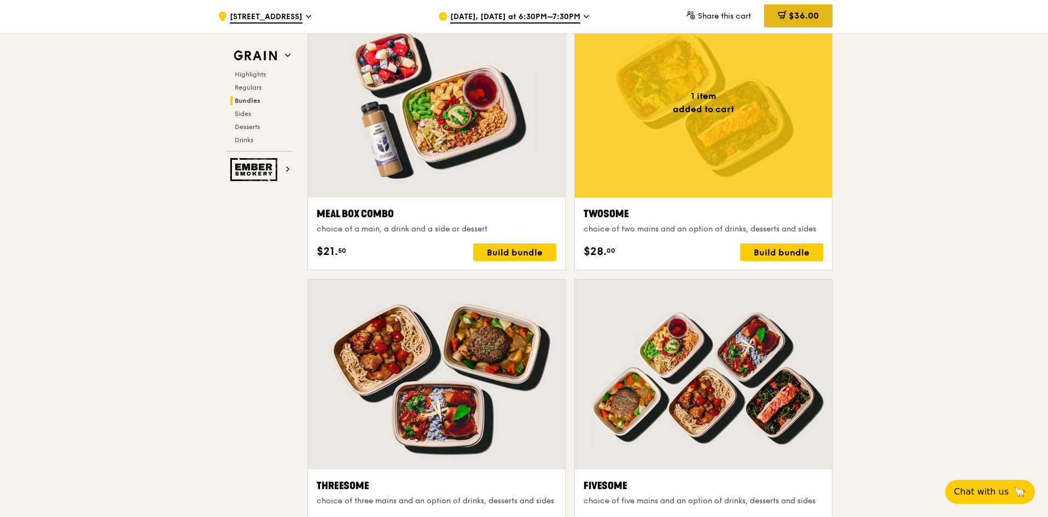
click at [795, 17] on span "$36.00" at bounding box center [804, 15] width 30 height 10
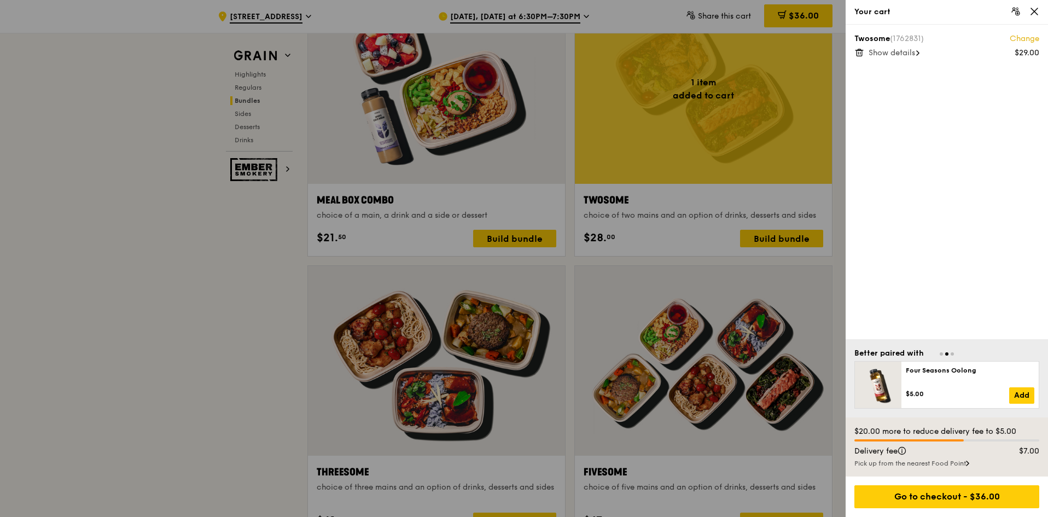
scroll to position [1799, 0]
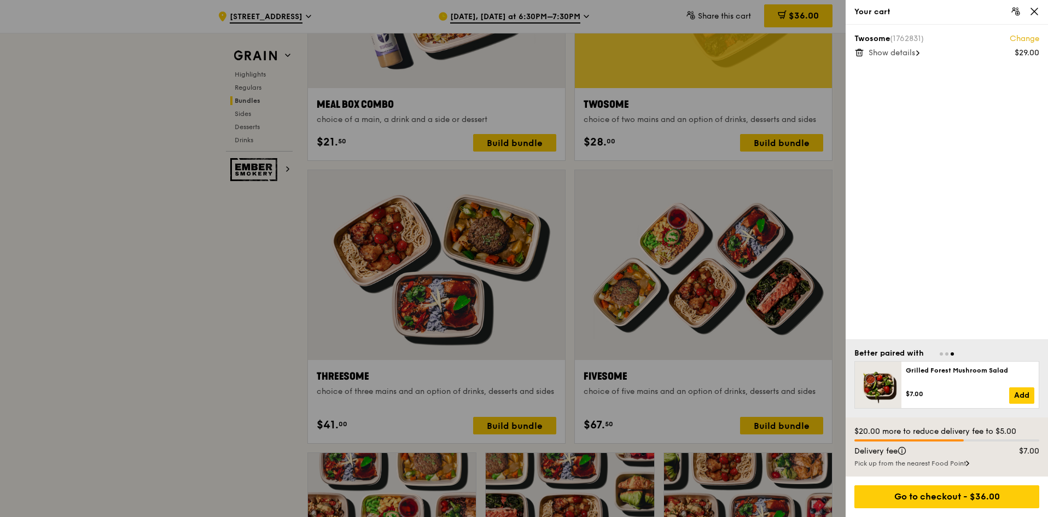
click at [926, 462] on div "Pick up from the nearest Food Point" at bounding box center [947, 463] width 185 height 9
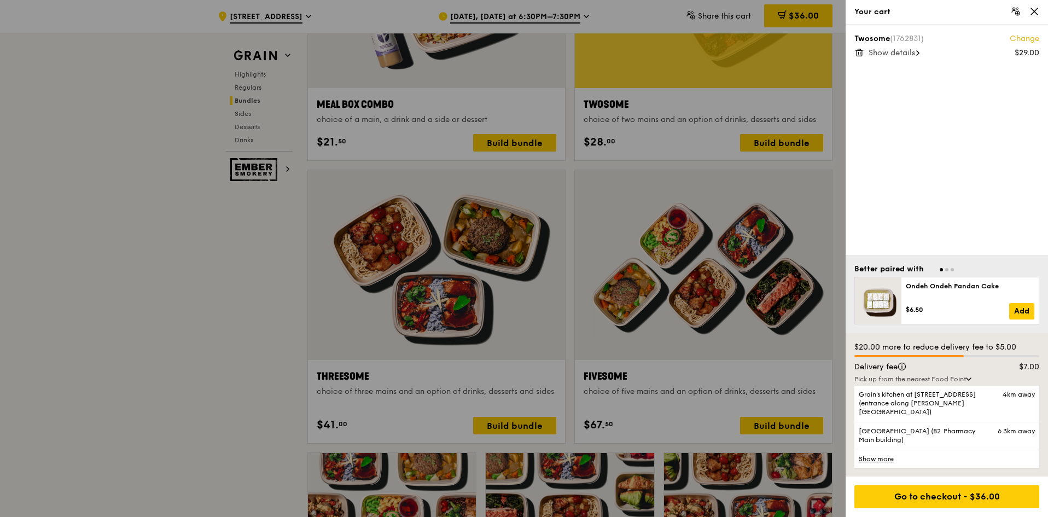
click at [874, 456] on link "Show more" at bounding box center [947, 459] width 185 height 18
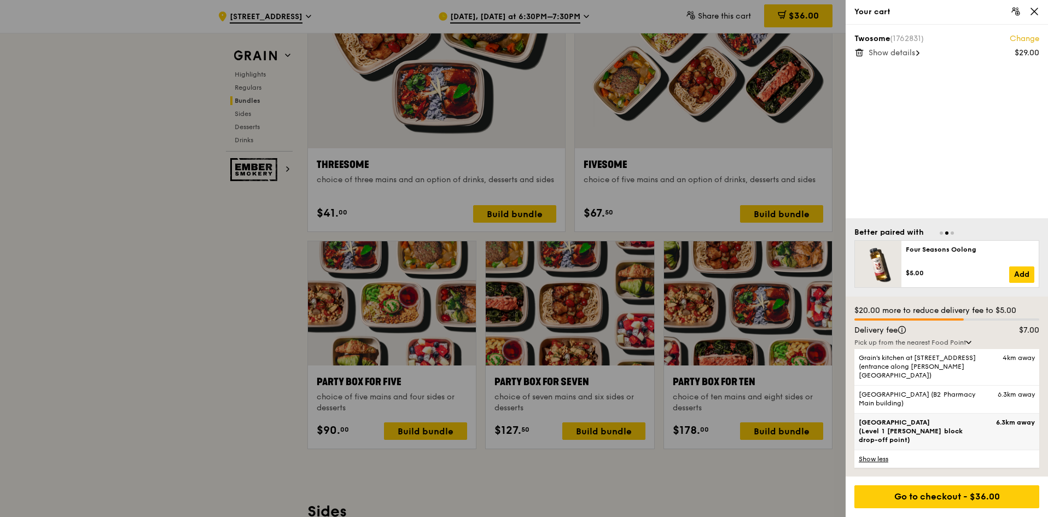
scroll to position [2072, 0]
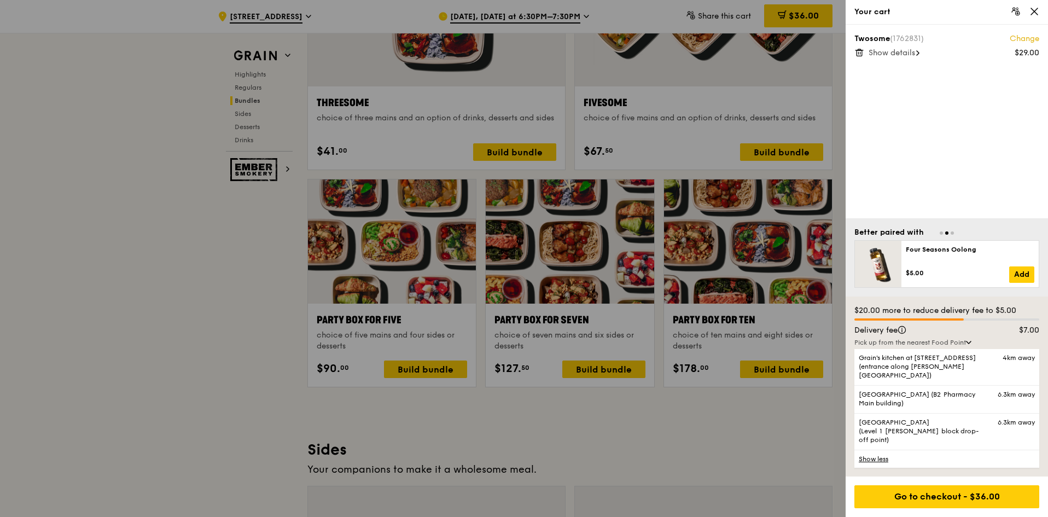
click at [1041, 11] on div "Your cart" at bounding box center [947, 12] width 202 height 25
click at [1038, 11] on icon at bounding box center [1035, 12] width 10 height 10
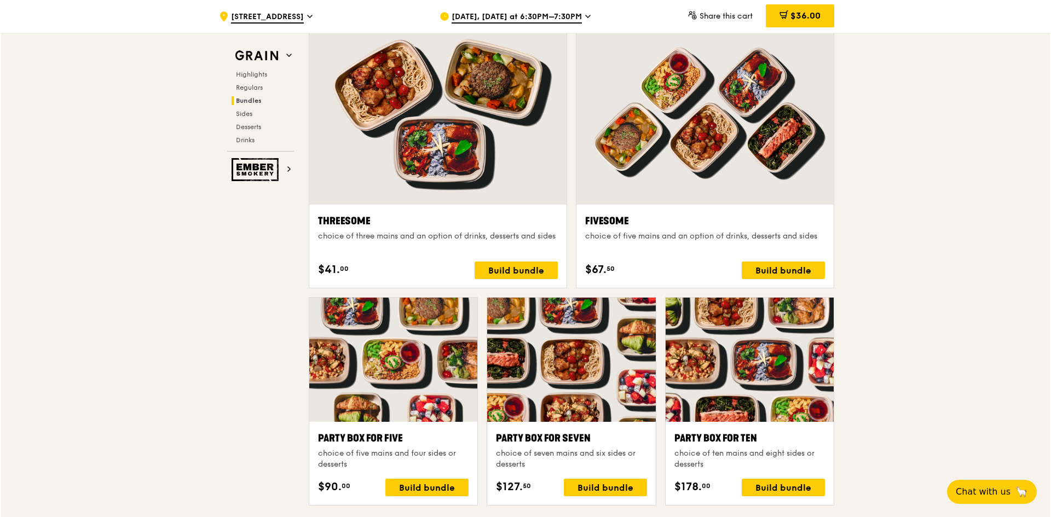
scroll to position [1963, 0]
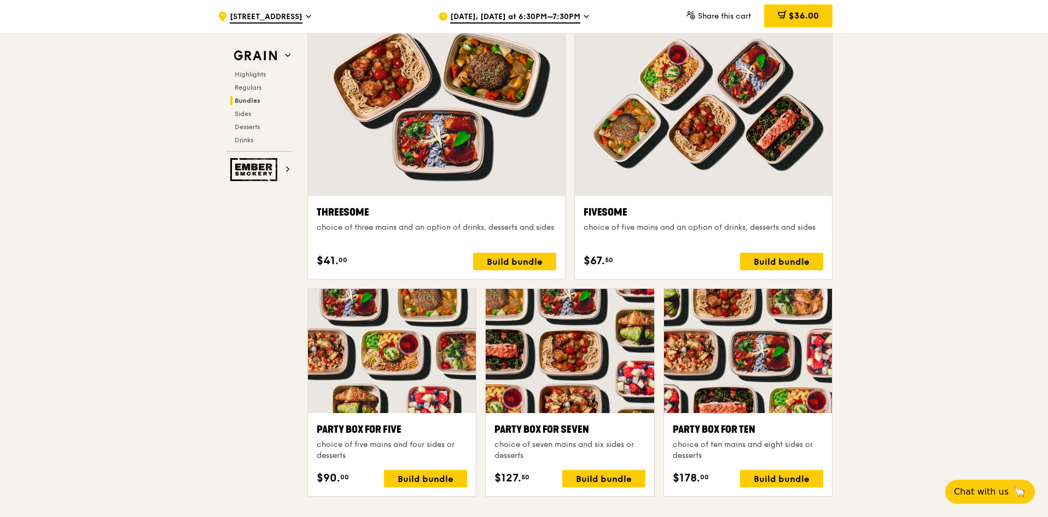
click at [754, 226] on div "choice of five mains and an option of drinks, desserts and sides" at bounding box center [704, 227] width 240 height 11
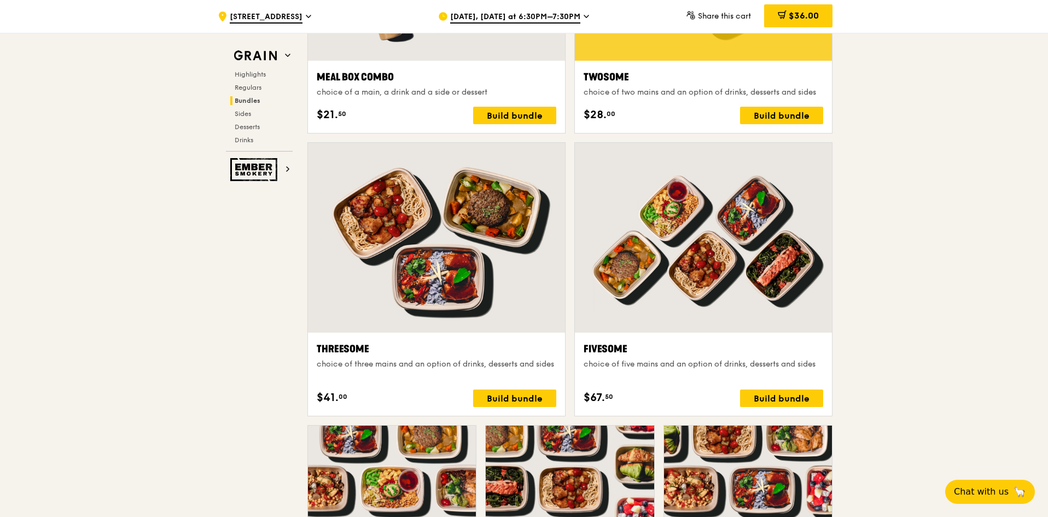
scroll to position [1696, 0]
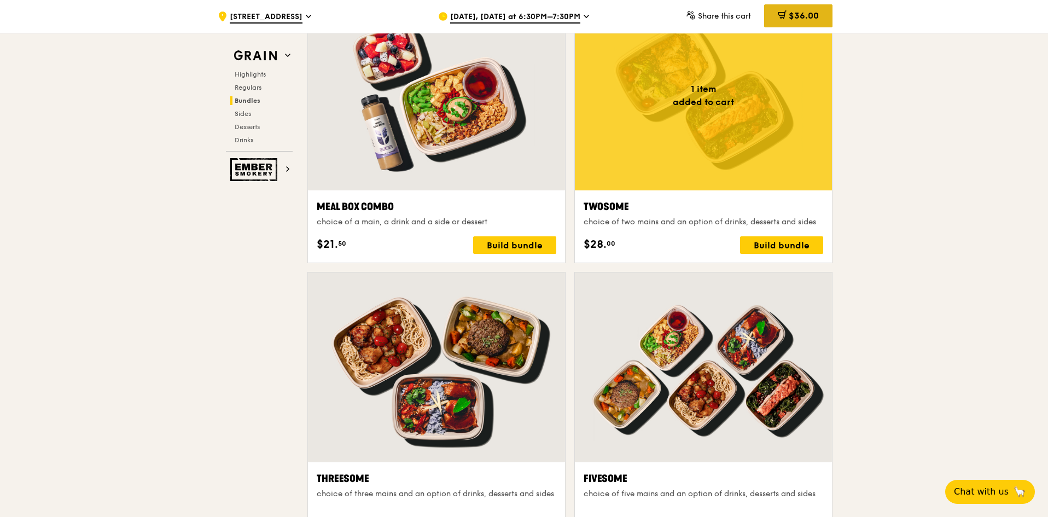
click at [800, 14] on span "$36.00" at bounding box center [804, 15] width 30 height 10
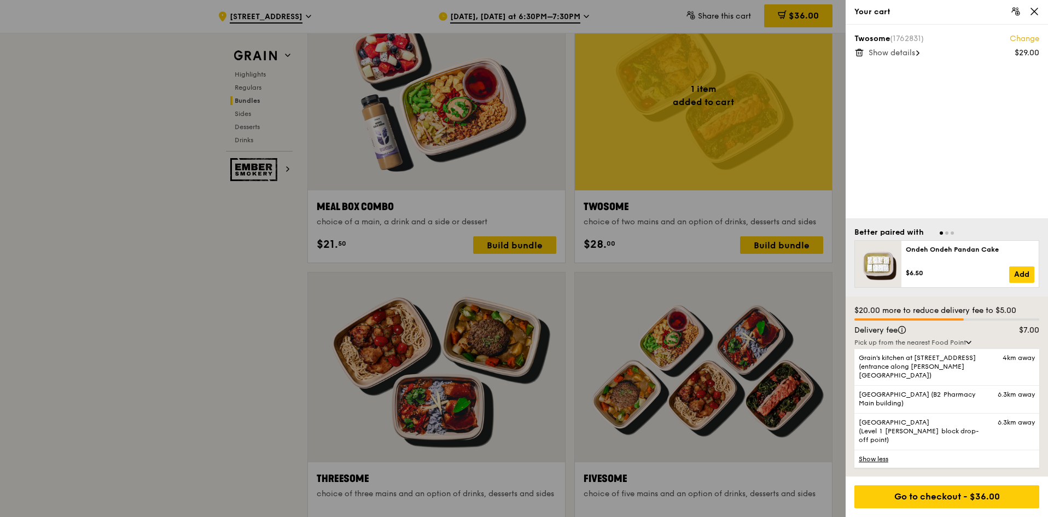
click at [863, 55] on icon at bounding box center [860, 53] width 10 height 10
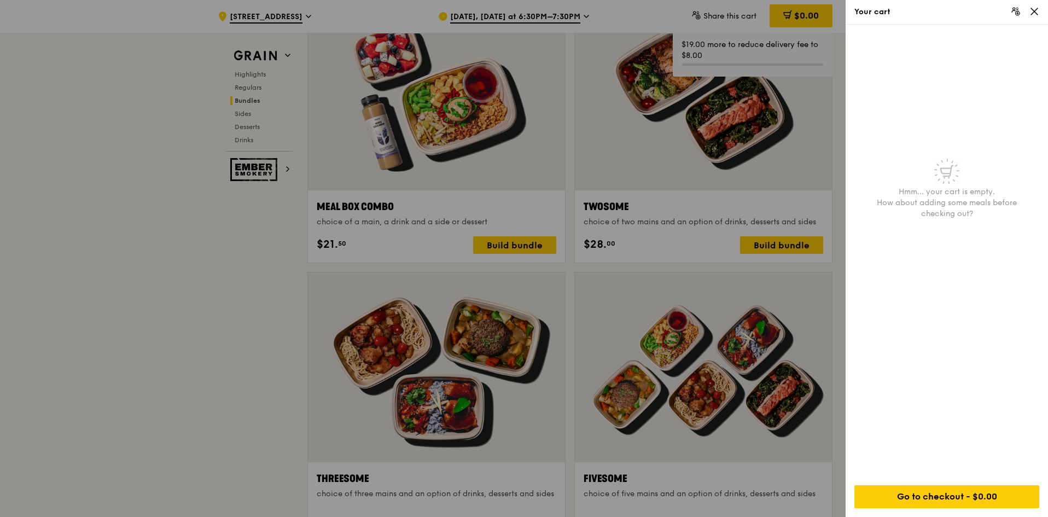
drag, startPoint x: 183, startPoint y: 280, endPoint x: 188, endPoint y: 283, distance: 6.2
click at [183, 283] on div at bounding box center [524, 258] width 1048 height 517
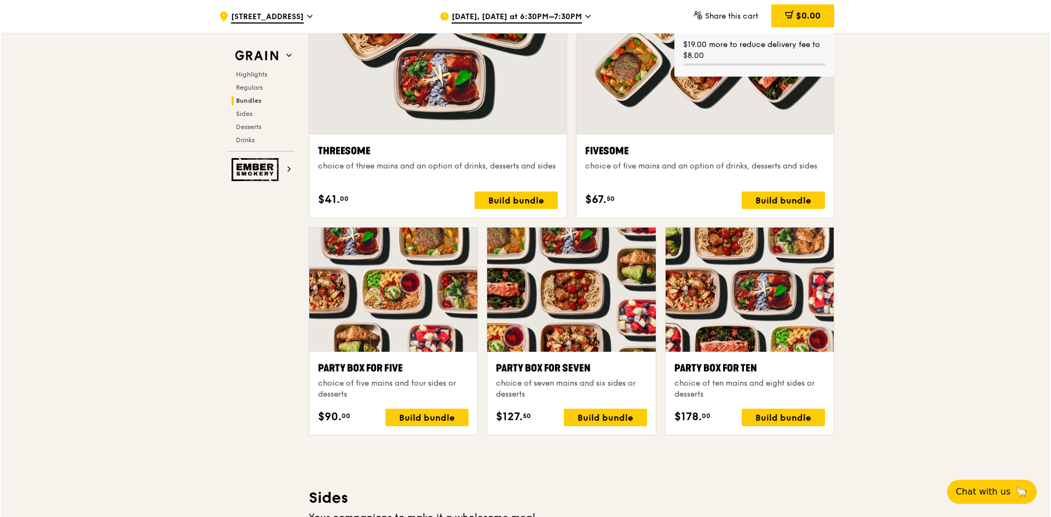
scroll to position [2025, 0]
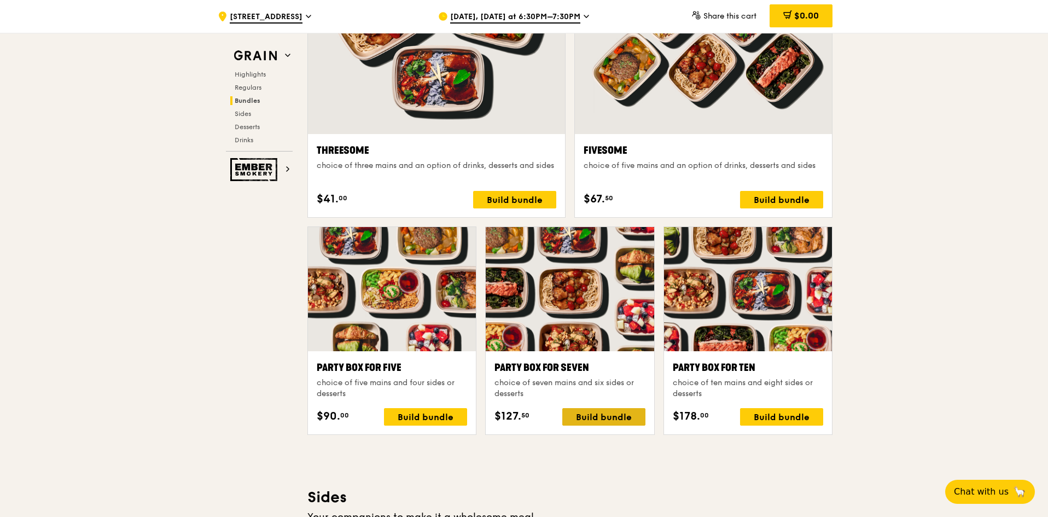
click at [607, 416] on div "Build bundle" at bounding box center [604, 417] width 83 height 18
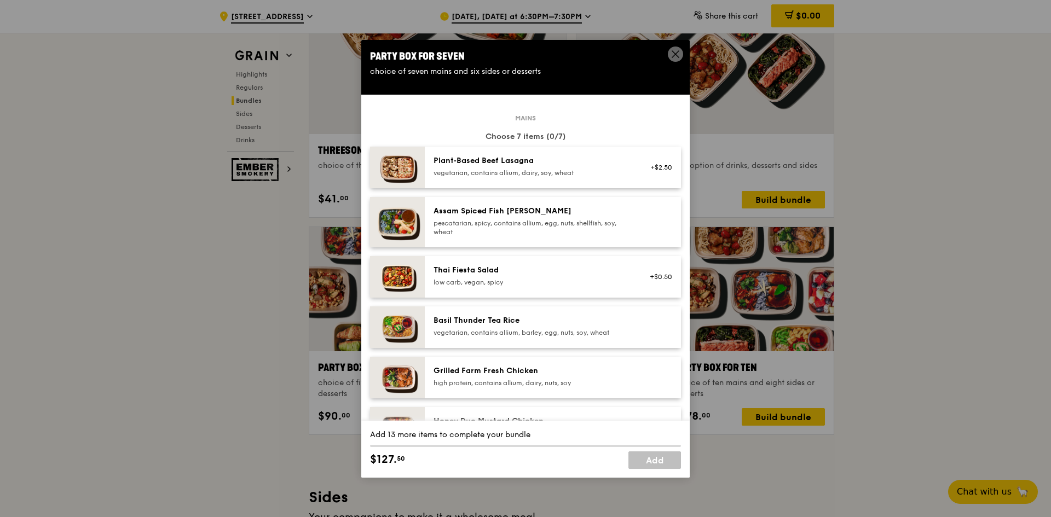
click at [586, 219] on div "pescatarian, spicy, contains allium, egg, nuts, shellfish, soy, wheat" at bounding box center [531, 228] width 196 height 18
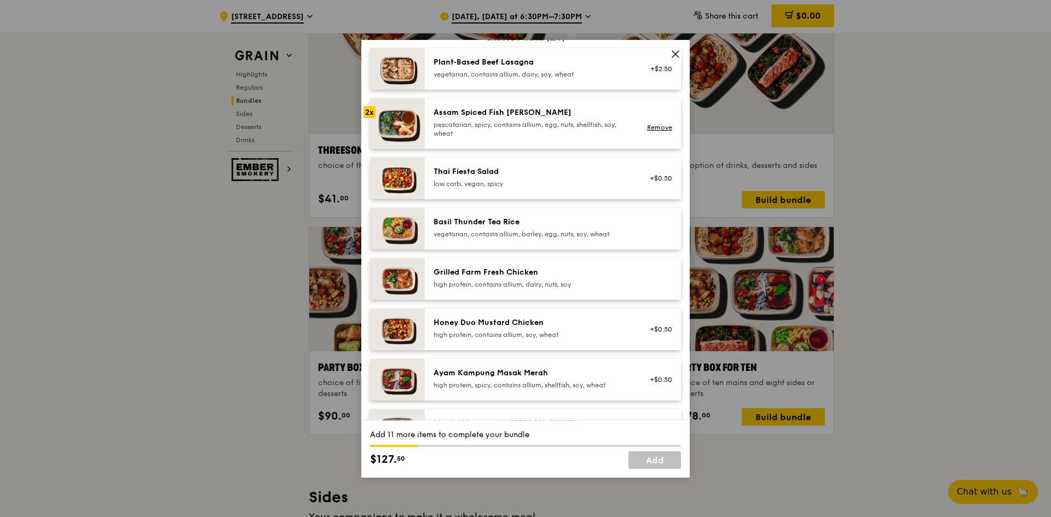
scroll to position [109, 0]
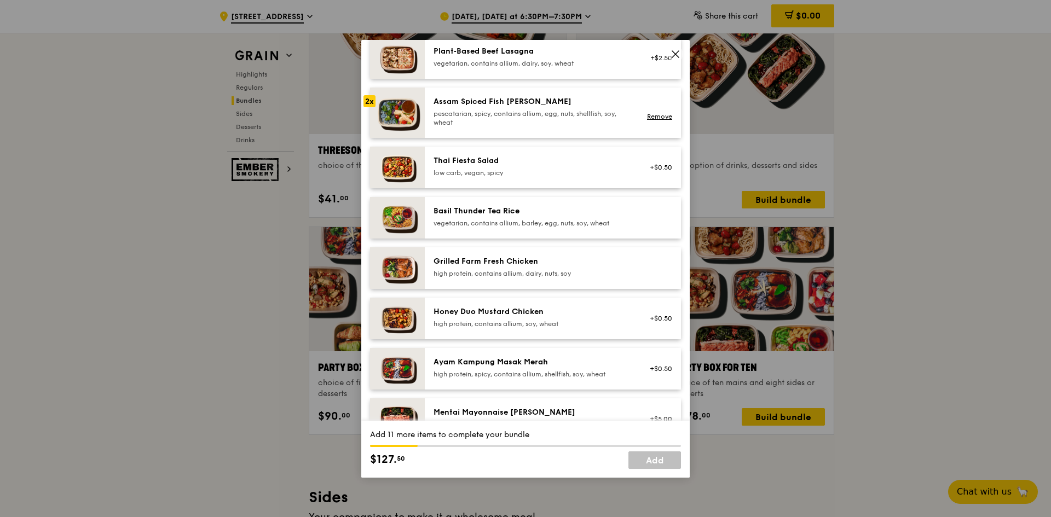
click at [606, 275] on div "high protein, contains allium, dairy, nuts, soy" at bounding box center [531, 273] width 196 height 9
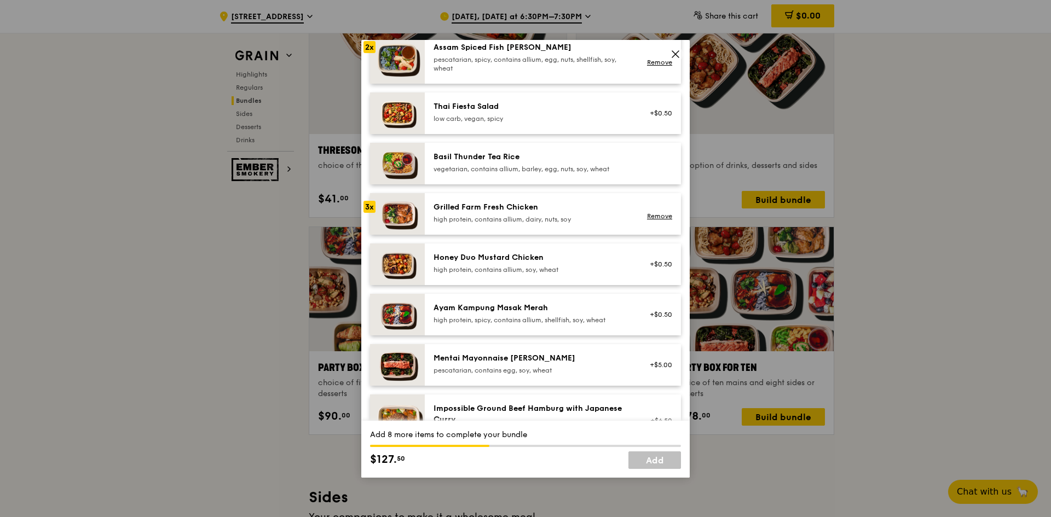
scroll to position [164, 0]
click at [622, 269] on div "high protein, contains allium, soy, wheat" at bounding box center [531, 269] width 196 height 9
click at [592, 268] on div "high protein, contains allium, soy, wheat" at bounding box center [531, 269] width 196 height 9
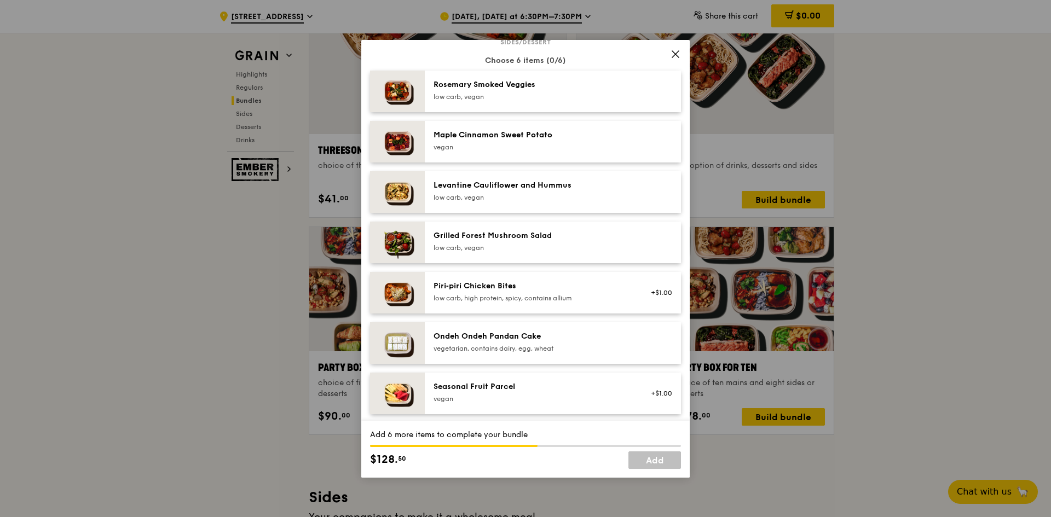
scroll to position [602, 0]
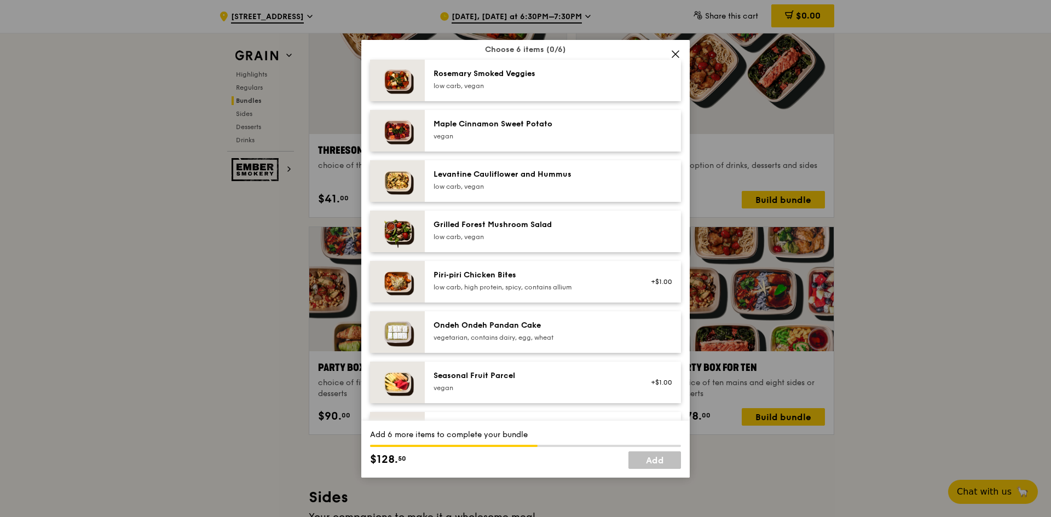
click at [551, 335] on div "vegetarian, contains dairy, egg, wheat" at bounding box center [531, 337] width 196 height 9
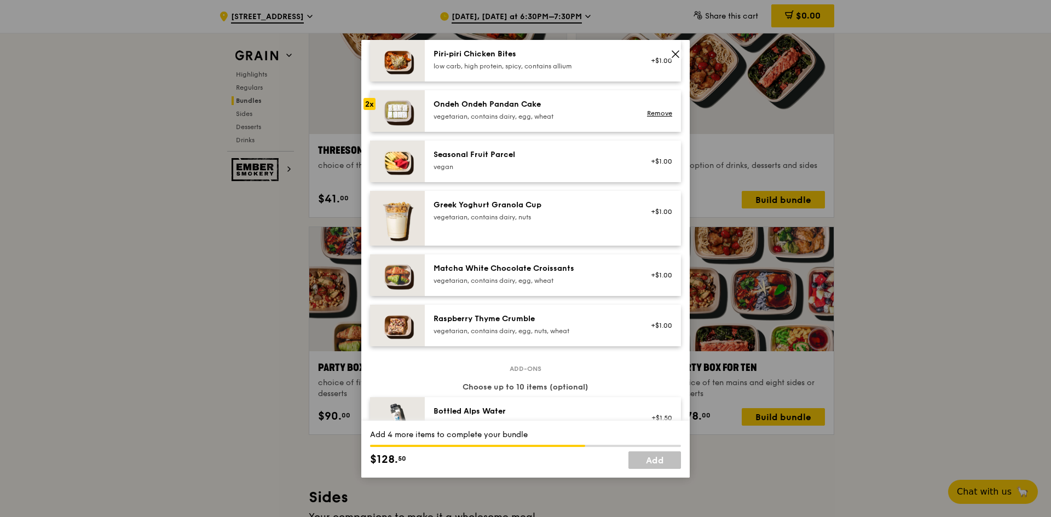
scroll to position [815, 0]
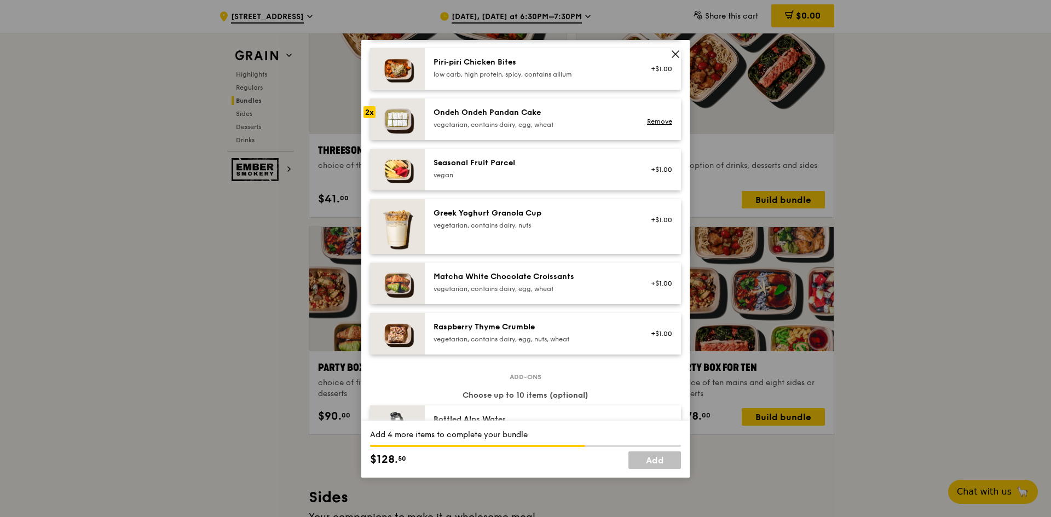
click at [672, 53] on icon at bounding box center [675, 54] width 10 height 10
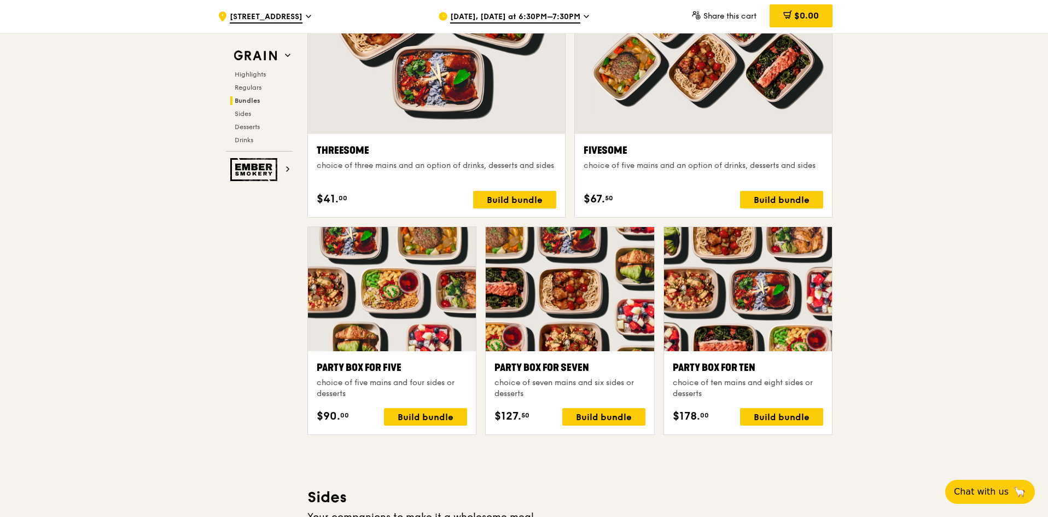
click at [700, 137] on div "Fivesome choice of five mains and an option of drinks, desserts and sides $67. …" at bounding box center [703, 175] width 257 height 83
click at [770, 198] on div "Build bundle" at bounding box center [781, 200] width 83 height 18
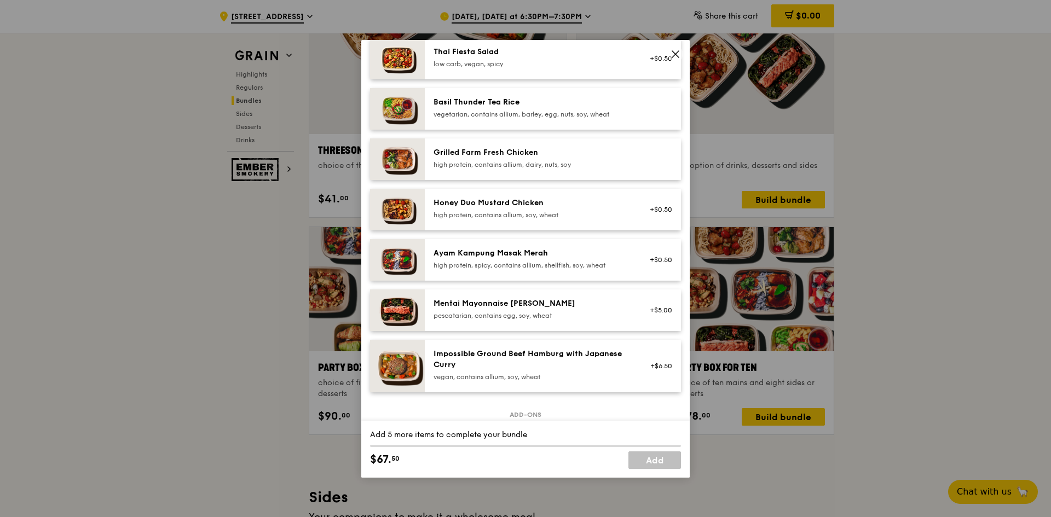
scroll to position [219, 0]
click at [538, 260] on div "high protein, spicy, contains allium, shellfish, soy, wheat" at bounding box center [531, 264] width 196 height 9
click at [557, 218] on div "high protein, contains allium, soy, wheat" at bounding box center [531, 214] width 196 height 9
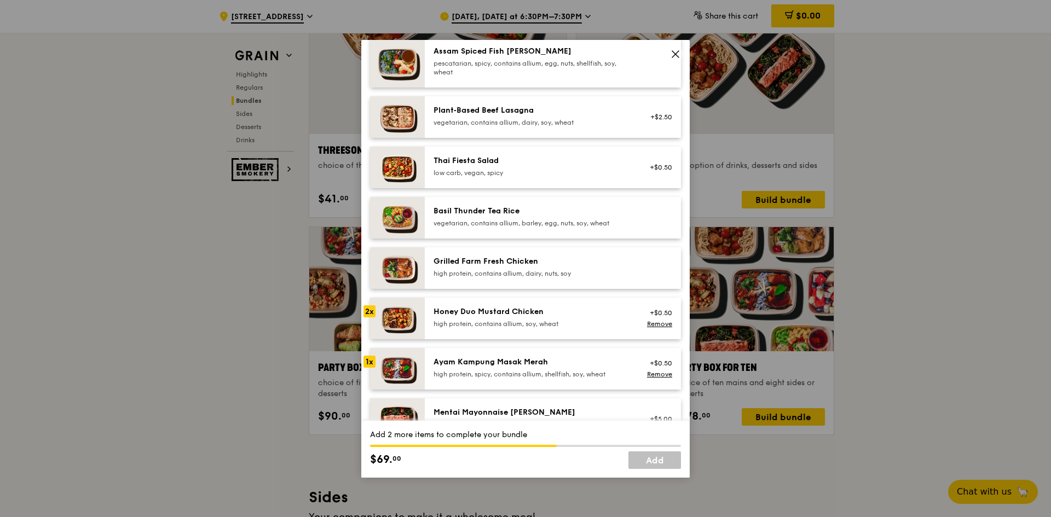
click at [542, 253] on div "Grilled Farm Fresh Chicken high protein, contains allium, dairy, nuts, soy" at bounding box center [553, 268] width 256 height 42
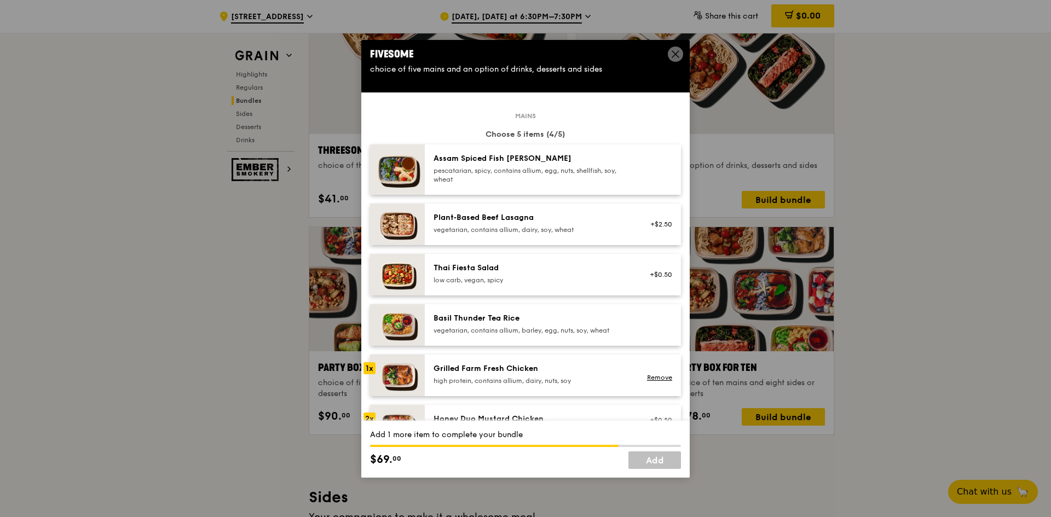
scroll to position [0, 0]
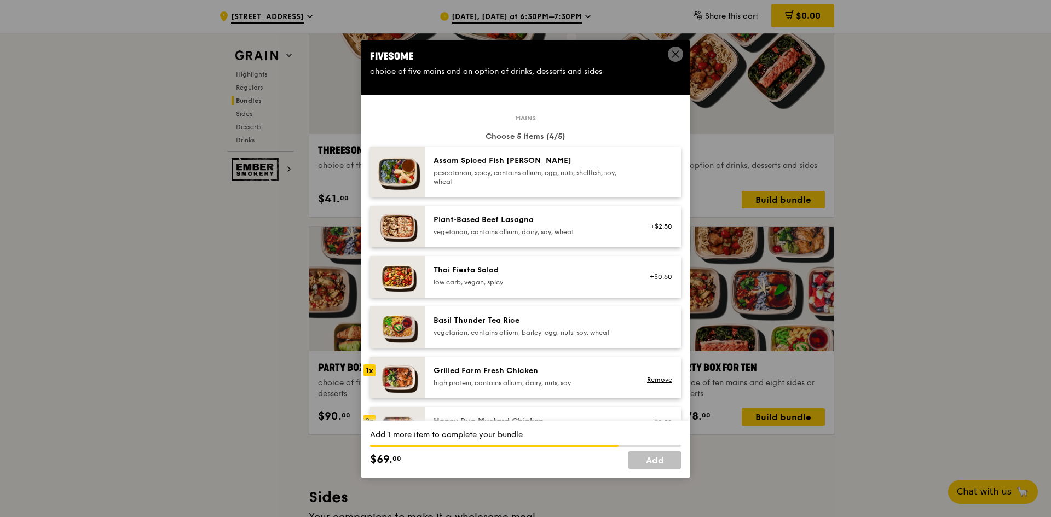
click at [559, 181] on div "pescatarian, spicy, contains allium, egg, nuts, shellfish, soy, wheat" at bounding box center [531, 178] width 196 height 18
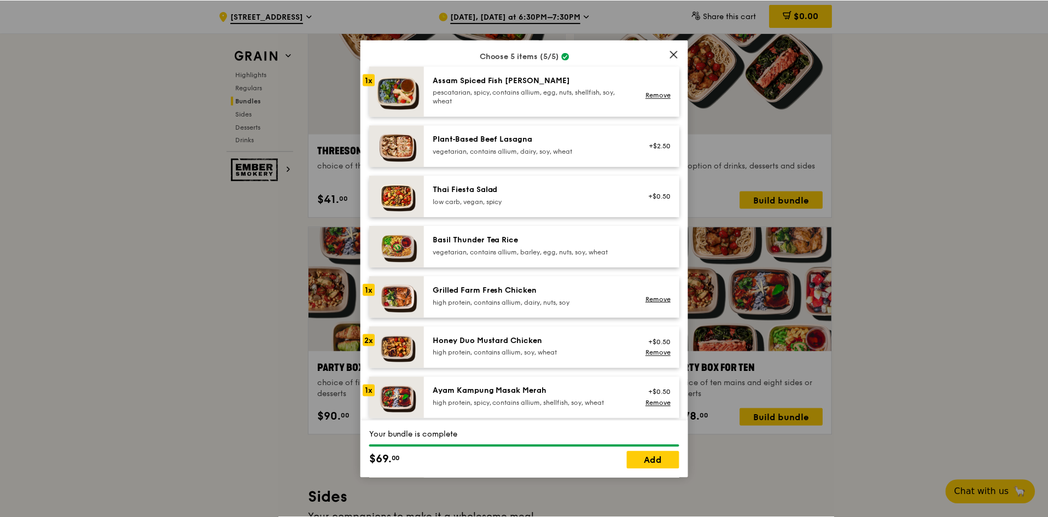
scroll to position [164, 0]
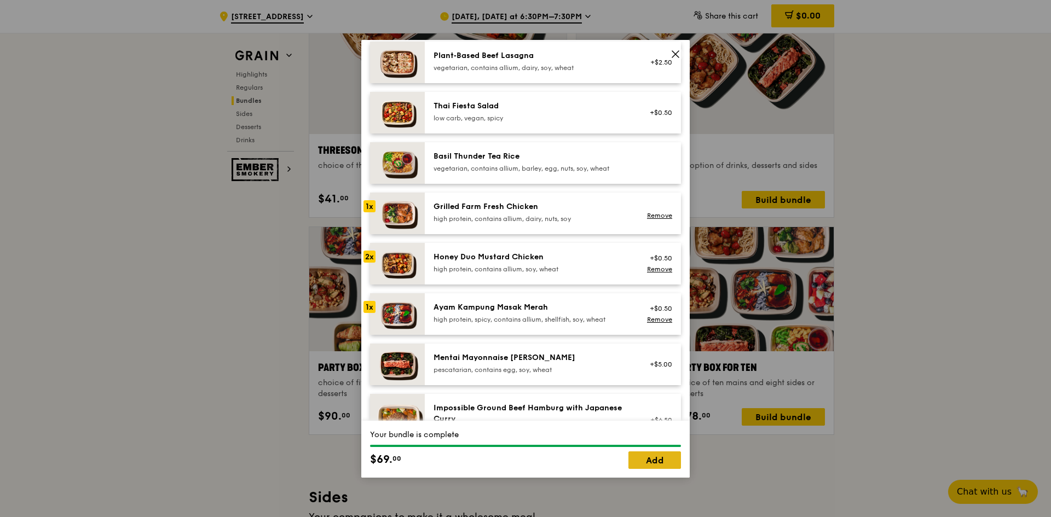
click at [654, 457] on link "Add" at bounding box center [654, 460] width 53 height 18
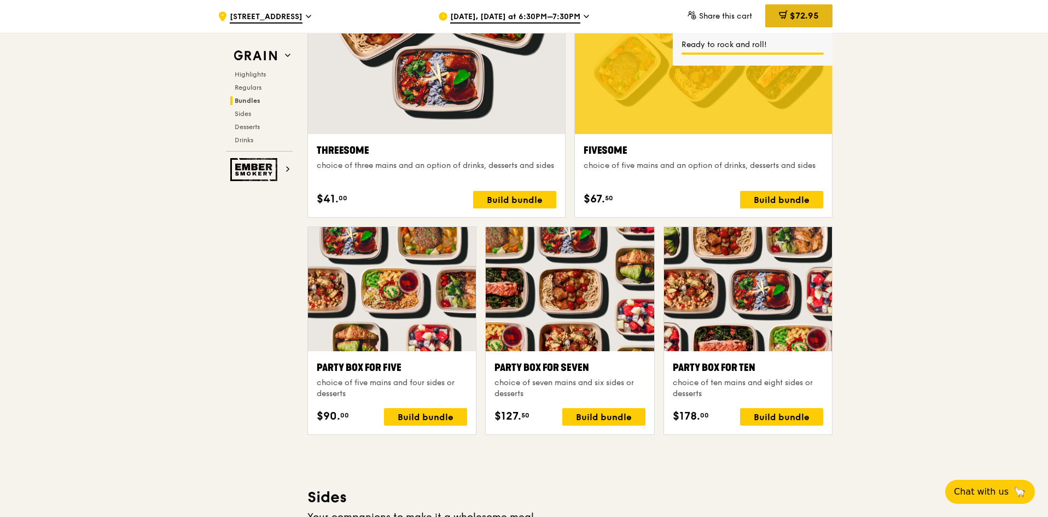
click at [788, 16] on div "$72.95" at bounding box center [799, 15] width 67 height 23
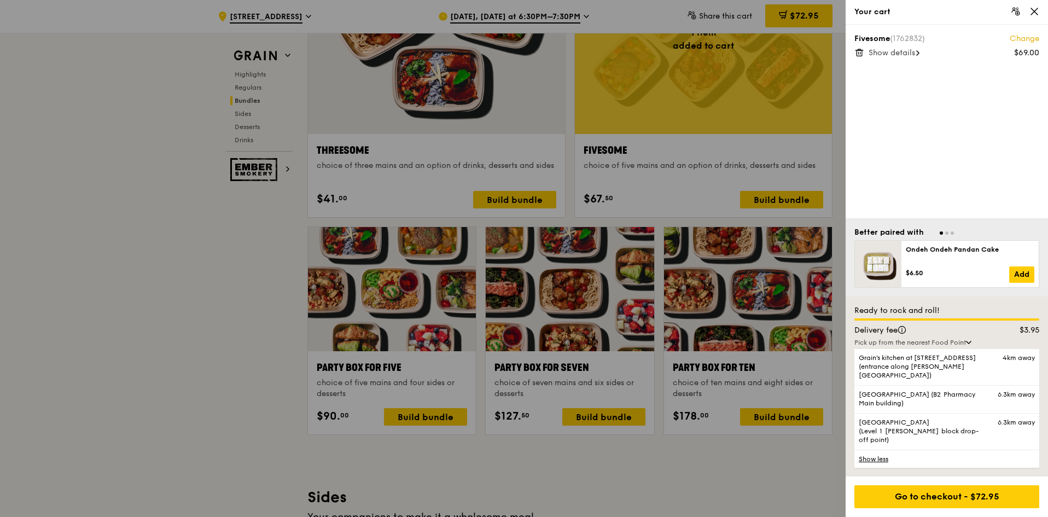
scroll to position [2189, 0]
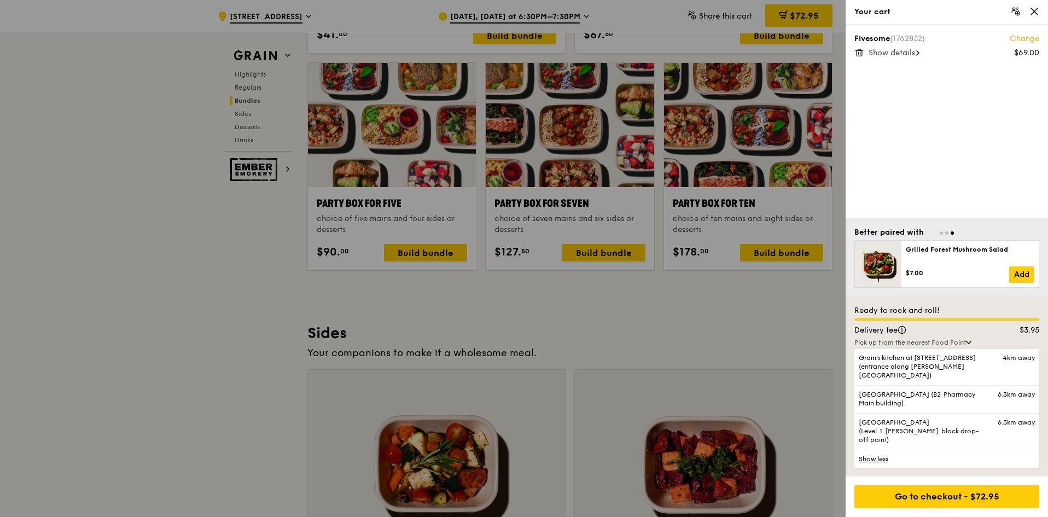
click at [1036, 11] on icon at bounding box center [1035, 12] width 10 height 10
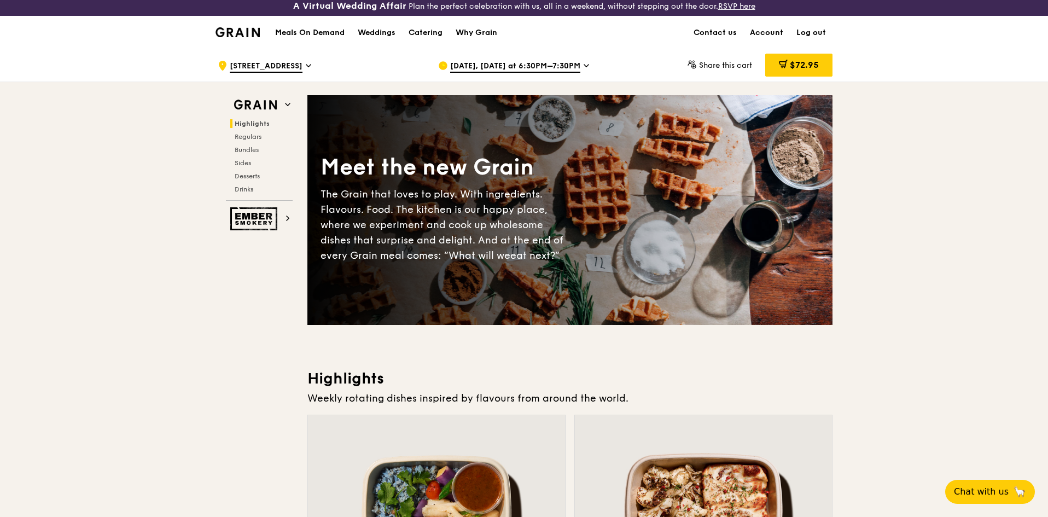
scroll to position [0, 0]
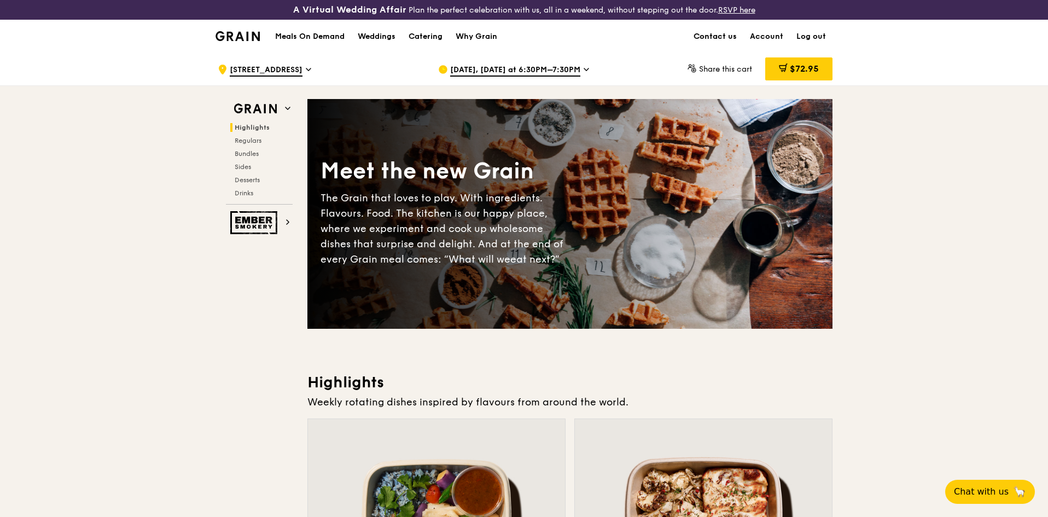
click at [725, 33] on link "Contact us" at bounding box center [715, 36] width 56 height 33
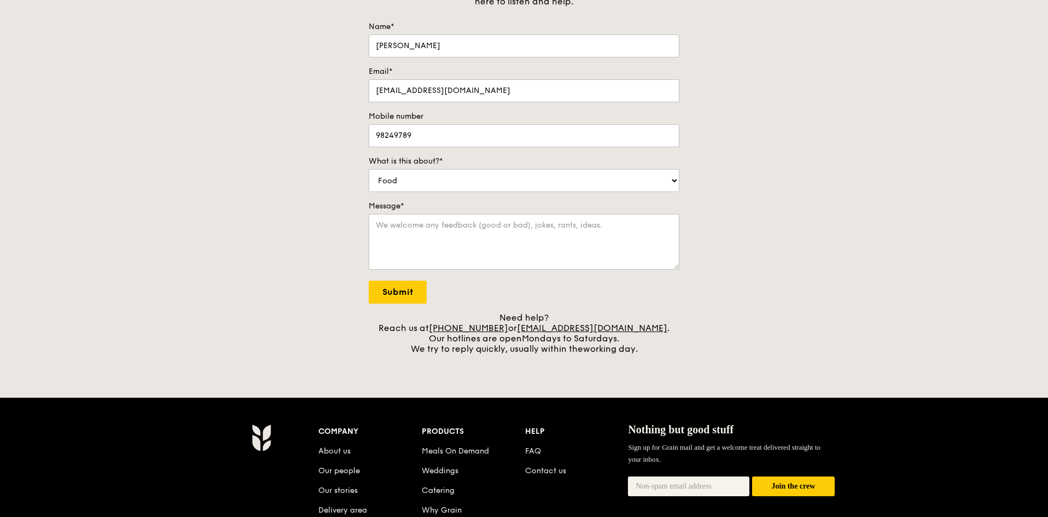
scroll to position [164, 0]
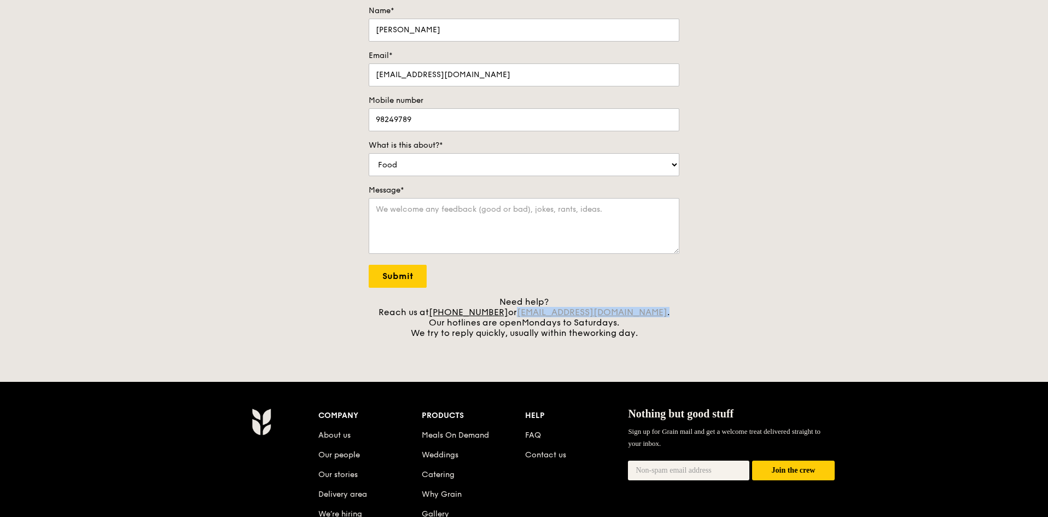
drag, startPoint x: 648, startPoint y: 313, endPoint x: 535, endPoint y: 315, distance: 113.3
click at [535, 315] on div "Need help? Reach us at [PHONE_NUMBER] or [EMAIL_ADDRESS][DOMAIN_NAME] . Our hot…" at bounding box center [524, 318] width 311 height 42
copy div "[EMAIL_ADDRESS][DOMAIN_NAME] ."
